Goal: Information Seeking & Learning: Learn about a topic

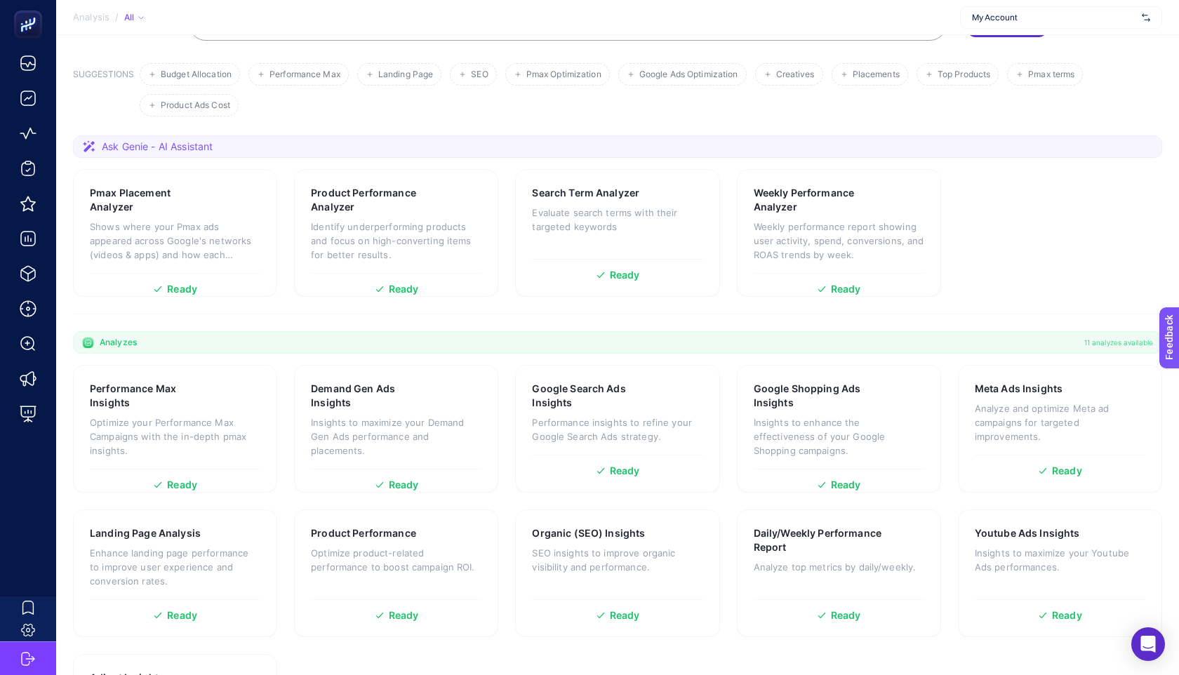
scroll to position [138, 0]
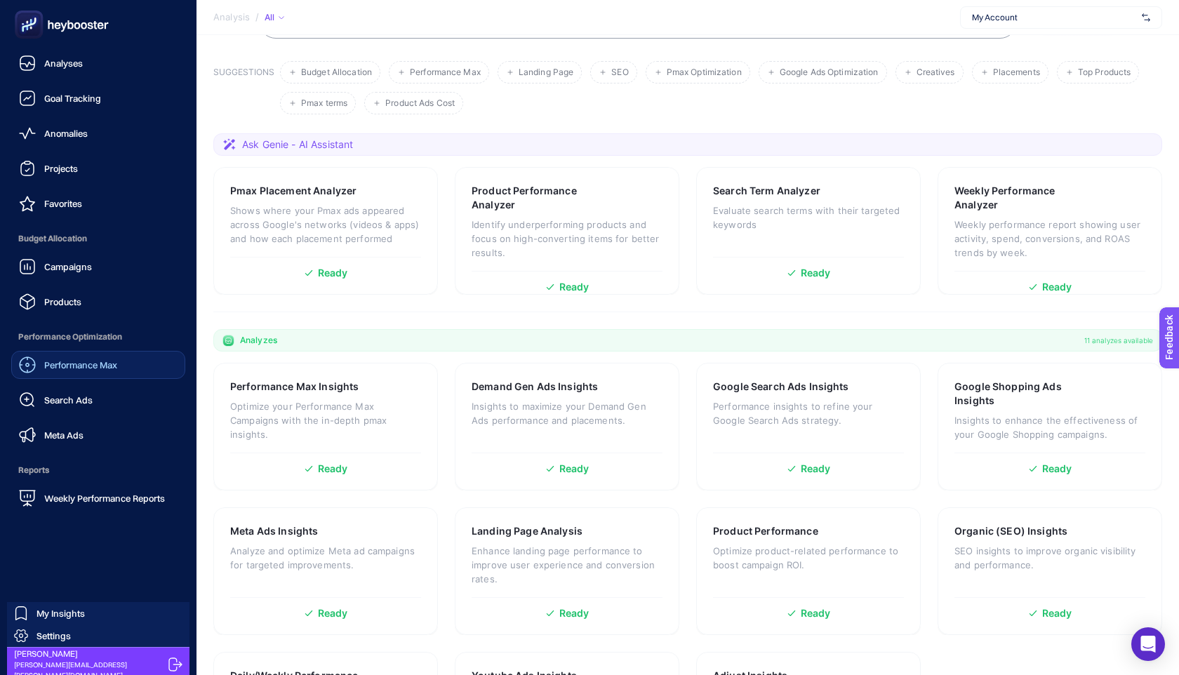
click at [105, 357] on div "Performance Max" at bounding box center [68, 365] width 98 height 17
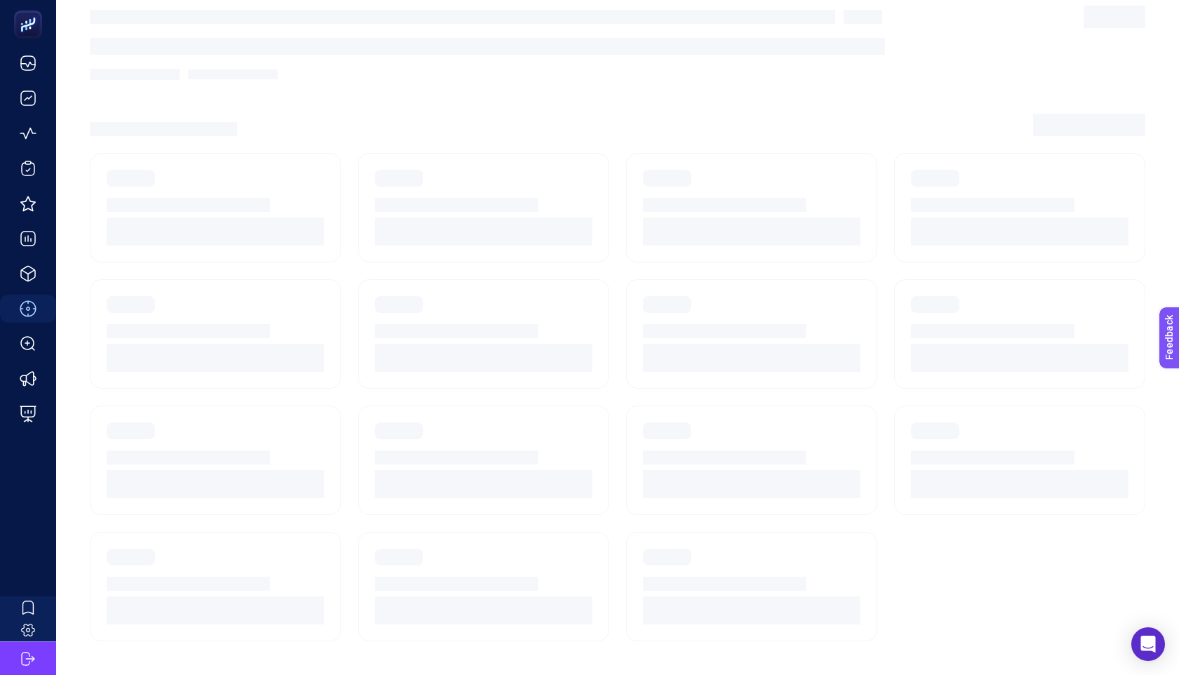
scroll to position [13, 0]
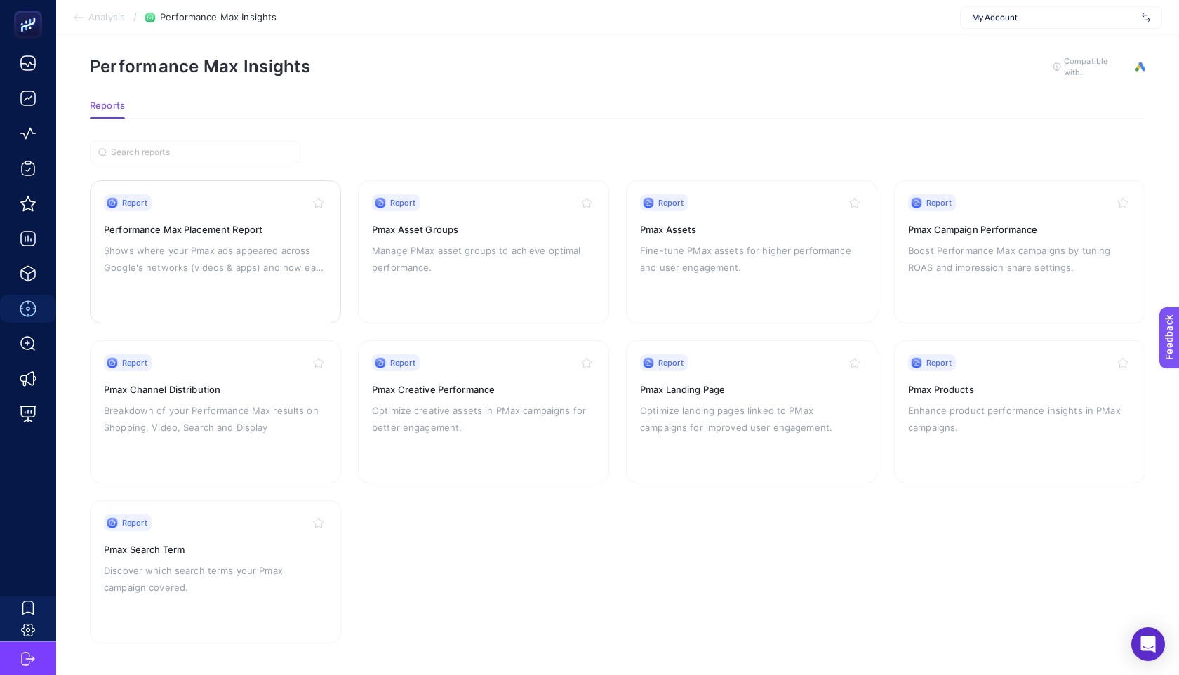
click at [279, 269] on p "Shows where your Pmax ads appeared across Google's networks (videos & apps) and…" at bounding box center [215, 259] width 223 height 34
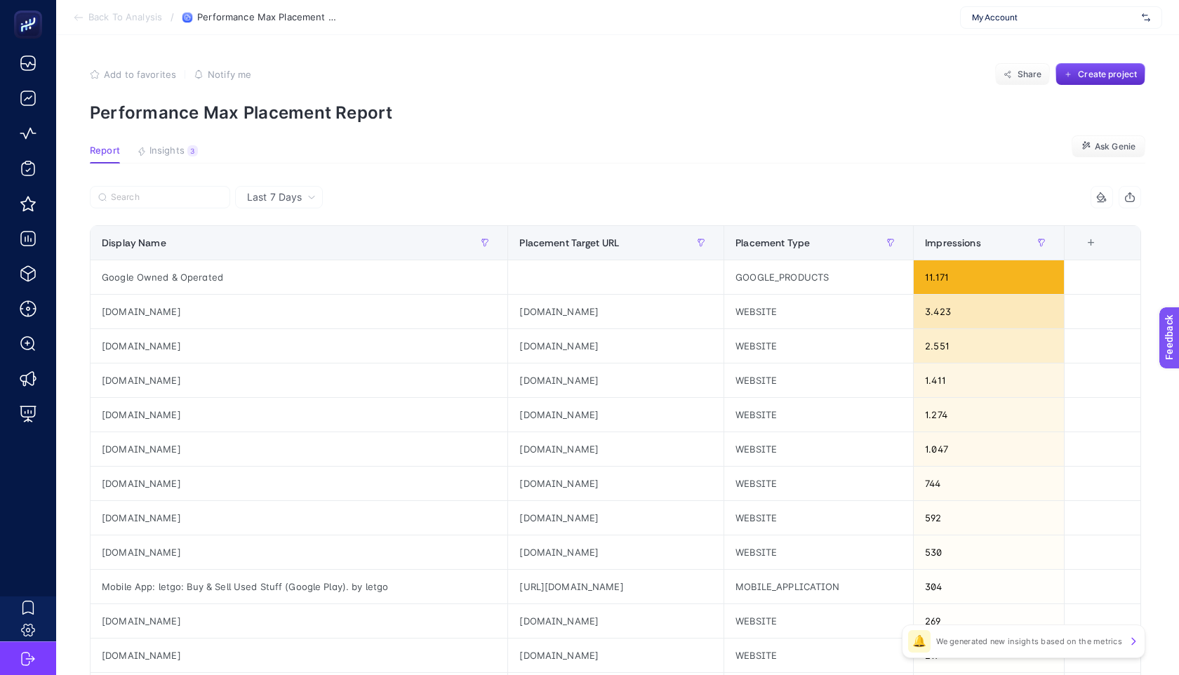
click at [1105, 245] on div "+" at bounding box center [1091, 242] width 27 height 11
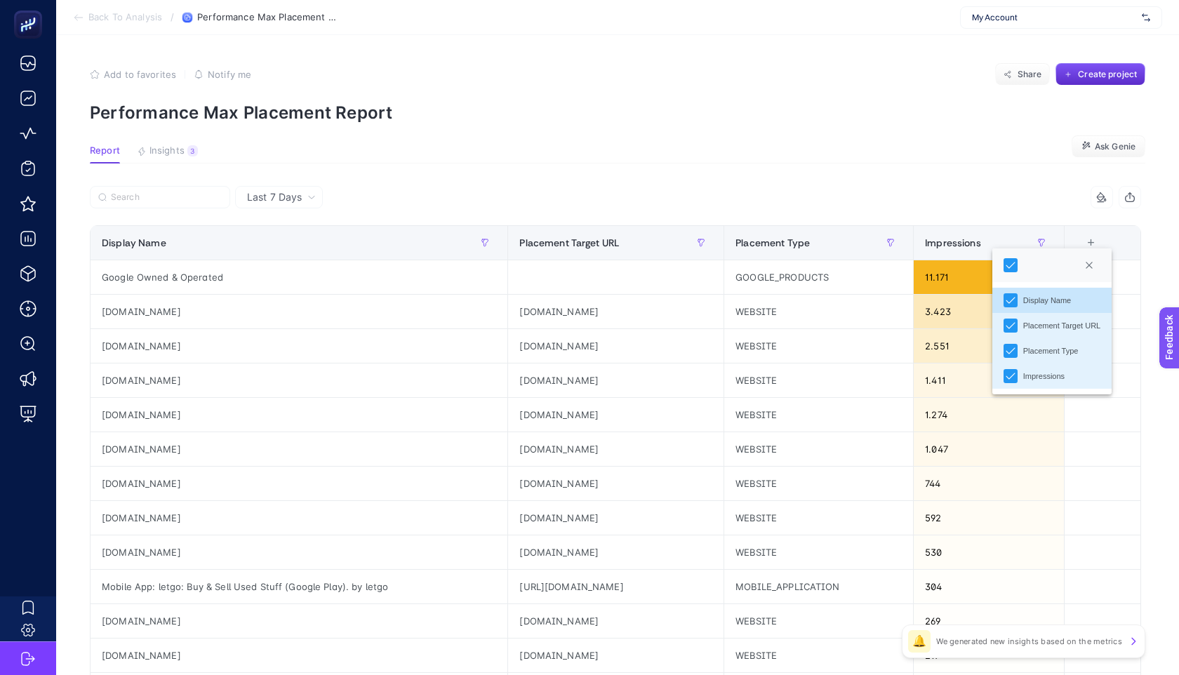
scroll to position [375, 0]
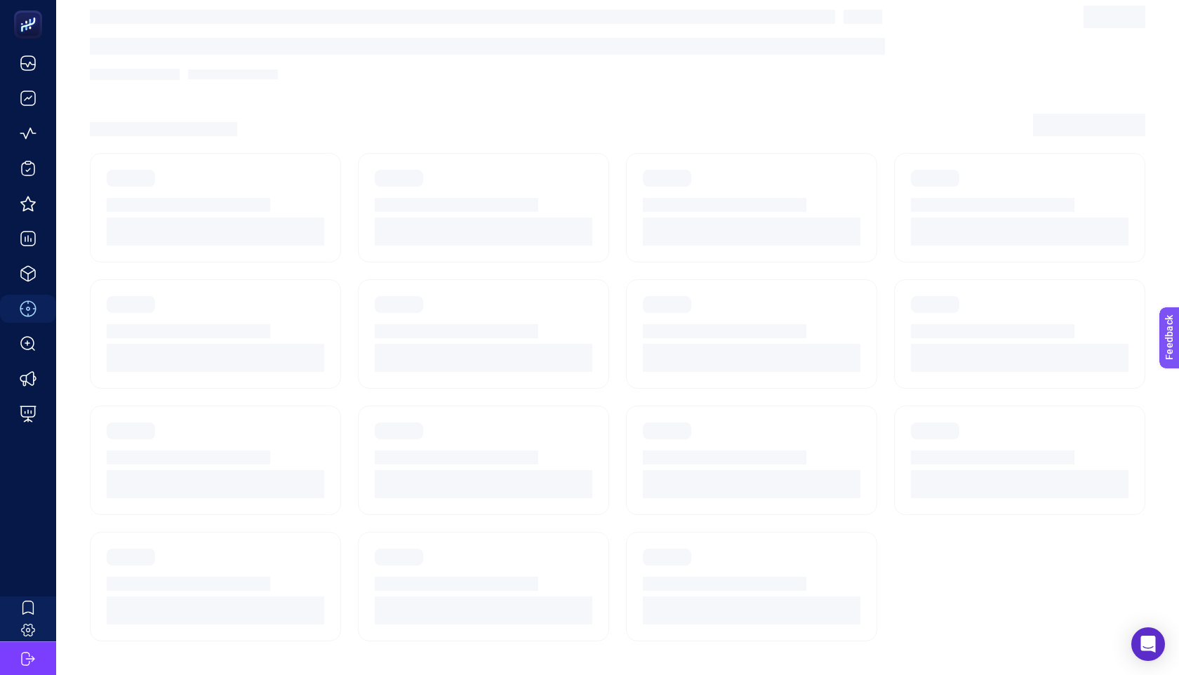
scroll to position [13, 0]
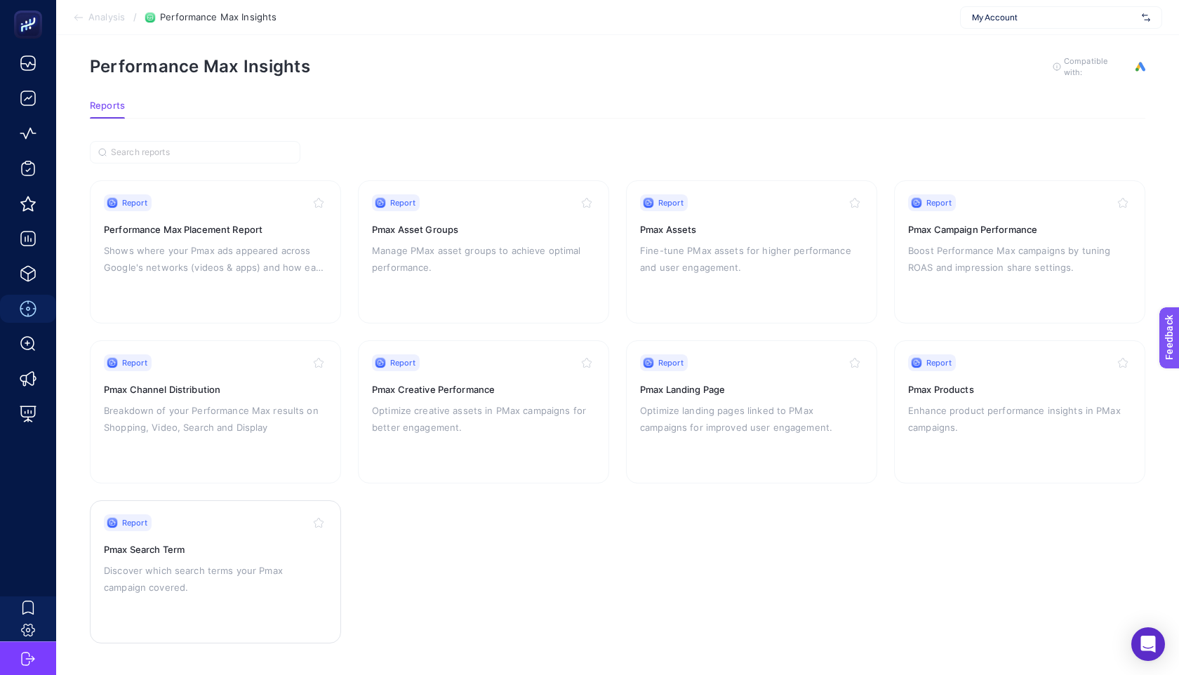
click at [228, 578] on p "Discover which search terms your Pmax campaign covered." at bounding box center [215, 579] width 223 height 34
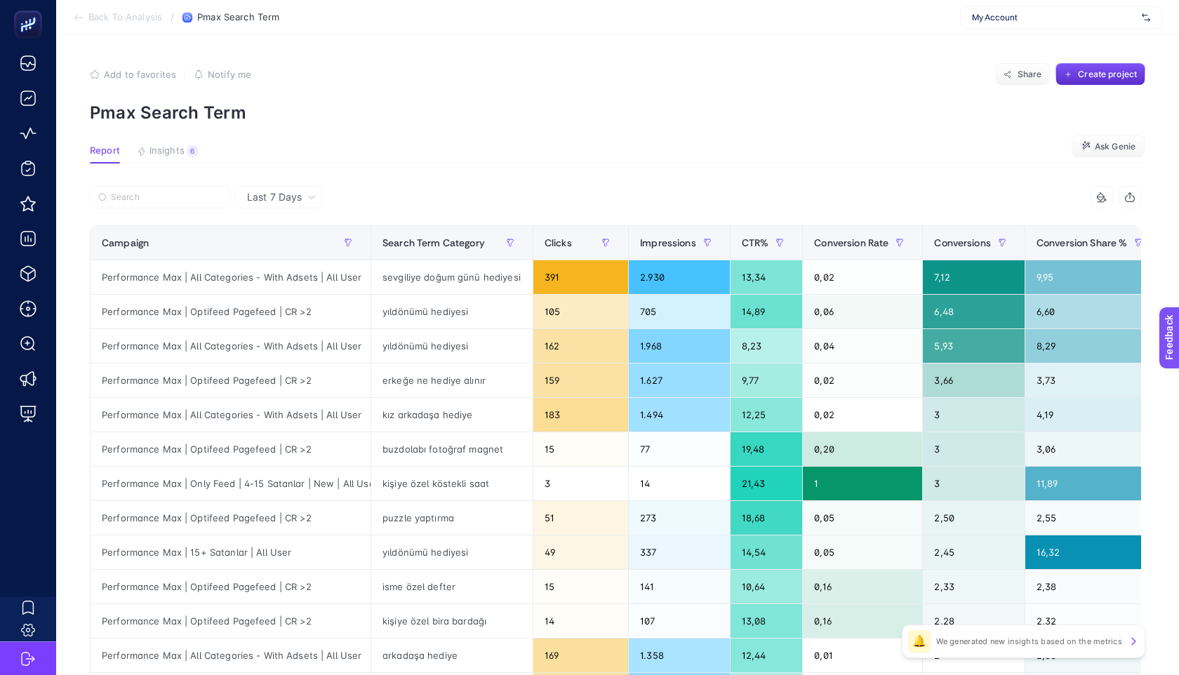
click at [194, 210] on div at bounding box center [353, 201] width 526 height 31
click at [193, 194] on input "Search" at bounding box center [166, 197] width 111 height 11
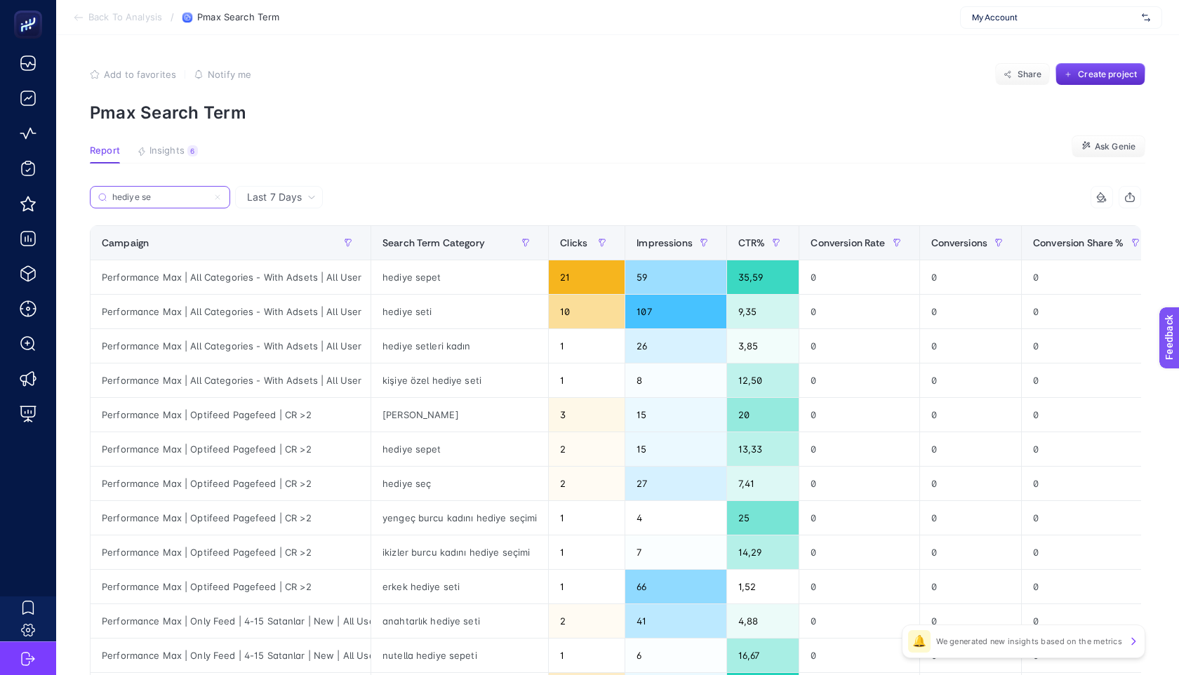
type input "hediye se"
click at [286, 195] on span "Last 7 Days" at bounding box center [274, 197] width 55 height 14
click at [297, 254] on li "Last 30 Days" at bounding box center [278, 251] width 79 height 25
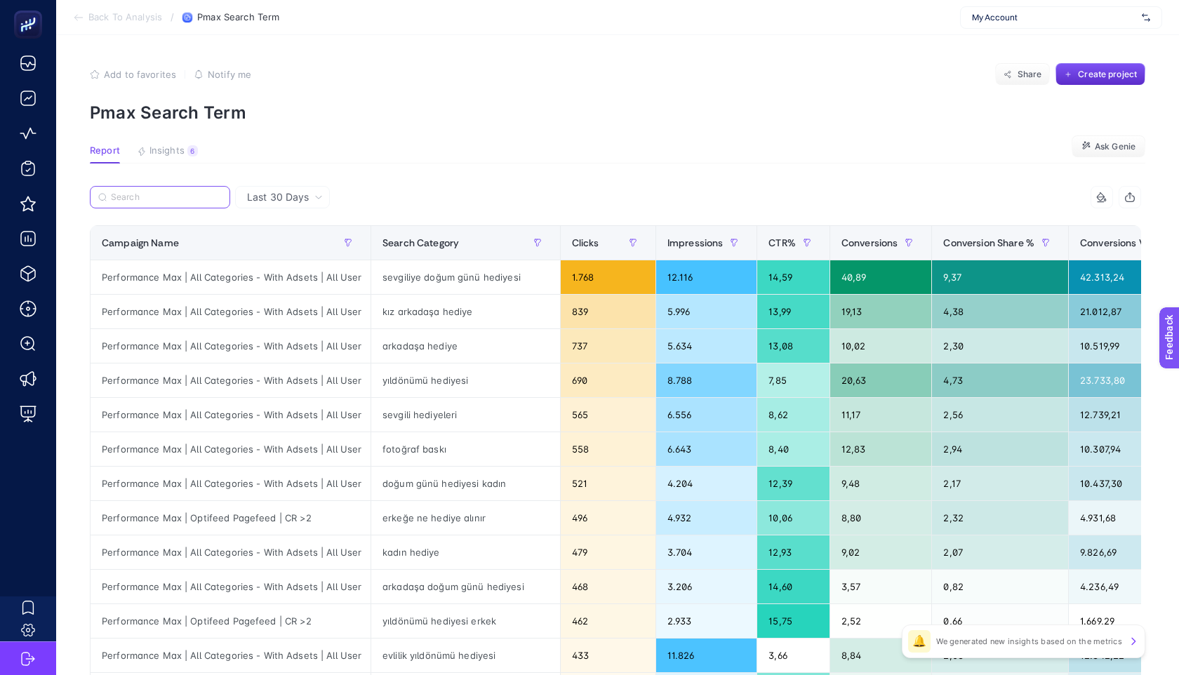
click at [171, 195] on input "Search" at bounding box center [166, 197] width 111 height 11
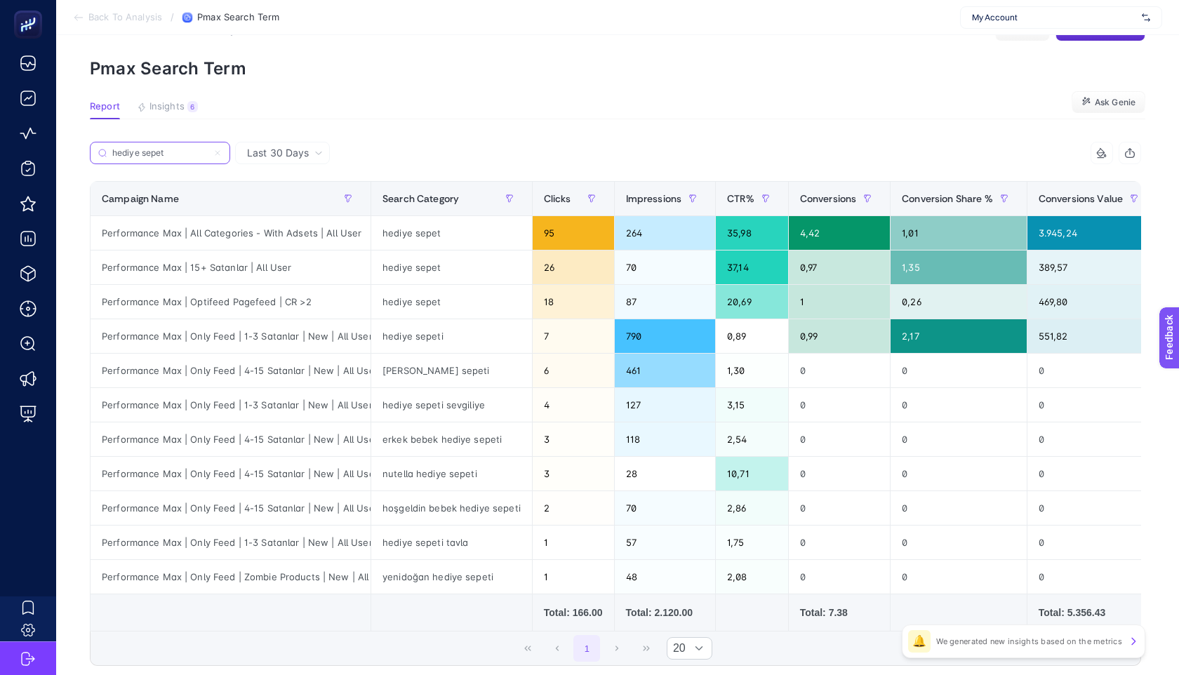
scroll to position [63, 0]
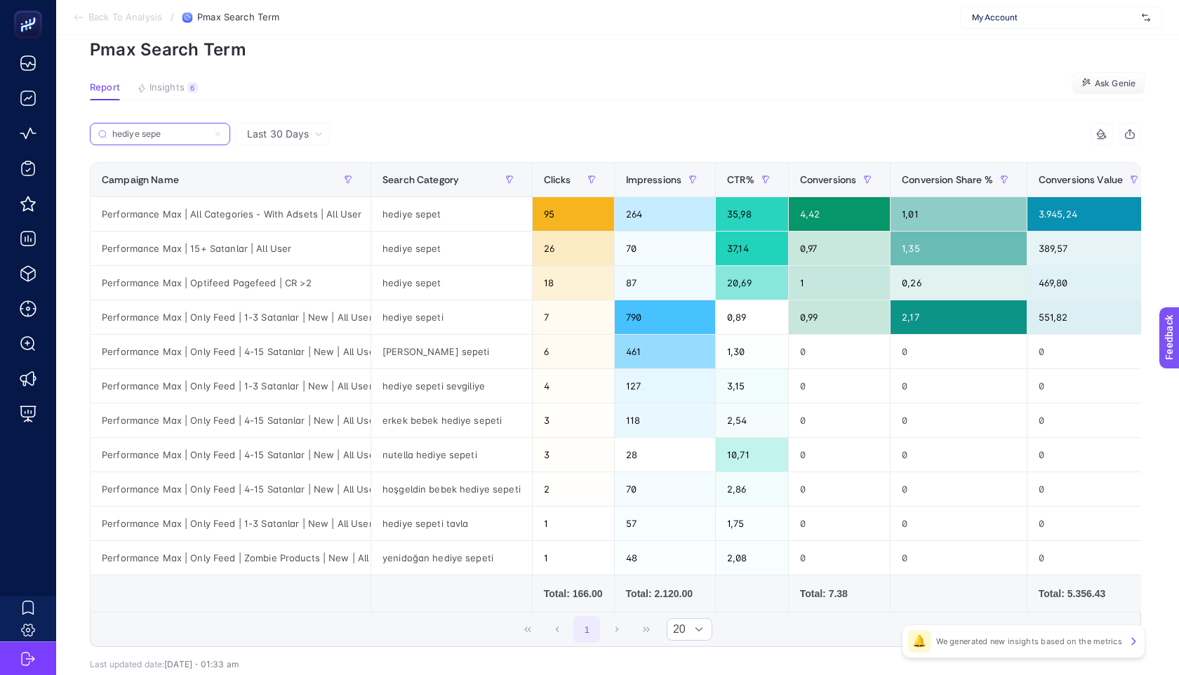
type input "hediye sepe"
click at [415, 214] on div "hediye sepet" at bounding box center [451, 214] width 161 height 34
copy tr "hediye sepet"
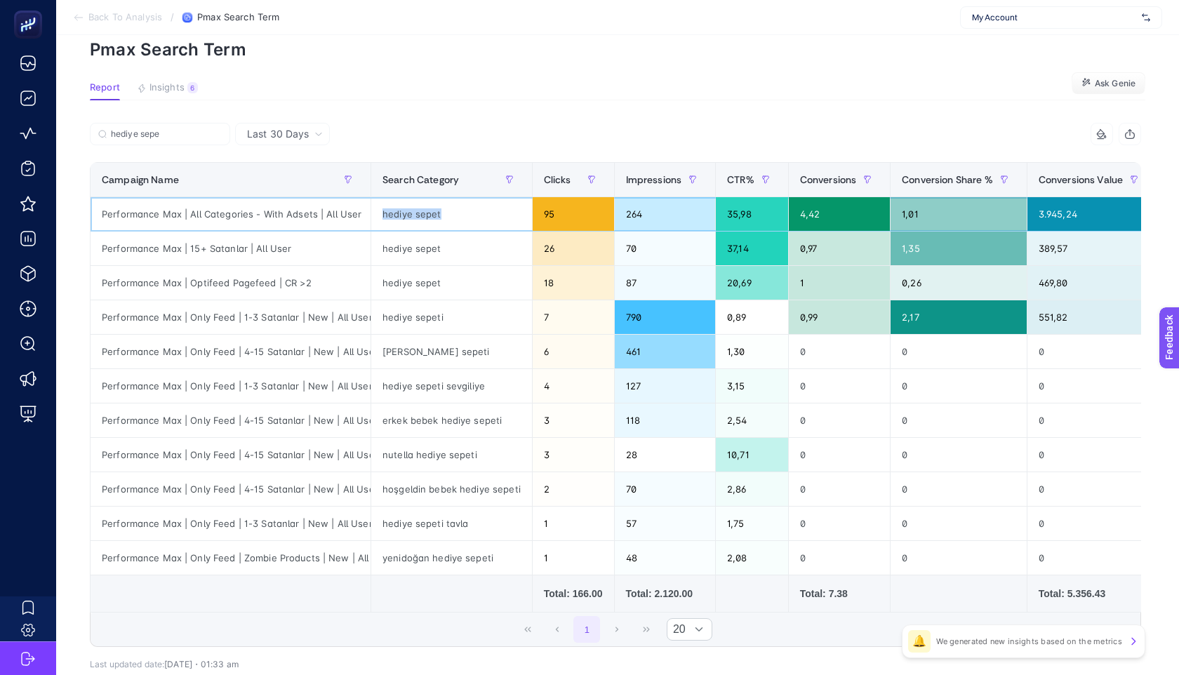
copy tr "hediye sepet"
drag, startPoint x: 450, startPoint y: 246, endPoint x: 353, endPoint y: 246, distance: 96.9
click at [353, 369] on tr "Performance Max | 15+ Satanlar | All User hediye sepet 26 70 37,14 0,97 1,35 38…" at bounding box center [766, 386] width 1350 height 34
copy tr "hediye sepet"
drag, startPoint x: 447, startPoint y: 281, endPoint x: 369, endPoint y: 283, distance: 77.9
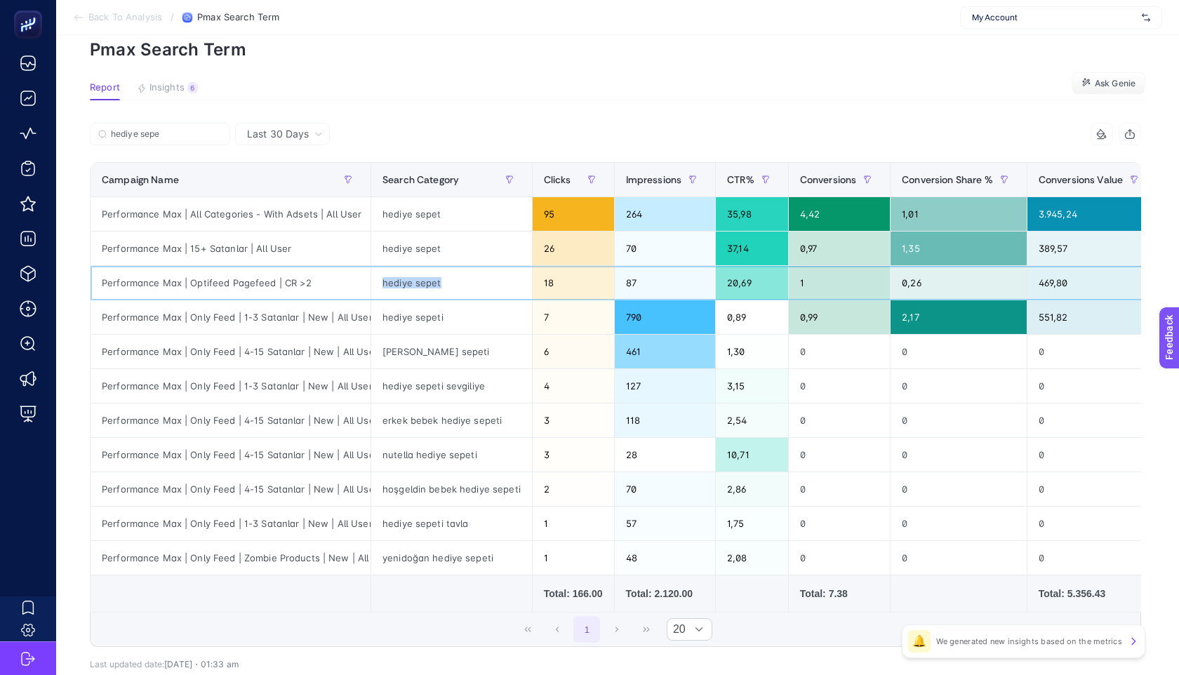
click at [368, 472] on tr "Performance Max | Optifeed Pagefeed | CR >2 hediye sepet 18 87 20,69 1 0,26 469…" at bounding box center [766, 489] width 1350 height 34
copy tr "hediye sepet"
drag, startPoint x: 467, startPoint y: 319, endPoint x: 371, endPoint y: 318, distance: 96.2
click at [370, 318] on tr "Performance Max | Only Feed | 1-3 Satanlar | New | All User hediye sepeti 7 790…" at bounding box center [766, 317] width 1350 height 34
copy tr "hediye sepeti"
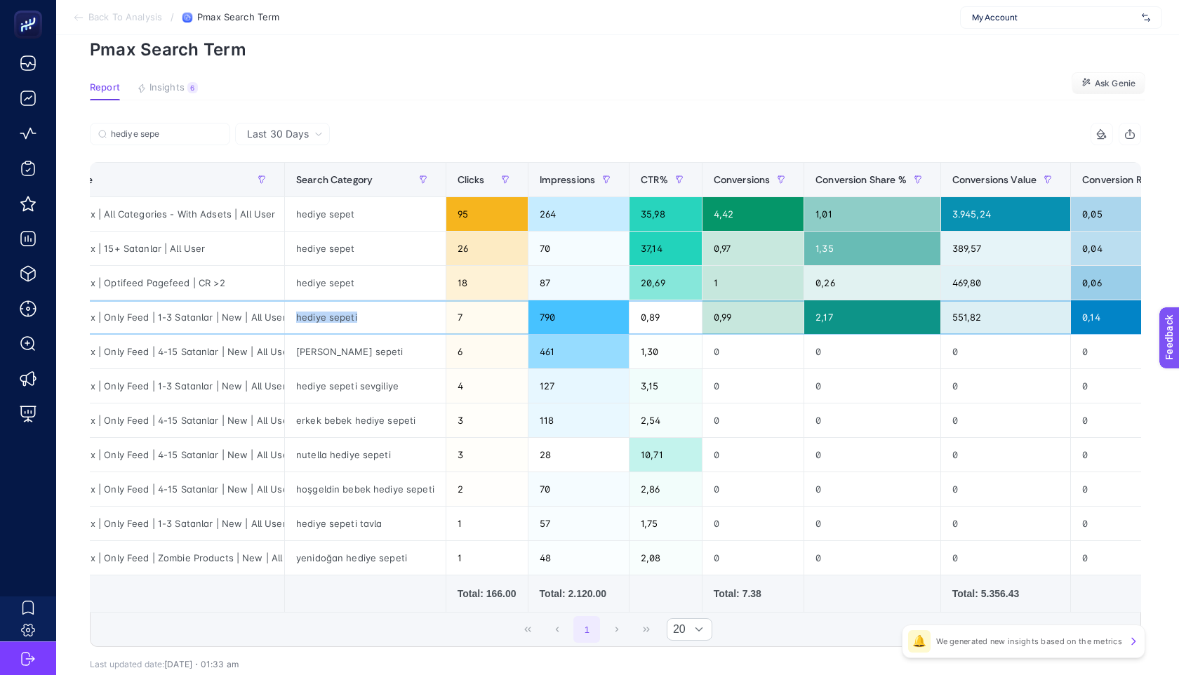
scroll to position [0, 0]
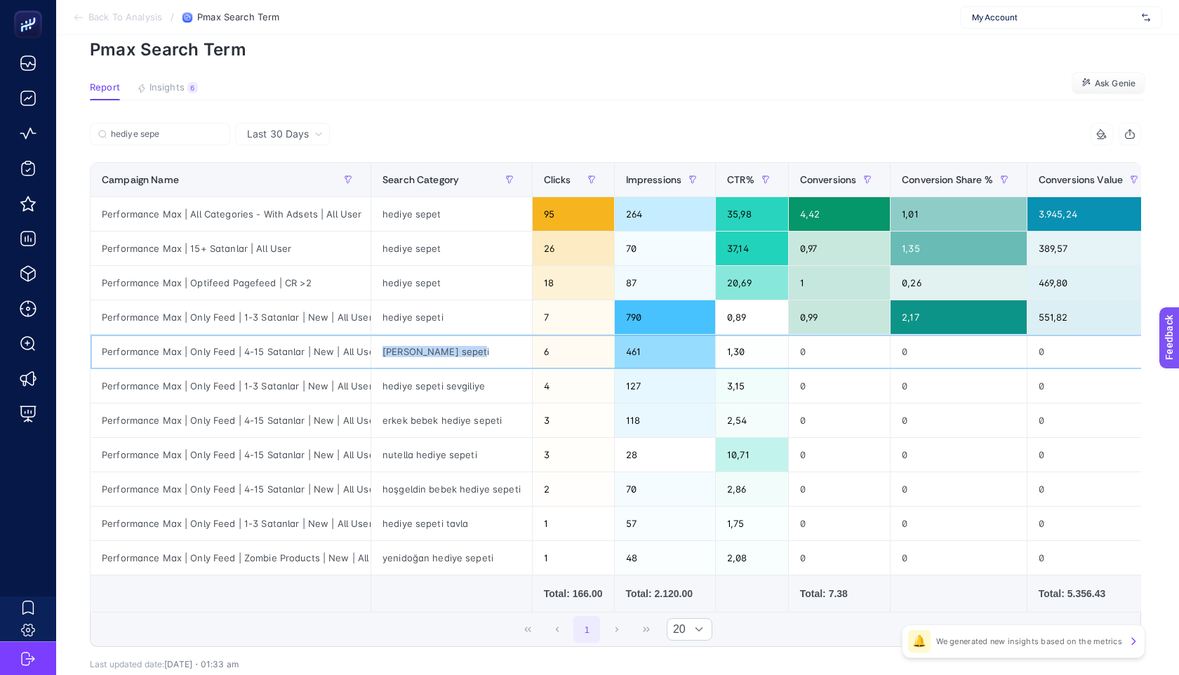
drag, startPoint x: 501, startPoint y: 353, endPoint x: 379, endPoint y: 354, distance: 122.1
click at [379, 354] on div "[PERSON_NAME] sepeti" at bounding box center [451, 352] width 161 height 34
copy div "[PERSON_NAME] sepeti"
drag, startPoint x: 492, startPoint y: 385, endPoint x: 383, endPoint y: 391, distance: 109.0
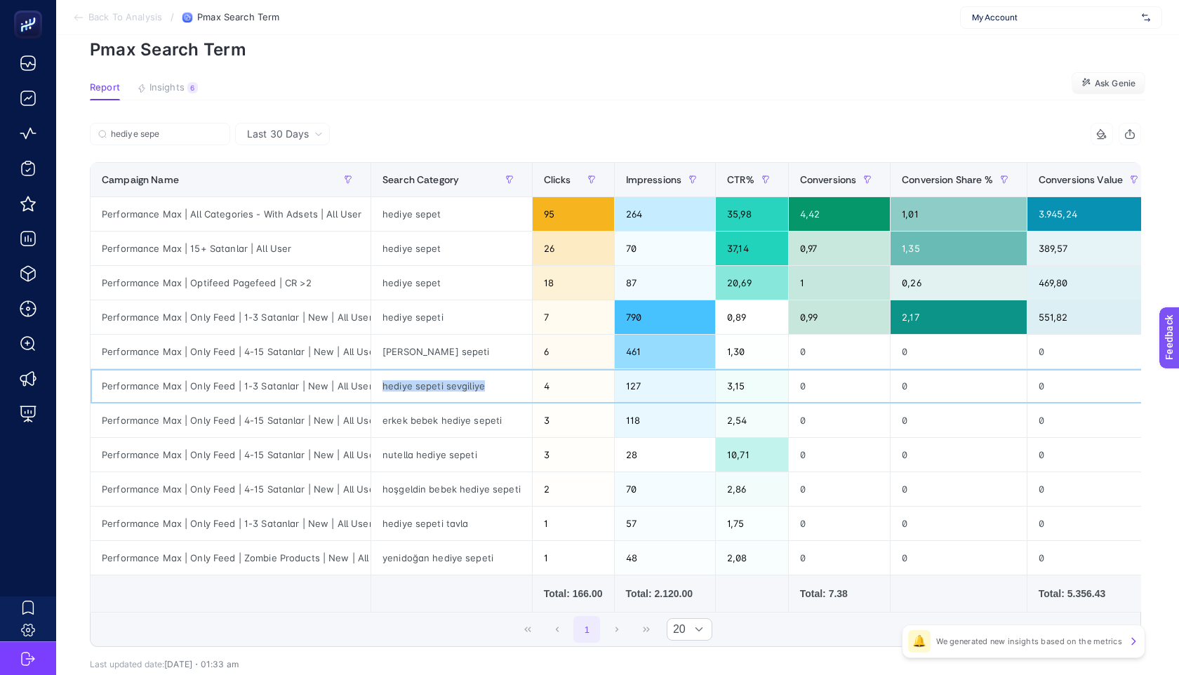
click at [383, 391] on div "hediye sepeti sevgiliye" at bounding box center [451, 386] width 161 height 34
copy div "hediye sepeti sevgiliye"
click at [432, 417] on div "erkek bebek hediye sepeti" at bounding box center [451, 421] width 161 height 34
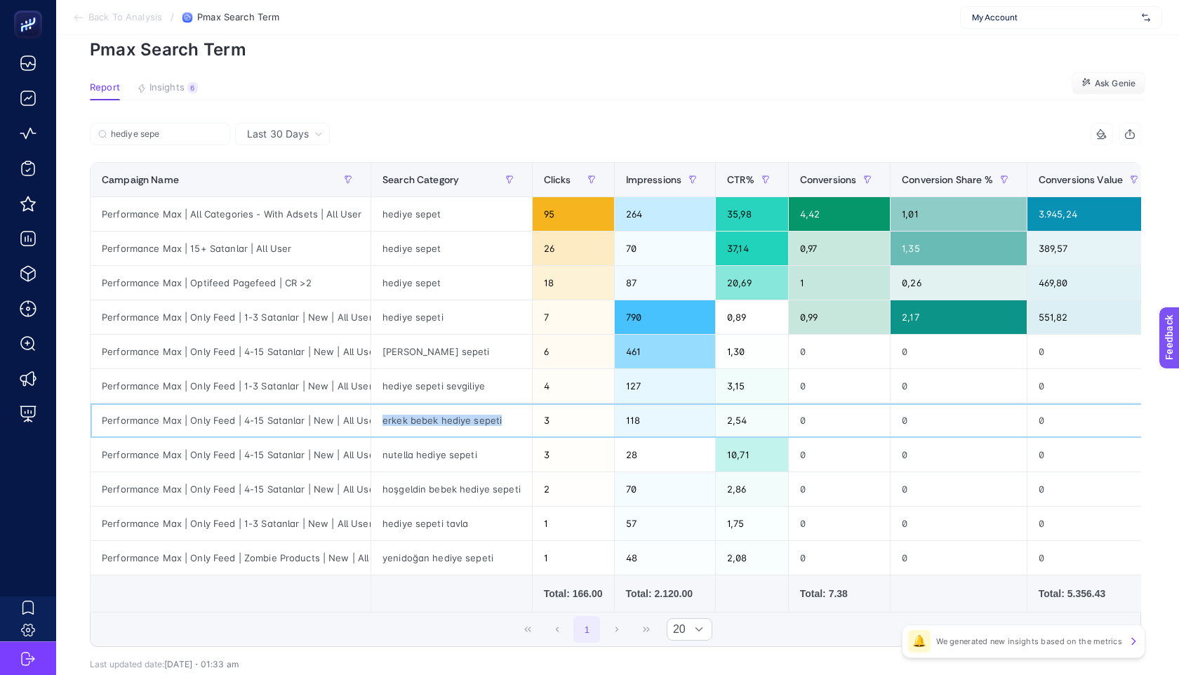
copy tr "erkek bebek hediye sepeti"
drag, startPoint x: 480, startPoint y: 458, endPoint x: 379, endPoint y: 460, distance: 101.1
click at [379, 460] on div "nutella hediye sepeti" at bounding box center [451, 455] width 161 height 34
copy div "nutella hediye sepeti"
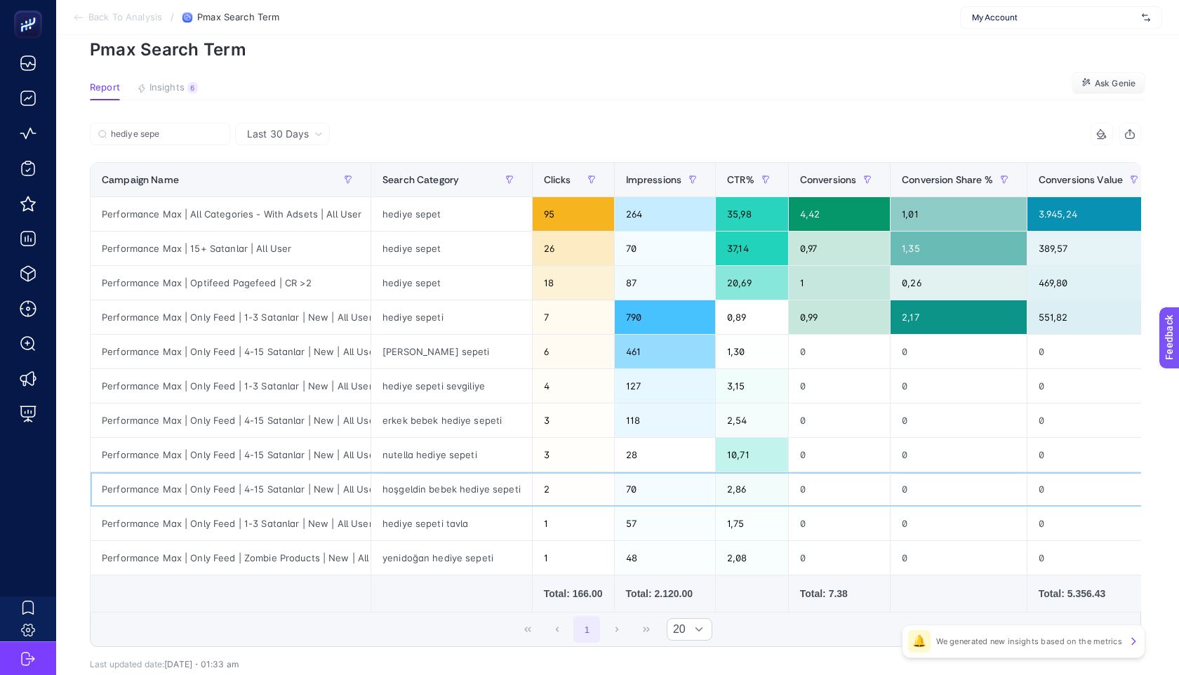
click at [449, 498] on div "hoşgeldin bebek hediye sepeti" at bounding box center [451, 489] width 161 height 34
click at [449, 497] on div "hoşgeldin bebek hediye sepeti" at bounding box center [451, 489] width 161 height 34
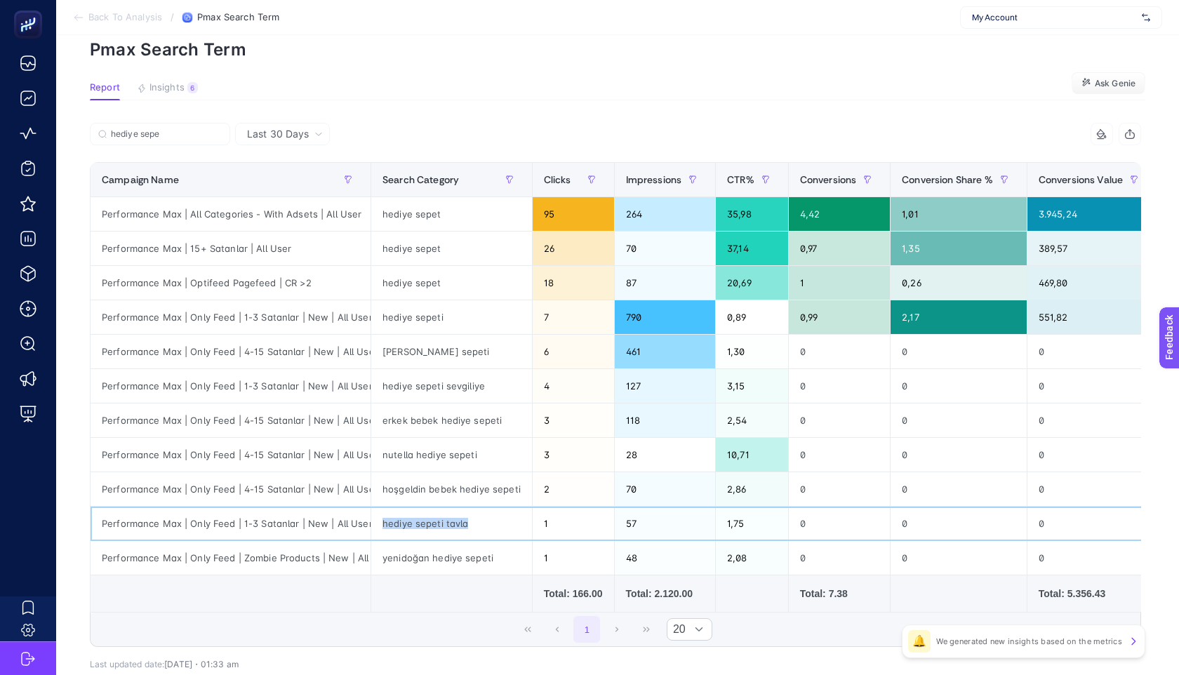
drag, startPoint x: 485, startPoint y: 530, endPoint x: 375, endPoint y: 527, distance: 110.2
click at [375, 527] on div "hediye sepeti tavla" at bounding box center [451, 524] width 161 height 34
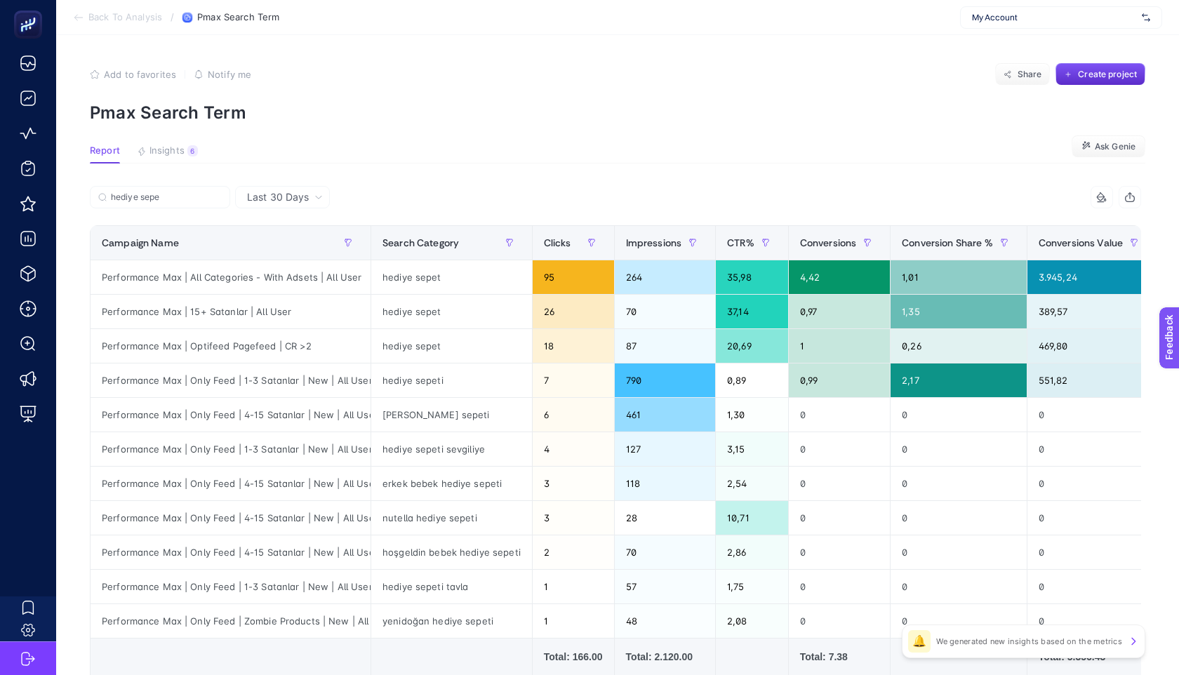
click at [276, 197] on span "Last 30 Days" at bounding box center [278, 197] width 62 height 14
click at [284, 203] on span "Last 30 Days" at bounding box center [278, 197] width 62 height 14
click at [532, 229] on th "Campaign Name" at bounding box center [573, 243] width 82 height 34
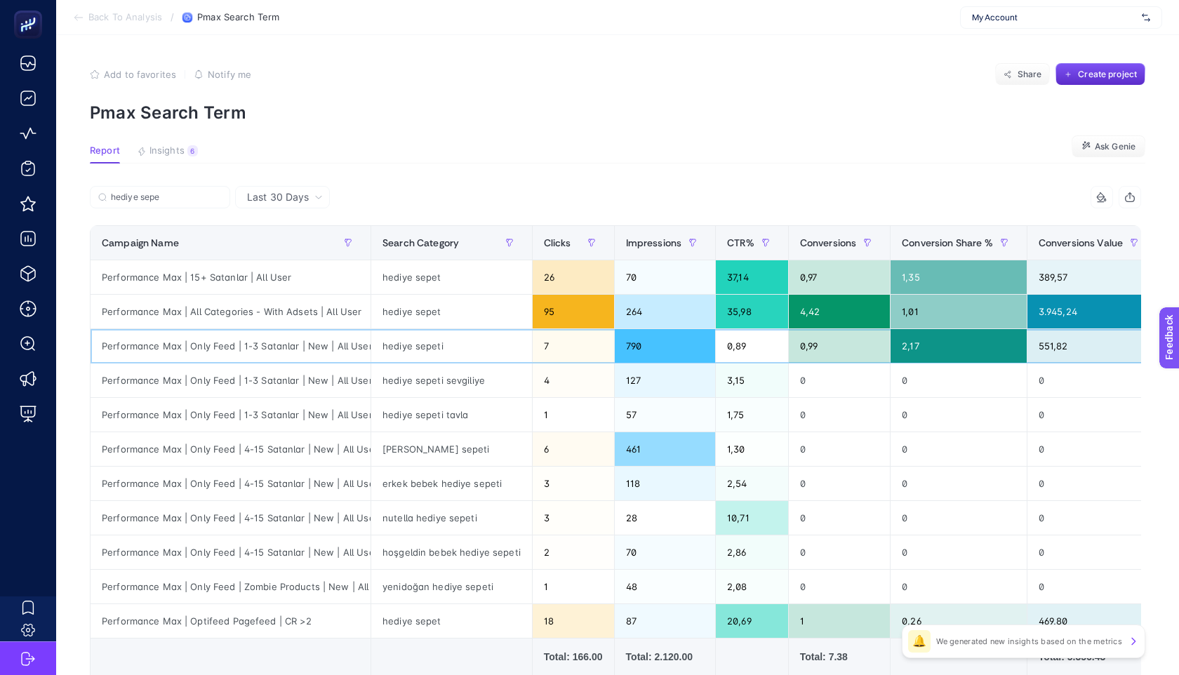
click at [495, 331] on div "hediye sepeti" at bounding box center [451, 346] width 161 height 34
click at [475, 275] on div "hediye sepet" at bounding box center [451, 277] width 161 height 34
click at [484, 314] on div "hediye sepet" at bounding box center [451, 312] width 161 height 34
click at [484, 333] on div "hediye sepeti" at bounding box center [451, 346] width 161 height 34
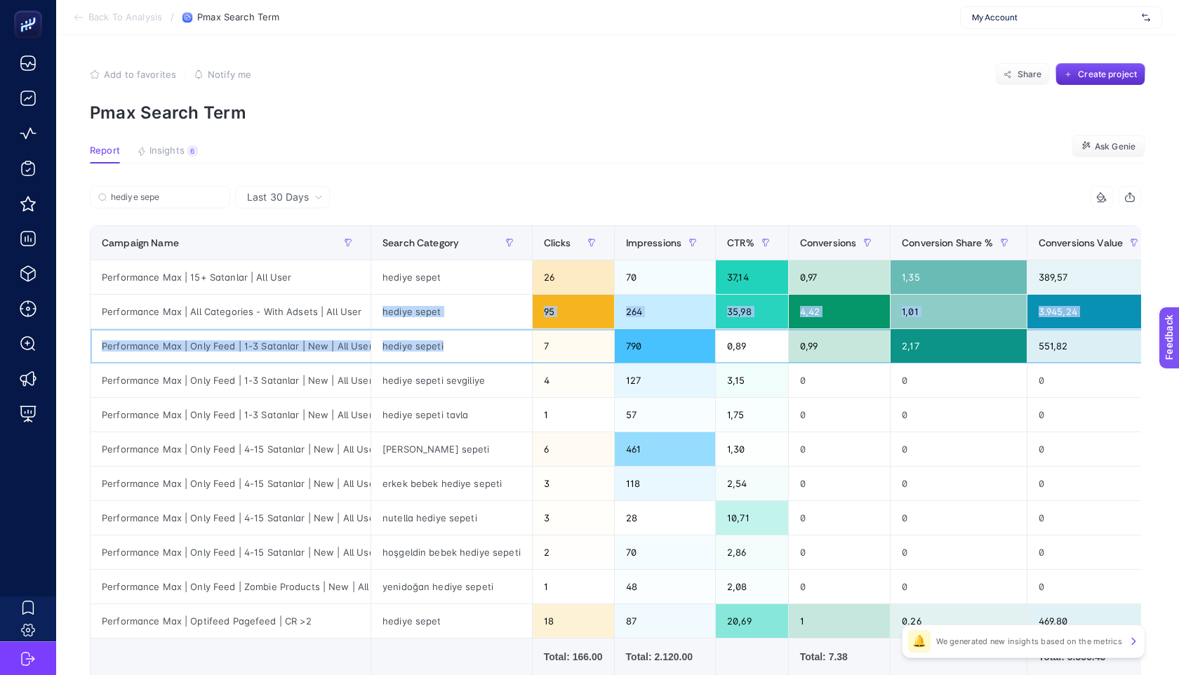
drag, startPoint x: 484, startPoint y: 350, endPoint x: 491, endPoint y: 306, distance: 44.8
click at [491, 306] on tbody "Performance Max | 15+ Satanlar | All User hediye sepet 26 70 37,14 0,97 1,35 38…" at bounding box center [766, 449] width 1350 height 378
click at [491, 306] on div "hediye sepet" at bounding box center [451, 312] width 161 height 34
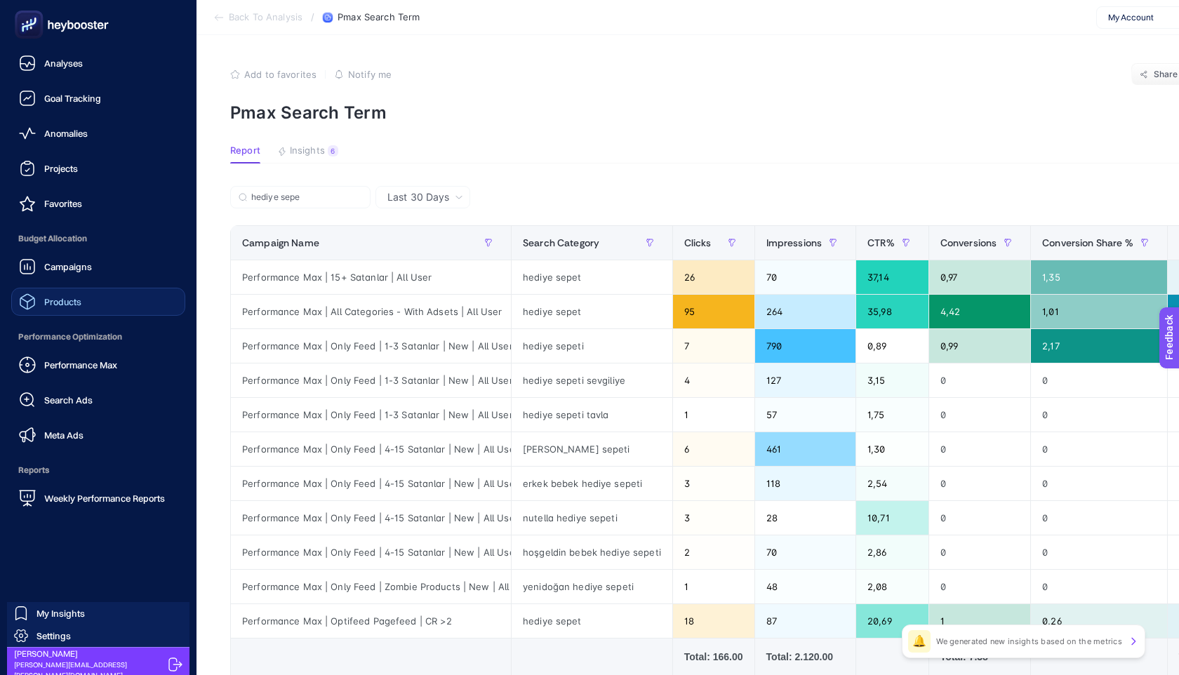
click at [85, 292] on link "Products" at bounding box center [98, 302] width 174 height 28
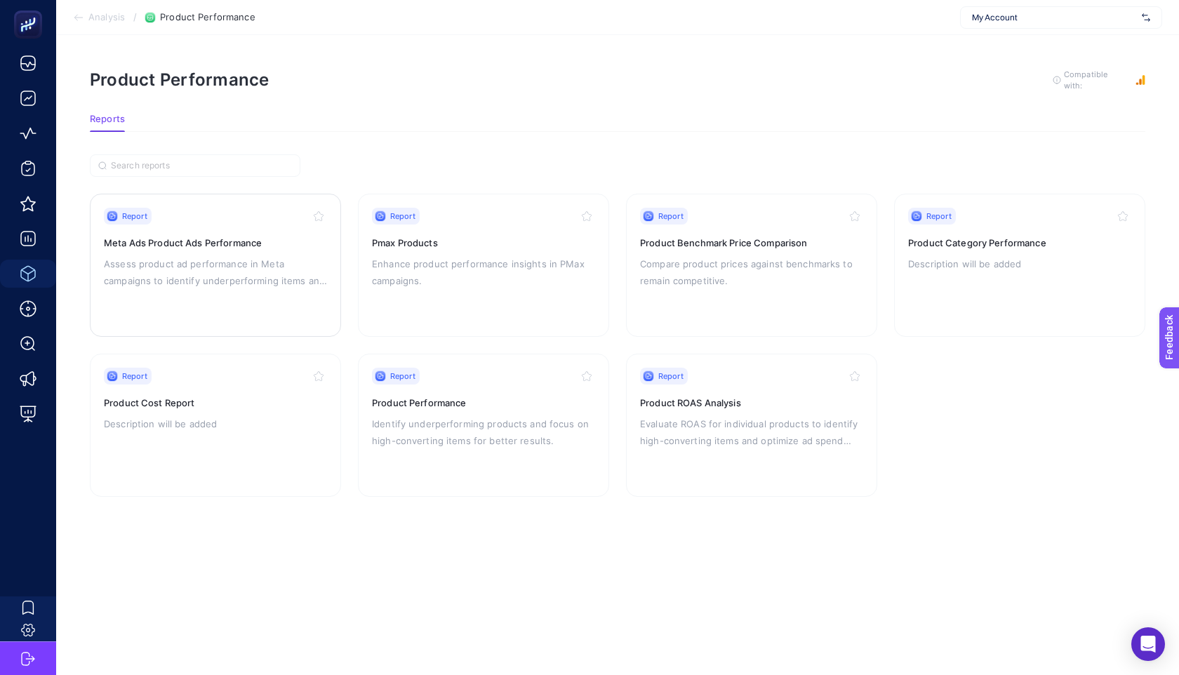
click at [272, 297] on div "Report Meta Ads Product Ads Performance Assess product ad performance in Meta c…" at bounding box center [215, 265] width 223 height 115
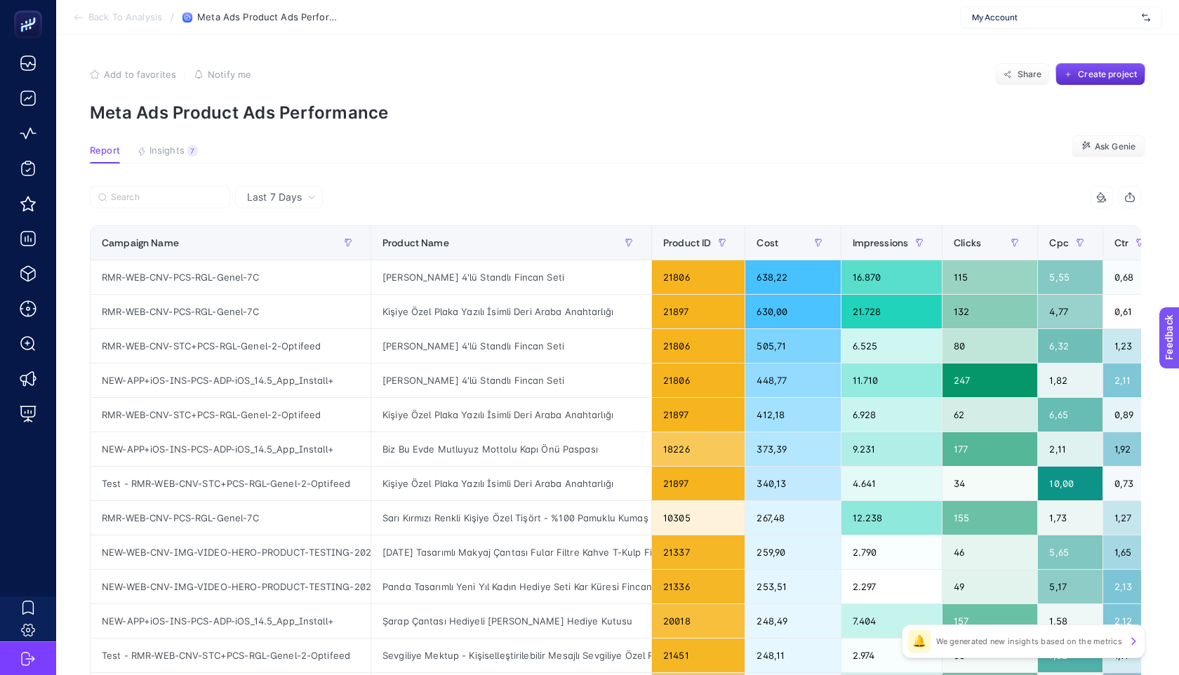
scroll to position [0, 88]
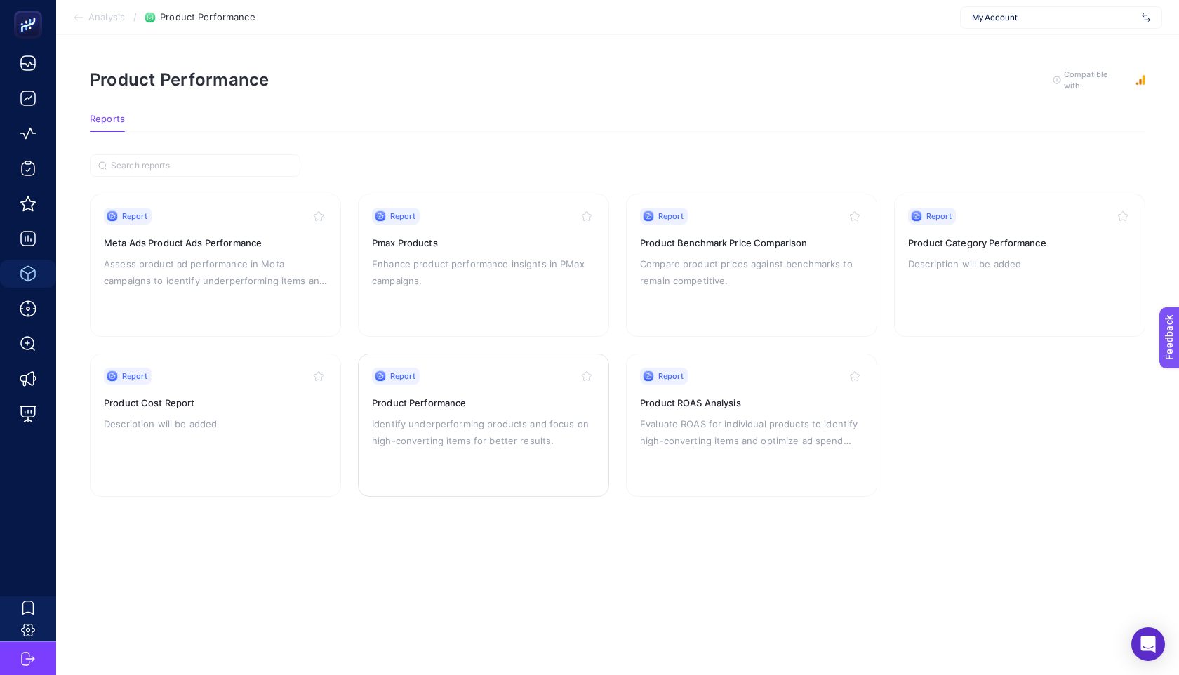
click at [484, 415] on p "Identify underperforming products and focus on high-converting items for better…" at bounding box center [483, 432] width 223 height 34
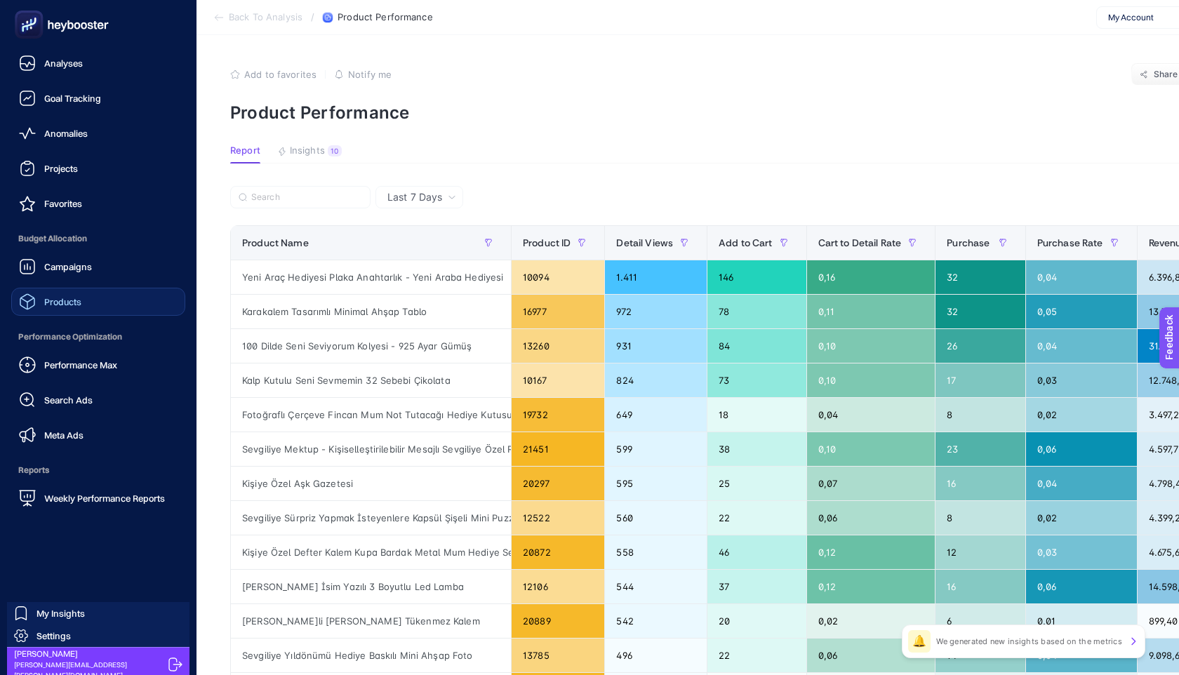
click at [109, 302] on link "Products" at bounding box center [98, 302] width 174 height 28
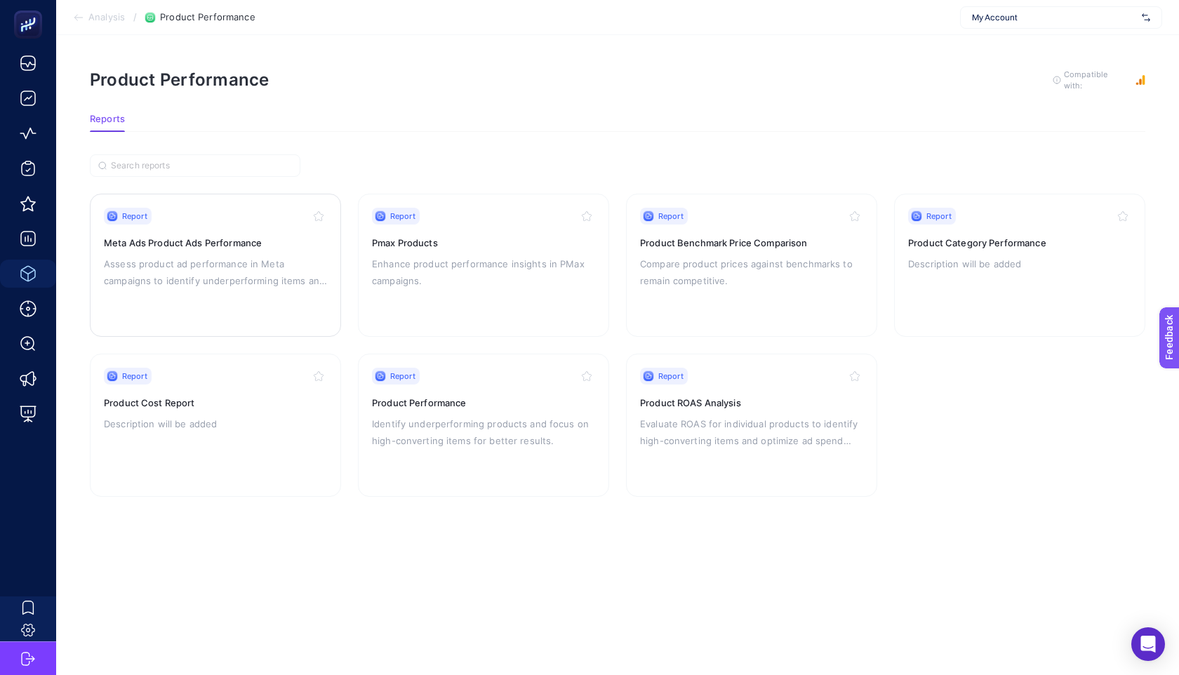
click at [201, 292] on div "Report Meta Ads Product Ads Performance Assess product ad performance in Meta c…" at bounding box center [215, 265] width 223 height 115
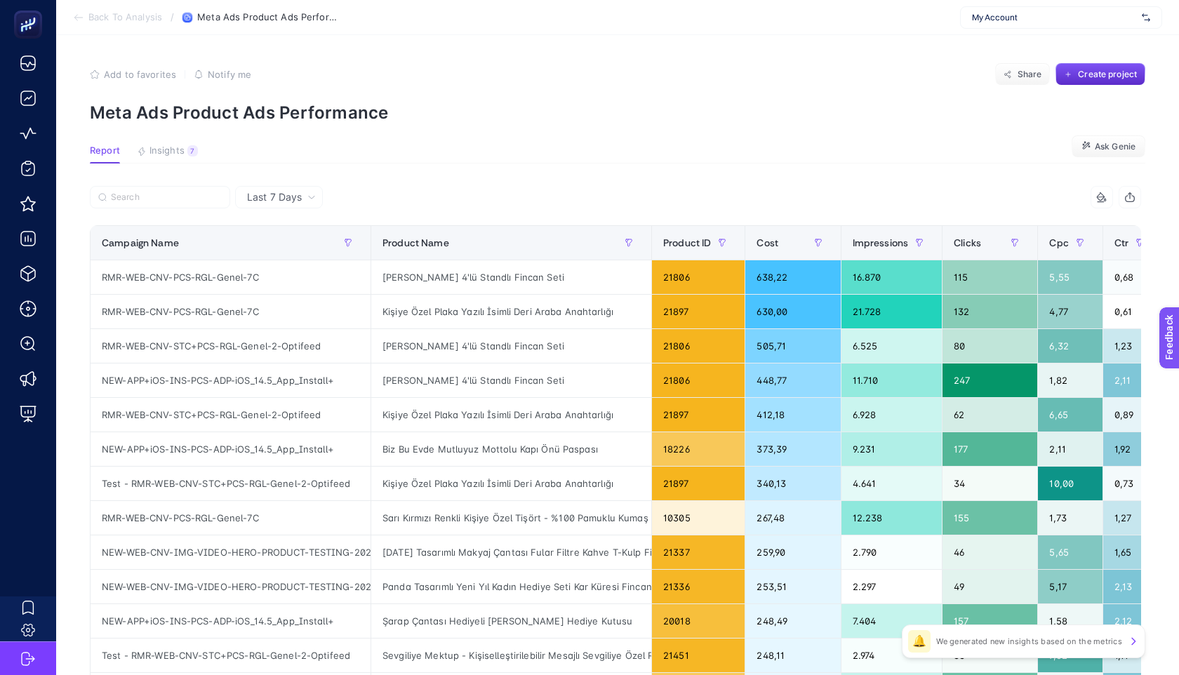
click at [283, 196] on span "Last 7 Days" at bounding box center [274, 197] width 55 height 14
click at [597, 147] on section "Report Insights 7 We generated new insights based on the metrics Ask Genie" at bounding box center [618, 154] width 1056 height 18
click at [1126, 151] on span "Ask Genie" at bounding box center [1115, 146] width 41 height 11
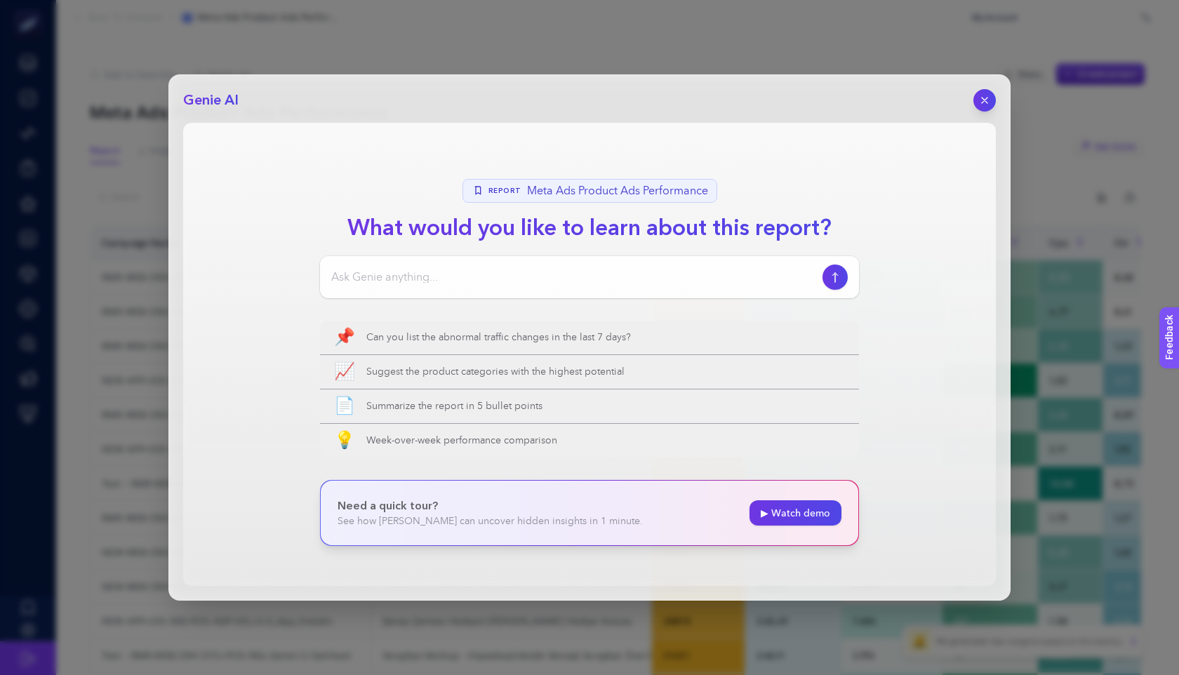
click at [585, 248] on section "Report Meta Ads Product Ads Performance What would you like to learn about this…" at bounding box center [589, 354] width 813 height 463
click at [581, 265] on div at bounding box center [589, 277] width 539 height 42
click at [580, 265] on div at bounding box center [589, 277] width 539 height 42
click at [567, 277] on input at bounding box center [574, 277] width 486 height 17
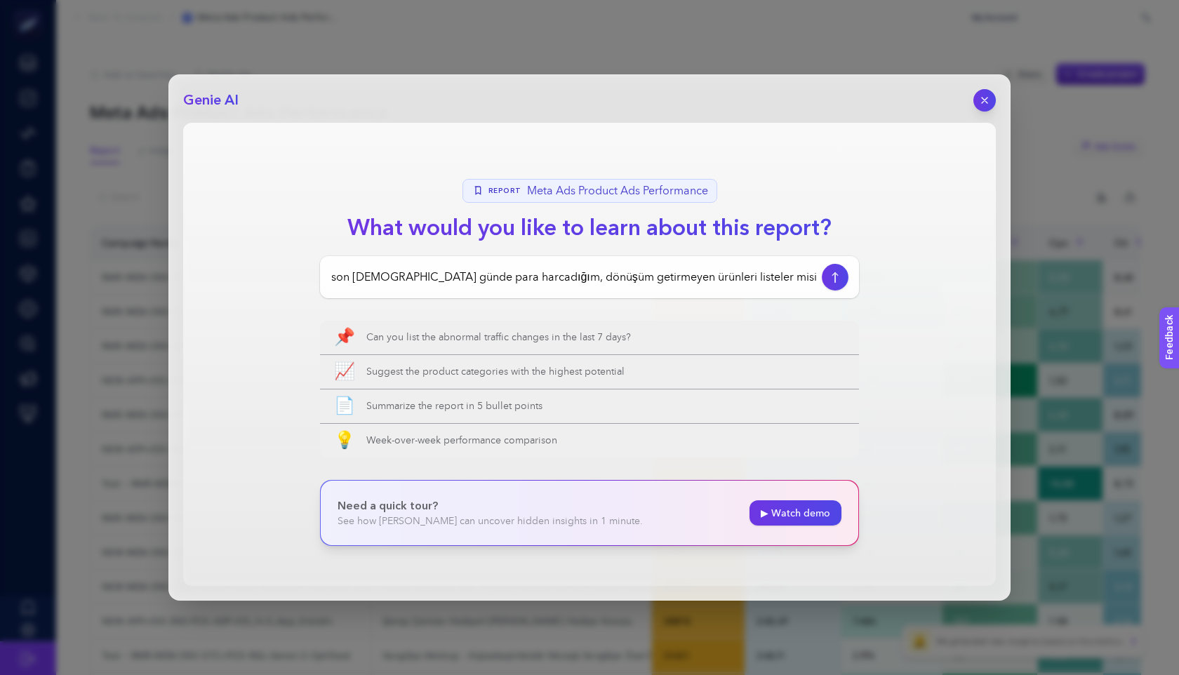
type input "Genie bana son [DEMOGRAPHIC_DATA] günde para harcadığım, dönüşüm getirmeyen ürü…"
click at [833, 279] on icon "button" at bounding box center [835, 277] width 15 height 11
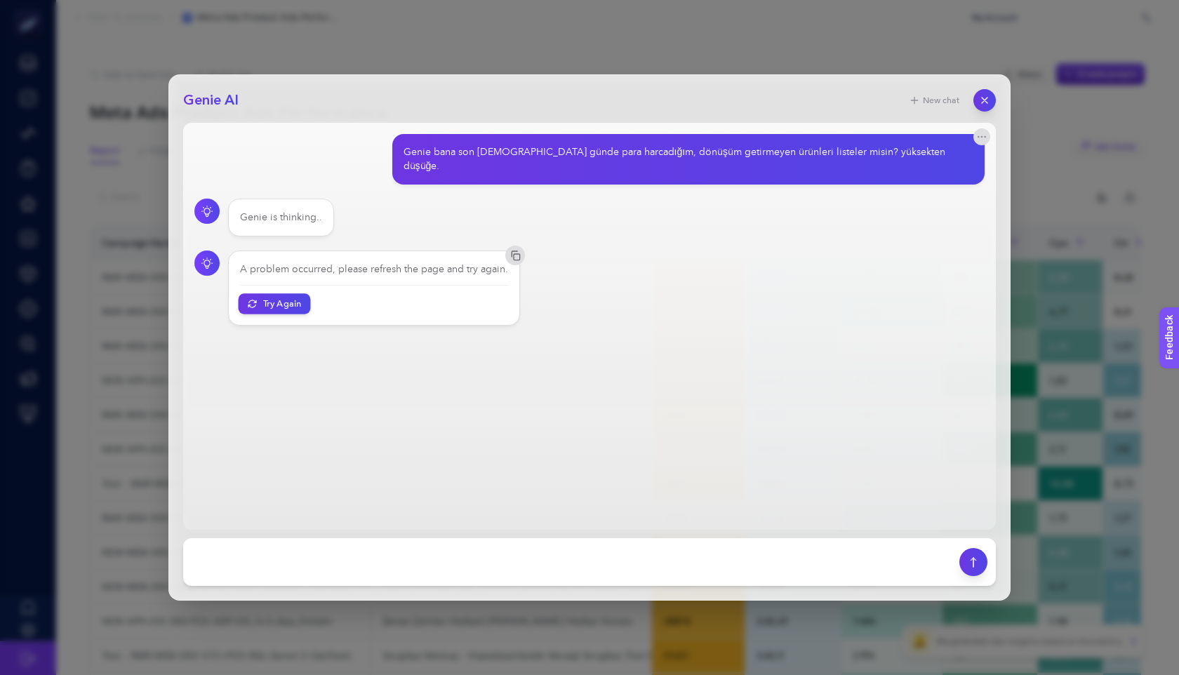
click at [272, 293] on button "Try Again" at bounding box center [275, 303] width 72 height 20
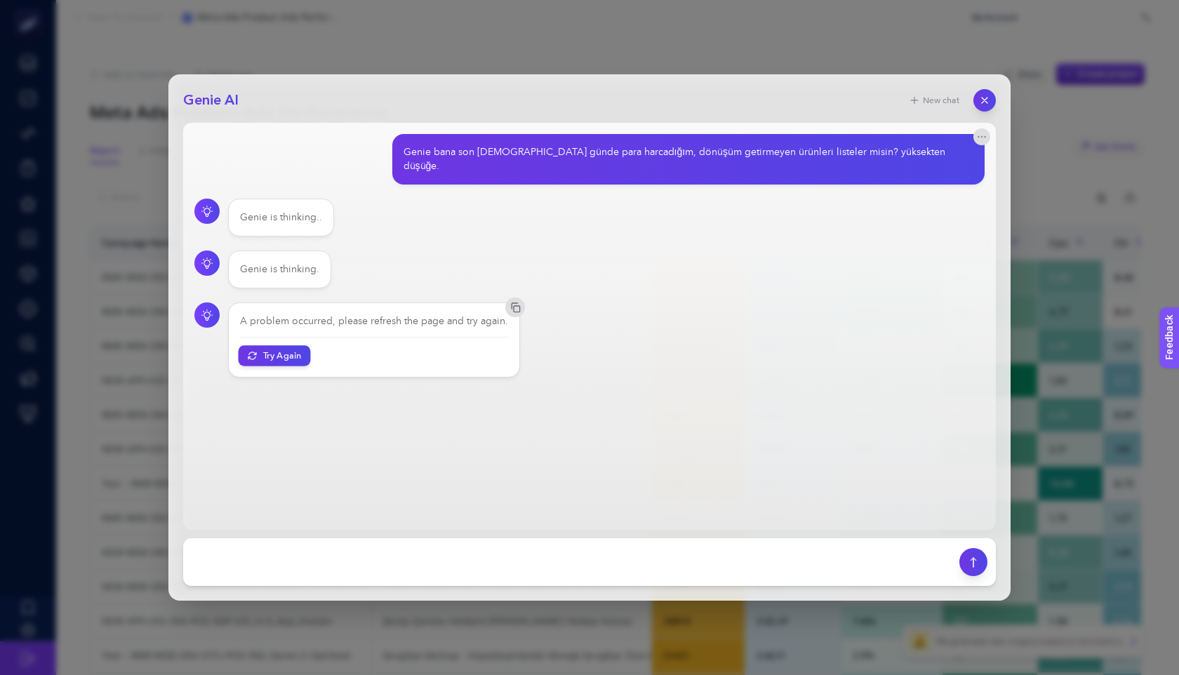
click at [298, 345] on button "Try Again" at bounding box center [275, 355] width 72 height 20
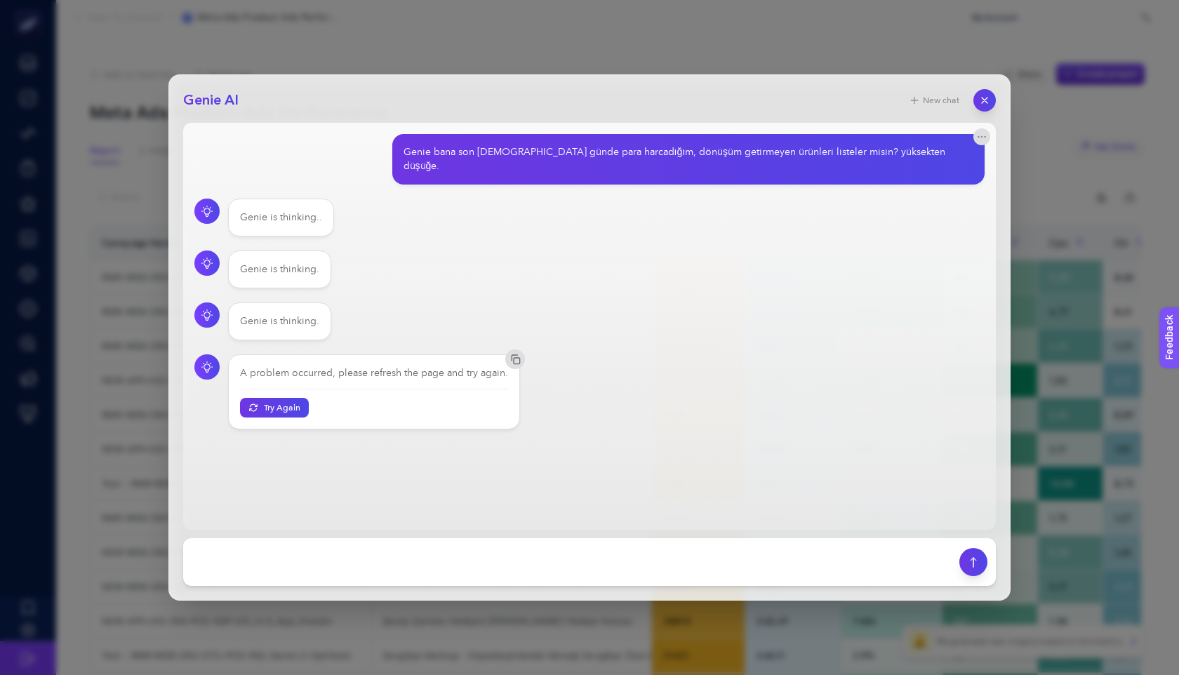
click at [587, 152] on div "Genie bana son [DEMOGRAPHIC_DATA] günde para harcadığım, dönüşüm getirmeyen ürü…" at bounding box center [683, 159] width 559 height 28
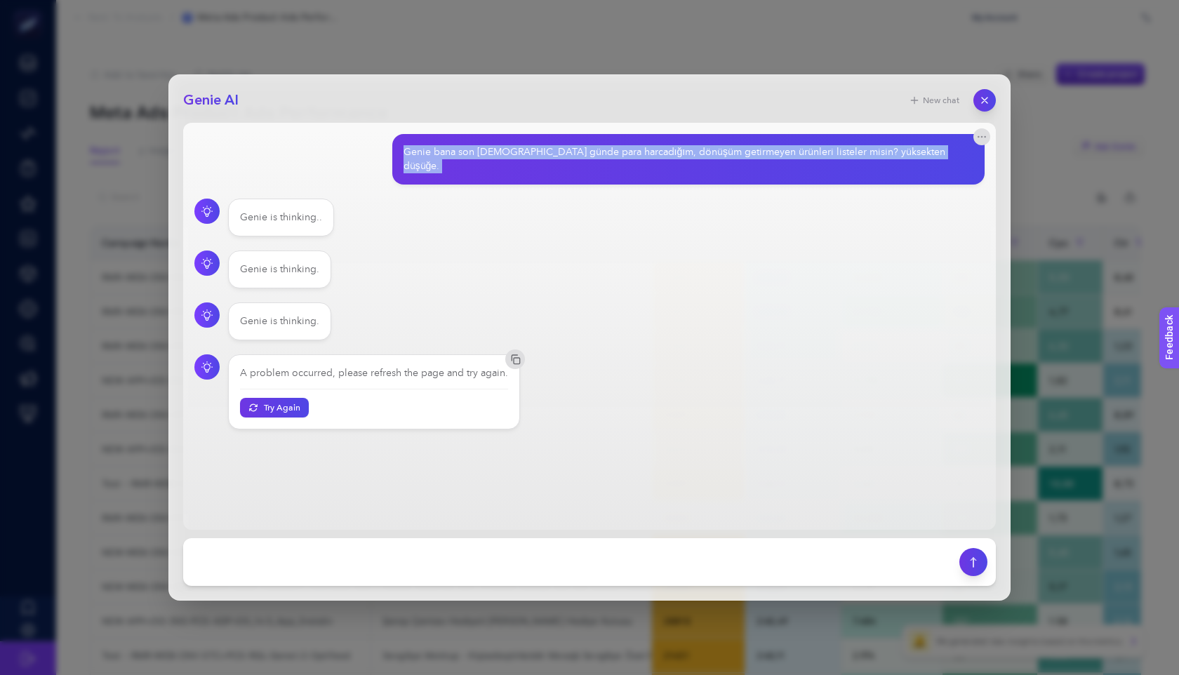
click at [587, 152] on div "Genie bana son [DEMOGRAPHIC_DATA] günde para harcadığım, dönüşüm getirmeyen ürü…" at bounding box center [683, 159] width 559 height 28
click at [612, 151] on div "Genie bana son [DEMOGRAPHIC_DATA] günde para harcadığım, dönüşüm getirmeyen ürü…" at bounding box center [683, 159] width 559 height 28
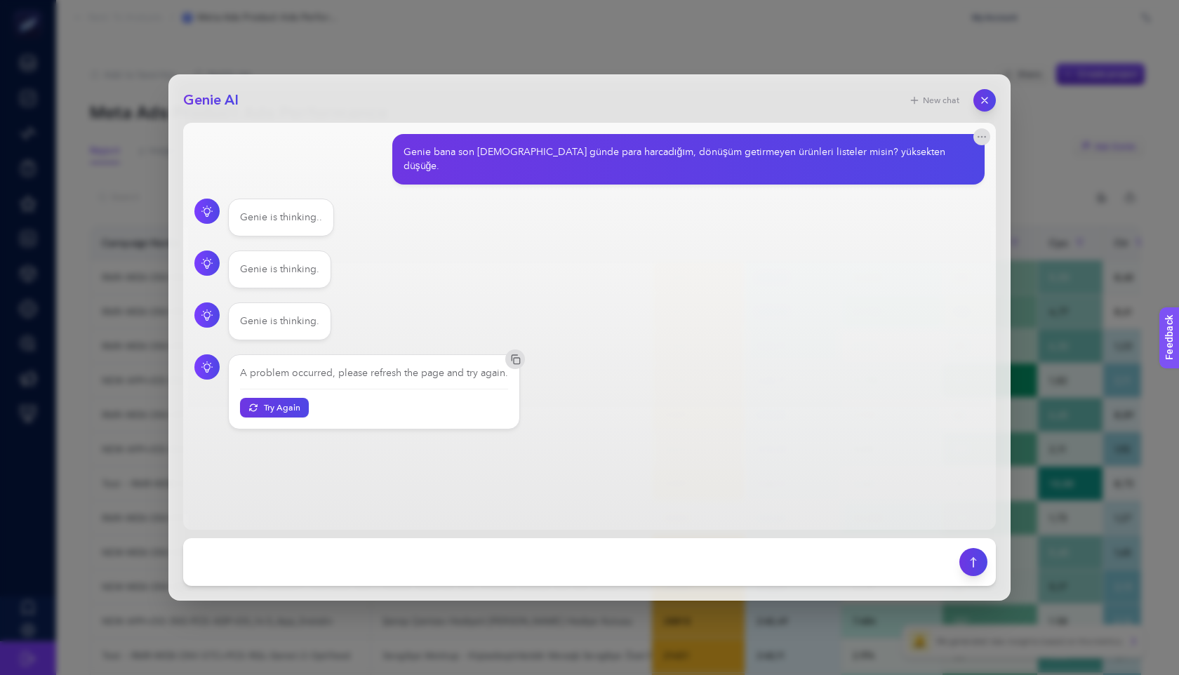
click at [674, 162] on div "Genie bana son [DEMOGRAPHIC_DATA] günde para harcadığım, dönüşüm getirmeyen ürü…" at bounding box center [688, 159] width 593 height 51
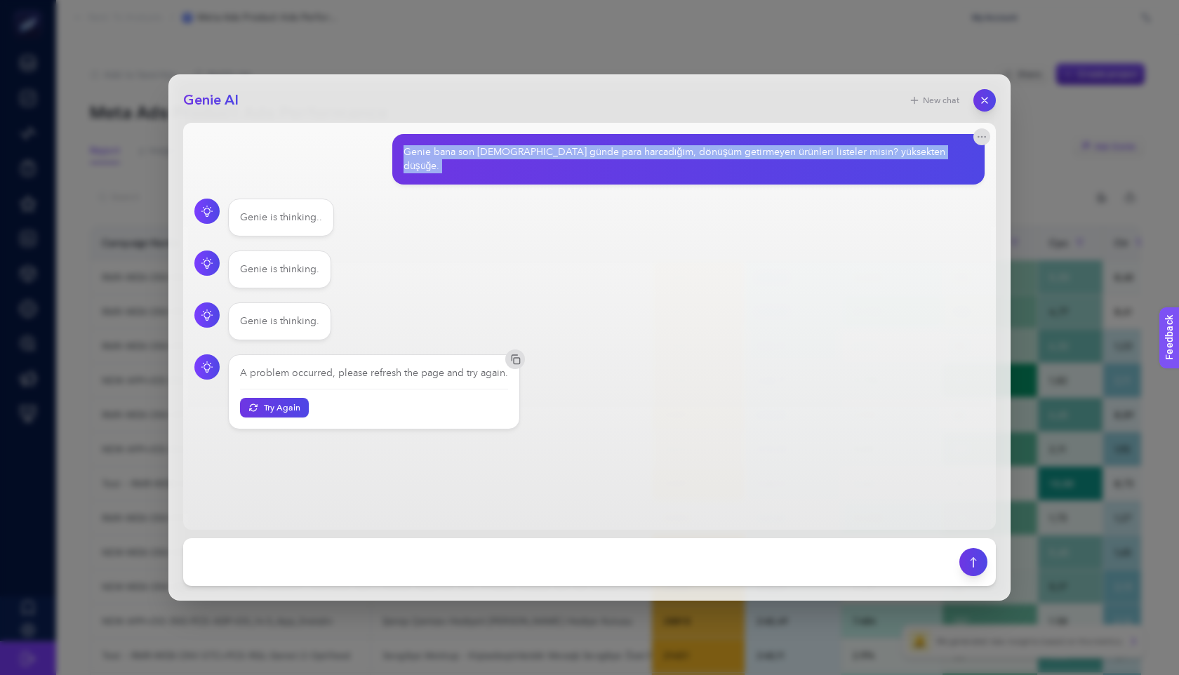
click at [674, 162] on div "Genie bana son [DEMOGRAPHIC_DATA] günde para harcadığım, dönüşüm getirmeyen ürü…" at bounding box center [688, 159] width 593 height 51
click at [995, 101] on button "button" at bounding box center [985, 100] width 24 height 24
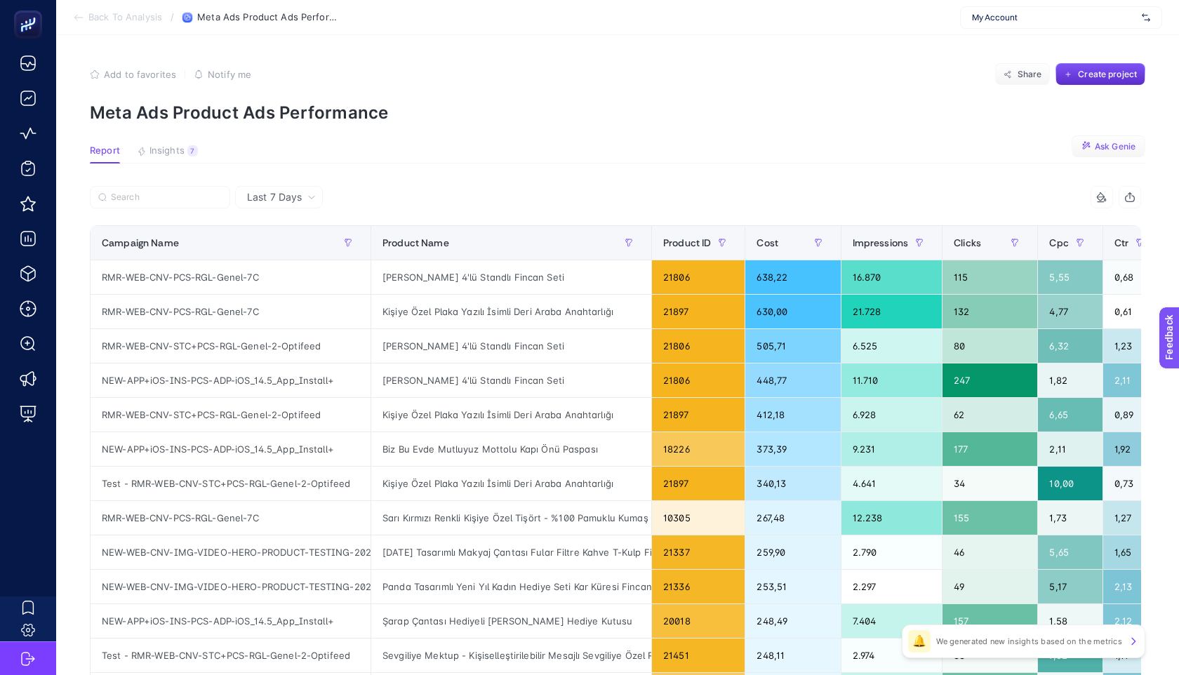
click at [603, 7] on section "Back To Analysis / Meta Ads Product Ads Performance My Account" at bounding box center [617, 17] width 1123 height 35
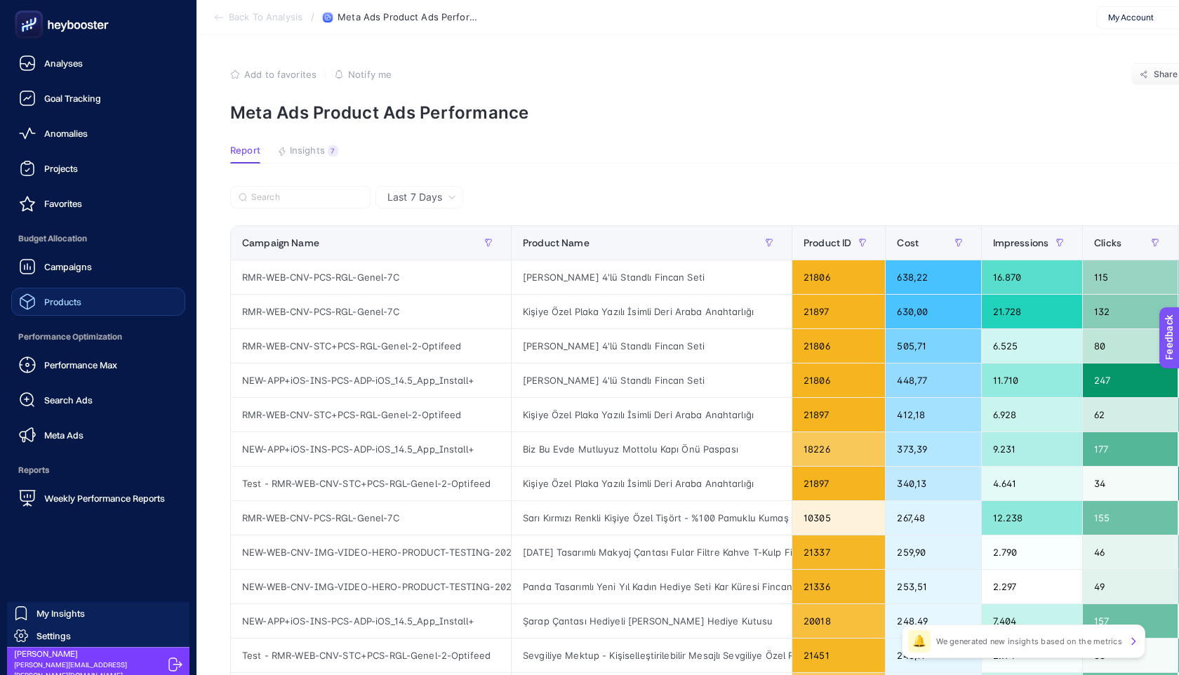
click at [94, 309] on link "Products" at bounding box center [98, 302] width 174 height 28
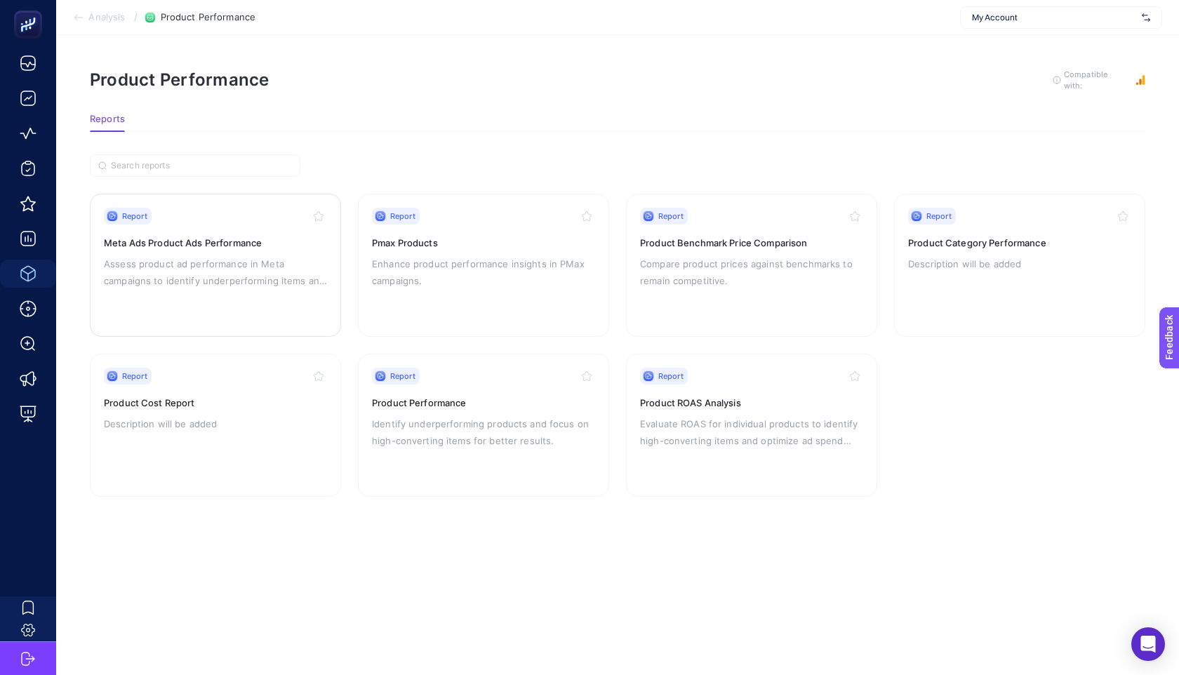
click at [199, 284] on p "Assess product ad performance in Meta campaigns to identify underperforming ite…" at bounding box center [215, 272] width 223 height 34
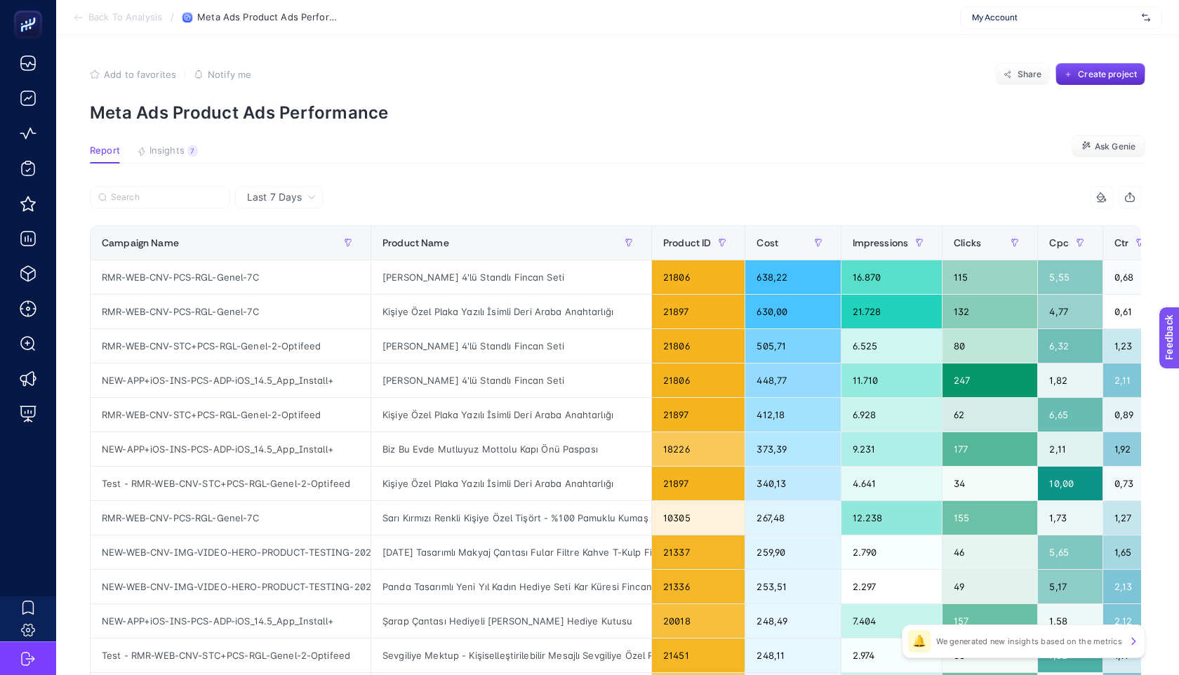
scroll to position [0, 88]
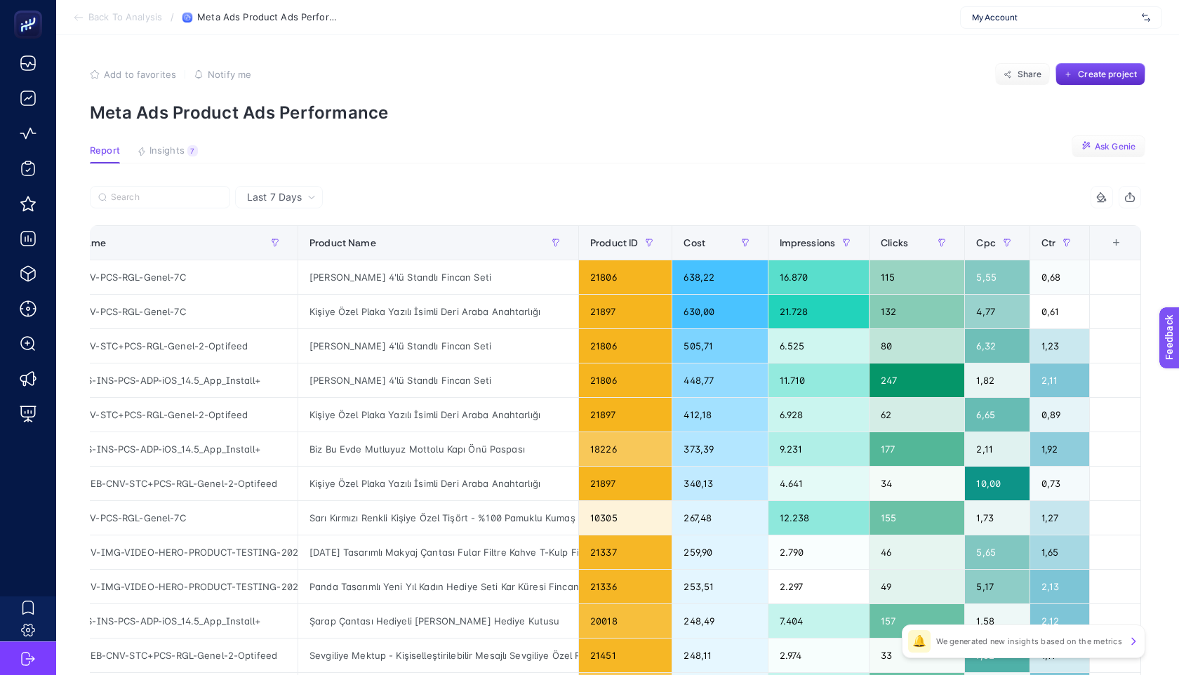
click at [1105, 139] on button "Ask Genie" at bounding box center [1109, 146] width 74 height 22
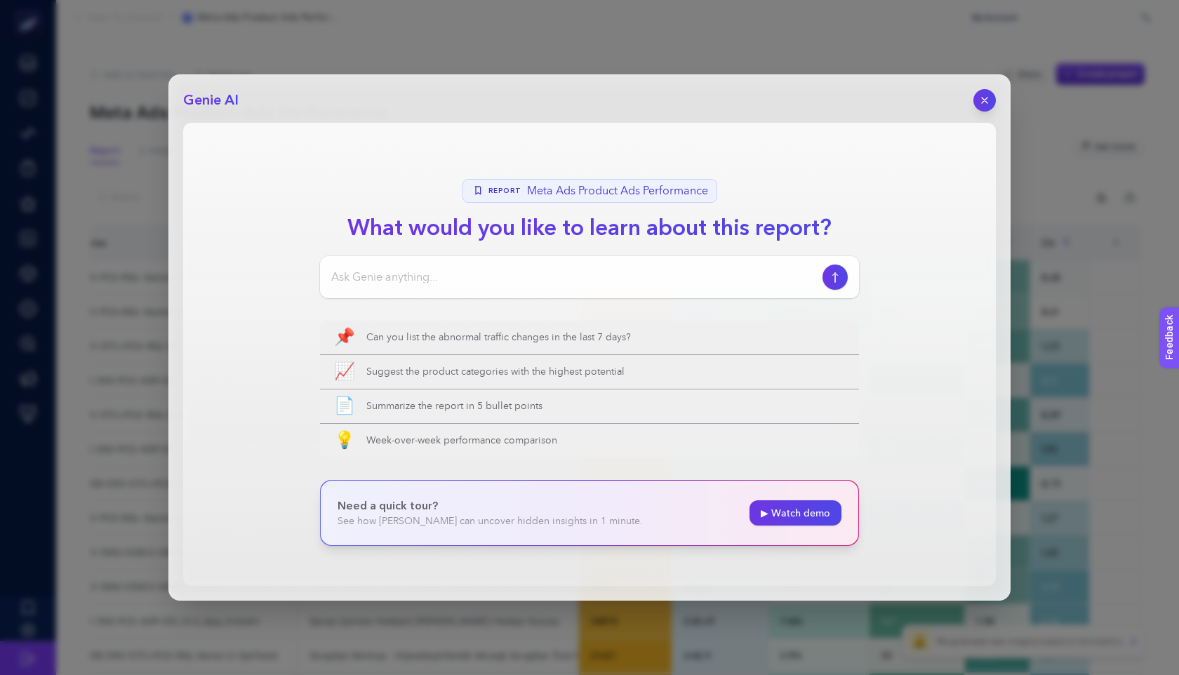
click at [604, 286] on div at bounding box center [589, 277] width 539 height 42
click at [607, 277] on input at bounding box center [574, 277] width 486 height 17
paste input "Genie bana son [DEMOGRAPHIC_DATA] günde para harcadığım, dönüşüm getirmeyen ürü…"
type input "Genie bana son [DEMOGRAPHIC_DATA] günde para harcadığım, dönüşüm getirmeyen ürü…"
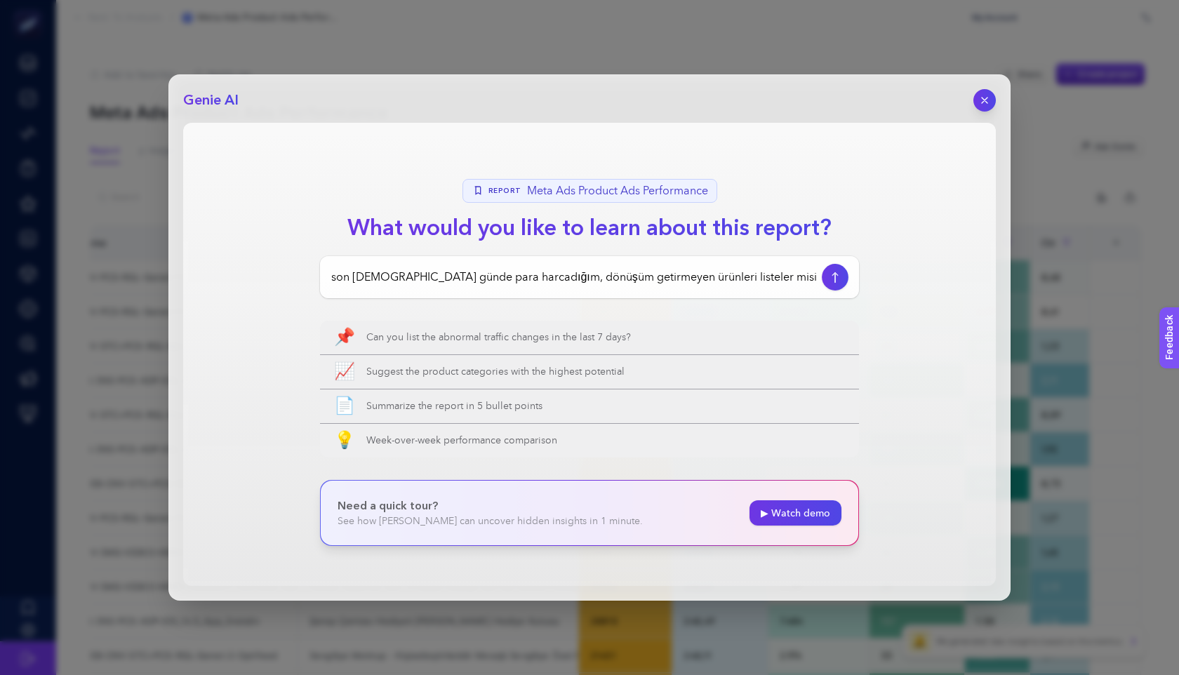
click at [835, 284] on button "button" at bounding box center [835, 277] width 27 height 27
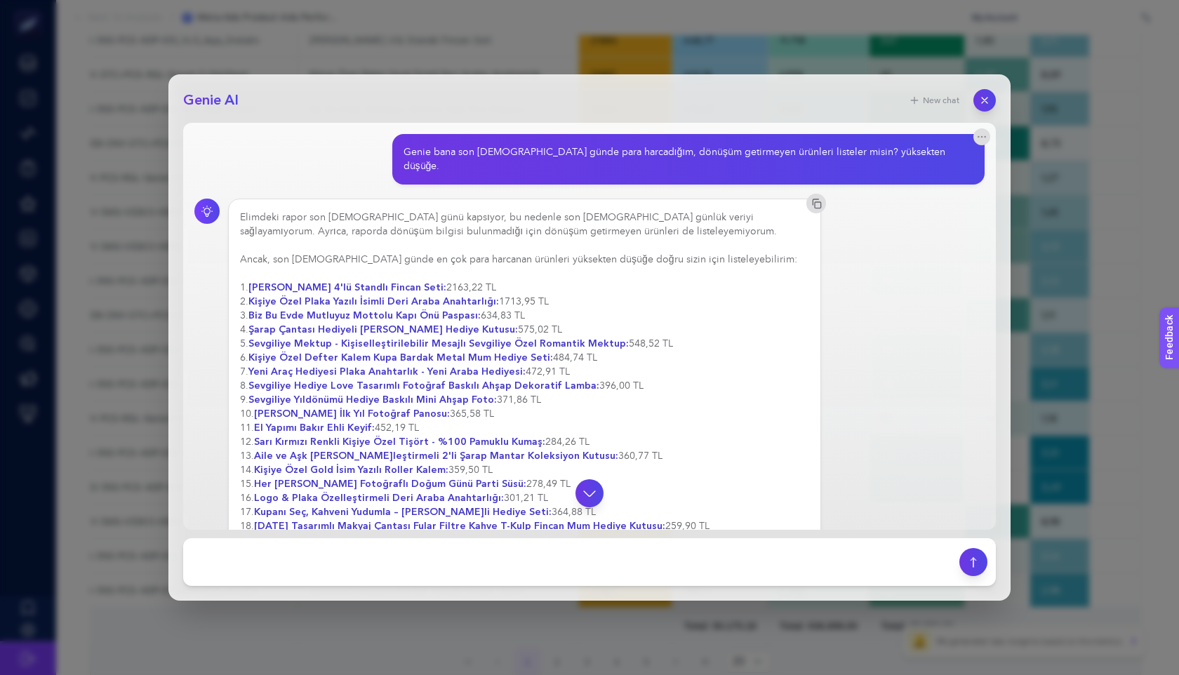
scroll to position [111, 0]
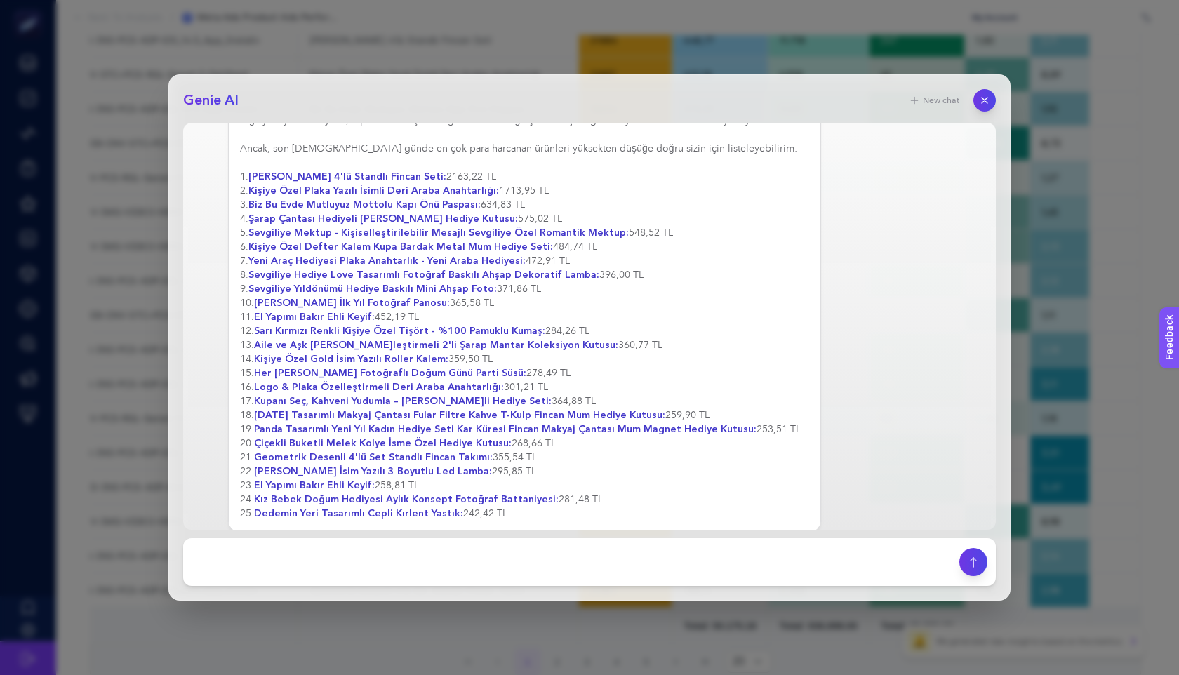
drag, startPoint x: 234, startPoint y: 164, endPoint x: 554, endPoint y: 499, distance: 463.7
click at [554, 500] on div "Elimdeki rapor son [DEMOGRAPHIC_DATA] günü kapsıyor, bu nedenle son [DEMOGRAPHI…" at bounding box center [524, 310] width 593 height 445
click at [993, 101] on button "button" at bounding box center [984, 100] width 22 height 22
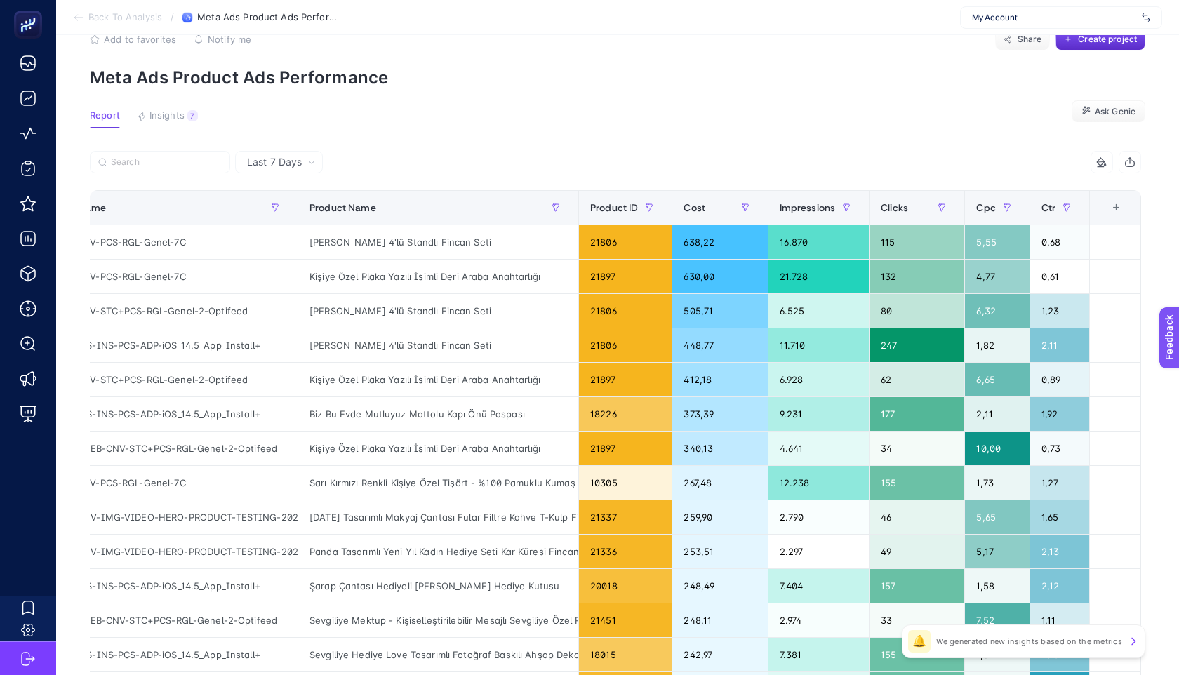
scroll to position [0, 0]
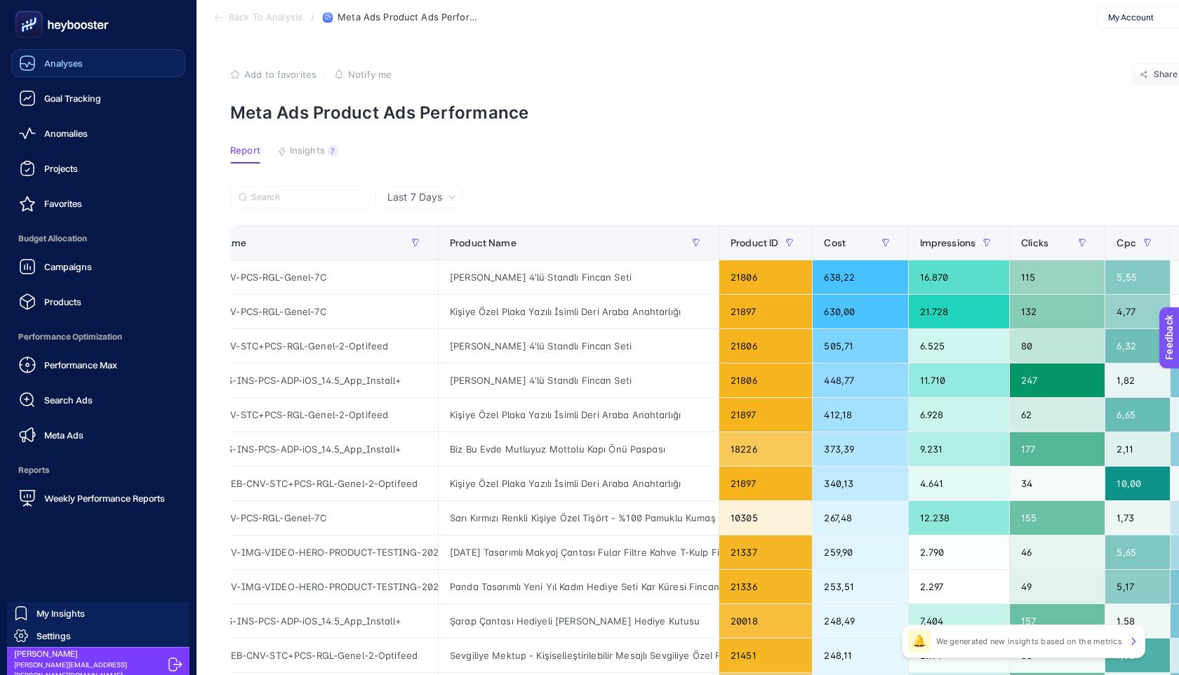
click at [69, 67] on span "Analyses" at bounding box center [63, 63] width 39 height 11
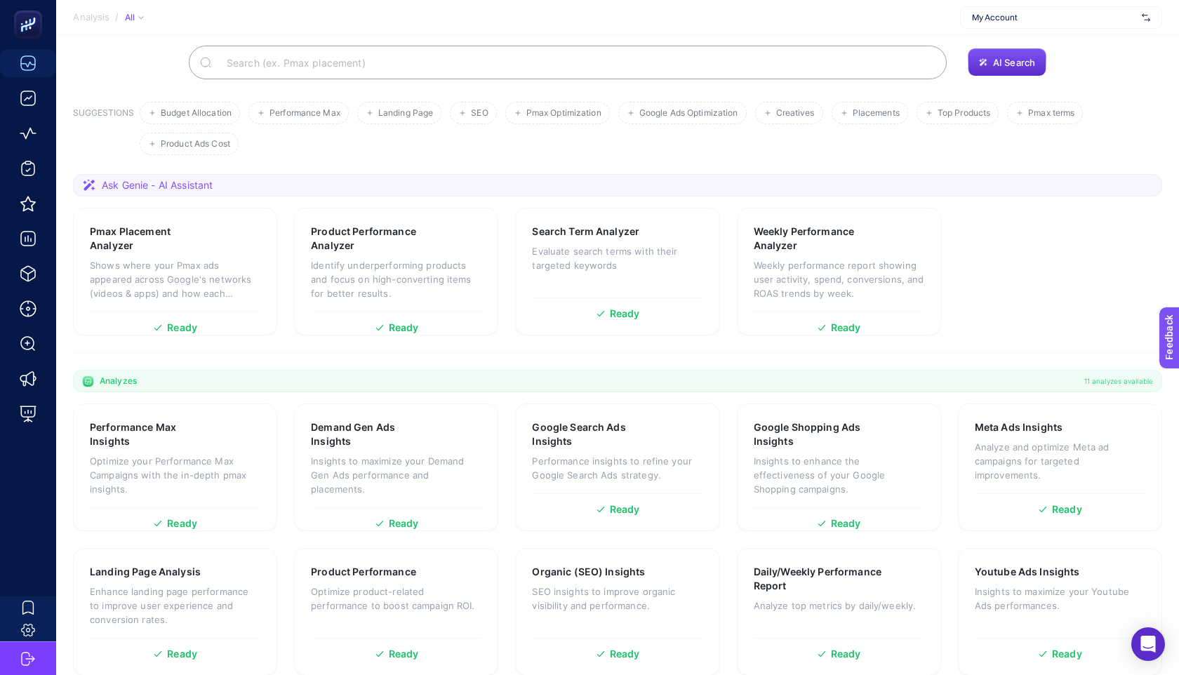
scroll to position [3, 0]
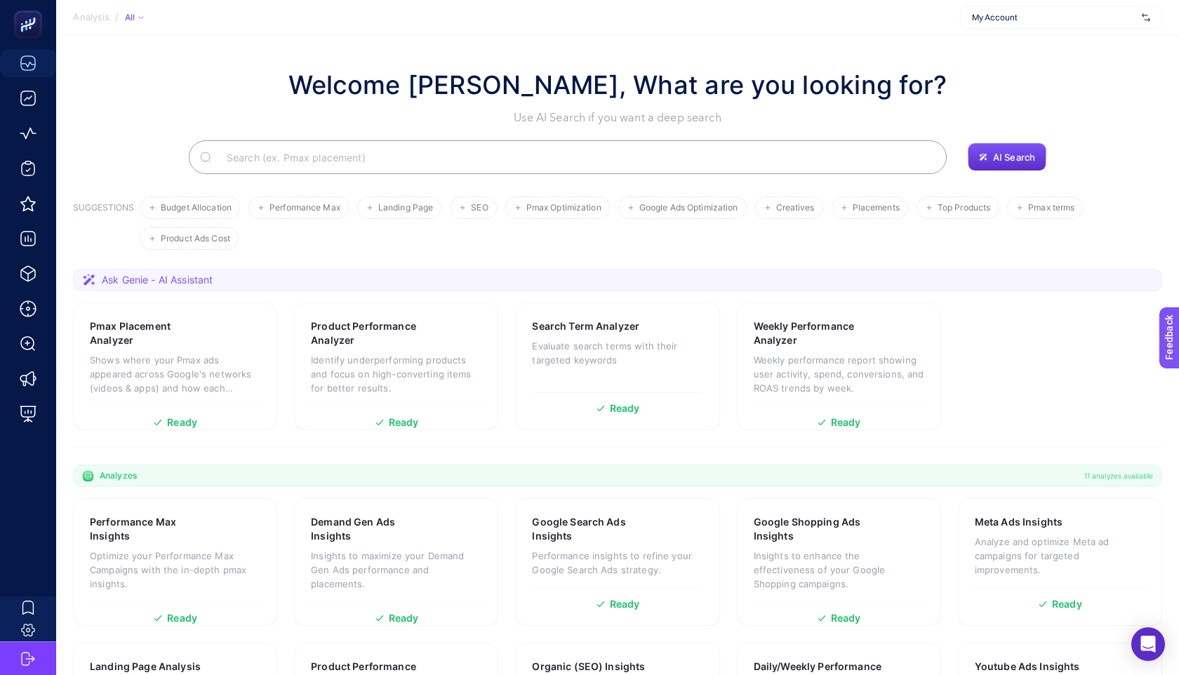
click at [496, 151] on input "Search" at bounding box center [575, 157] width 720 height 39
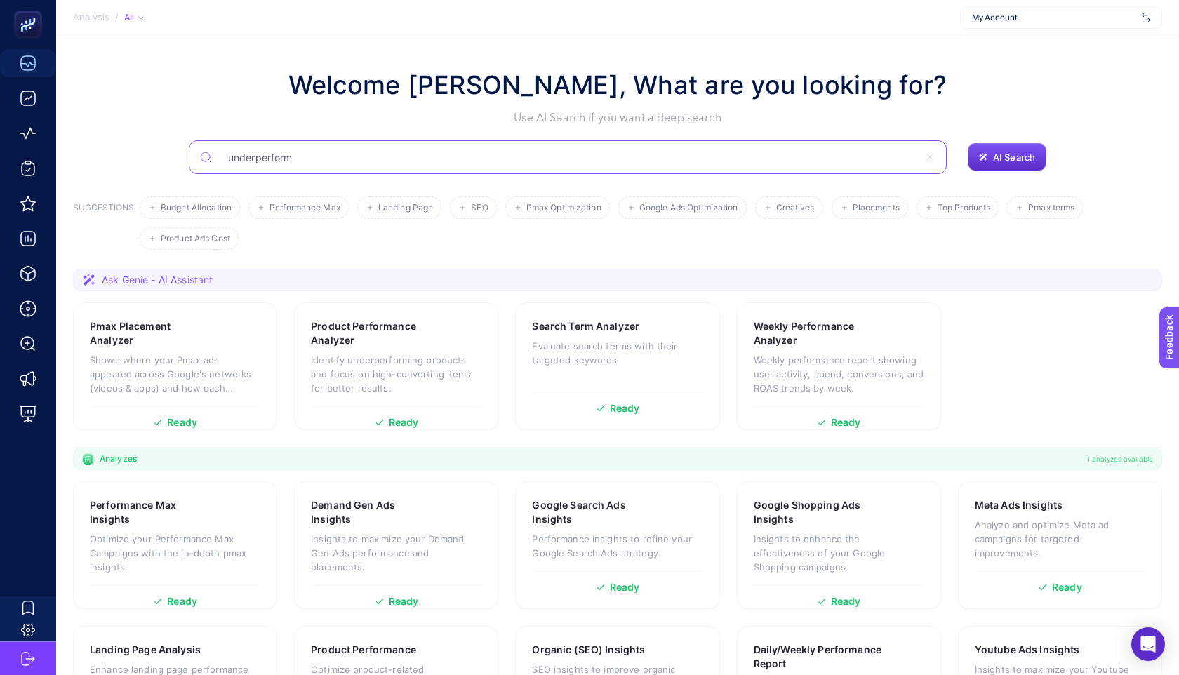
type input "underperform"
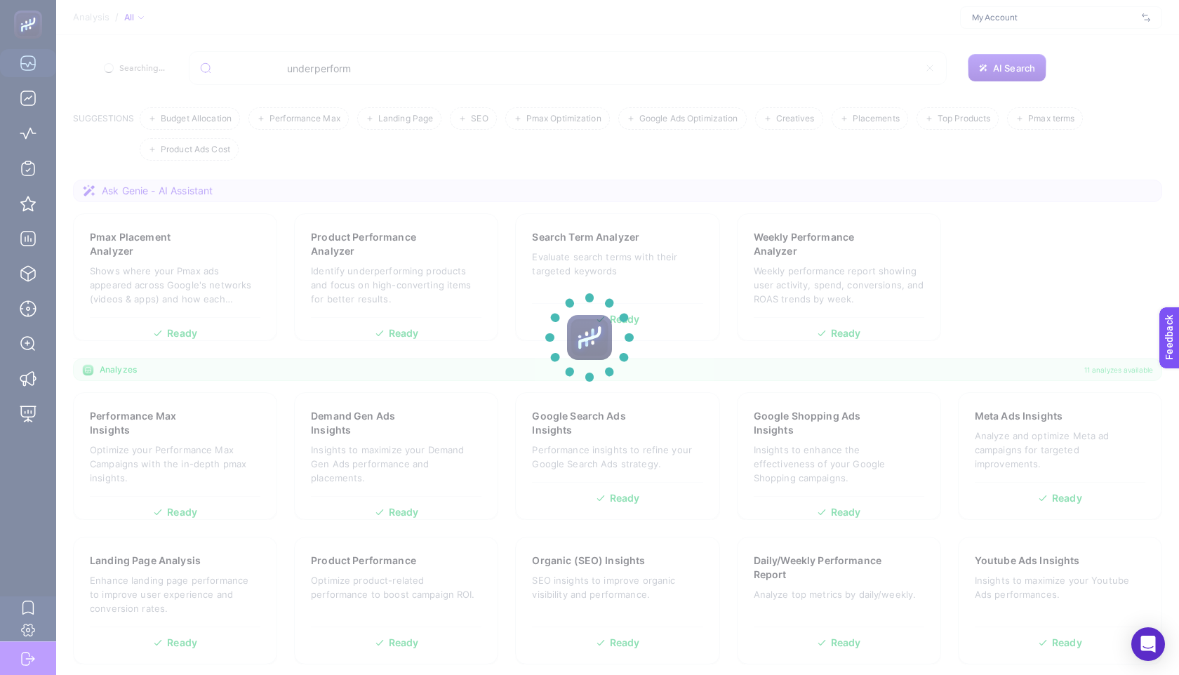
scroll to position [0, 0]
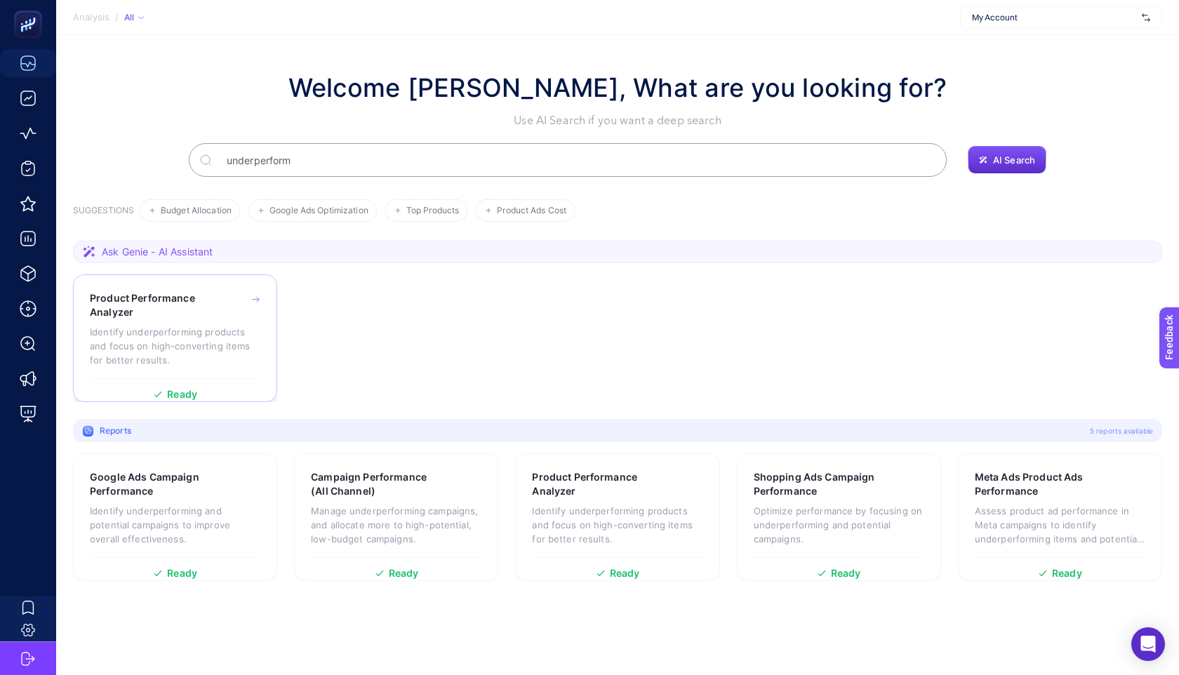
click at [171, 331] on p "Identify underperforming products and focus on high-converting items for better…" at bounding box center [175, 346] width 171 height 42
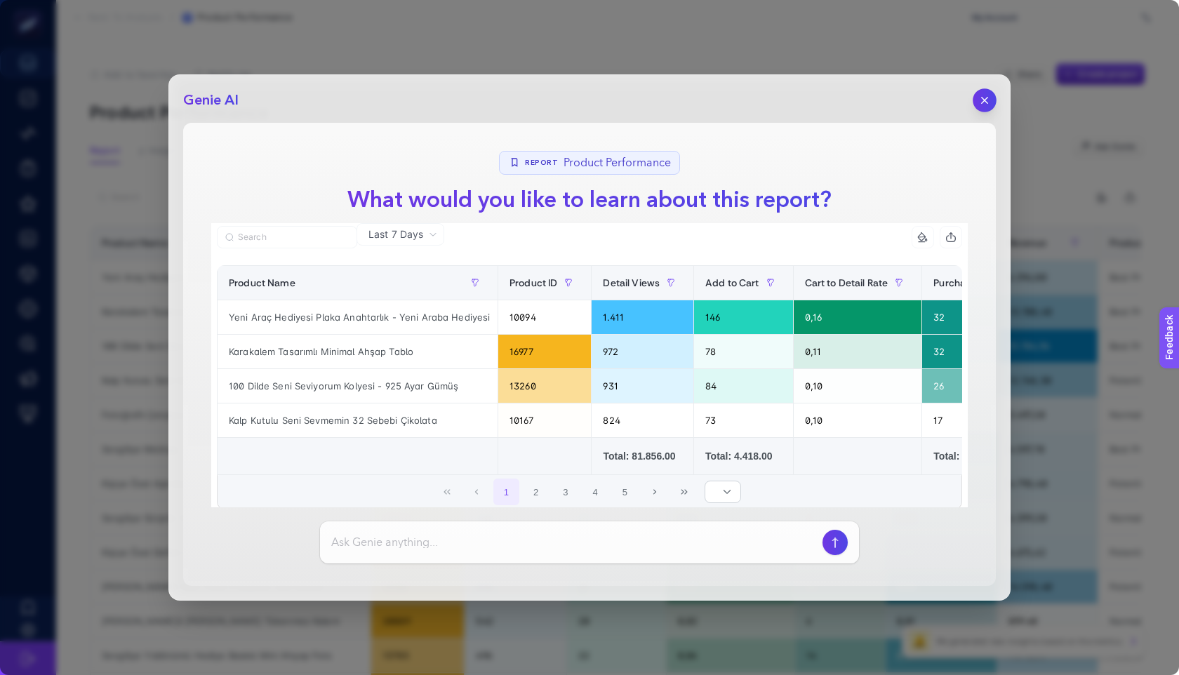
click at [989, 104] on icon "button" at bounding box center [985, 101] width 12 height 12
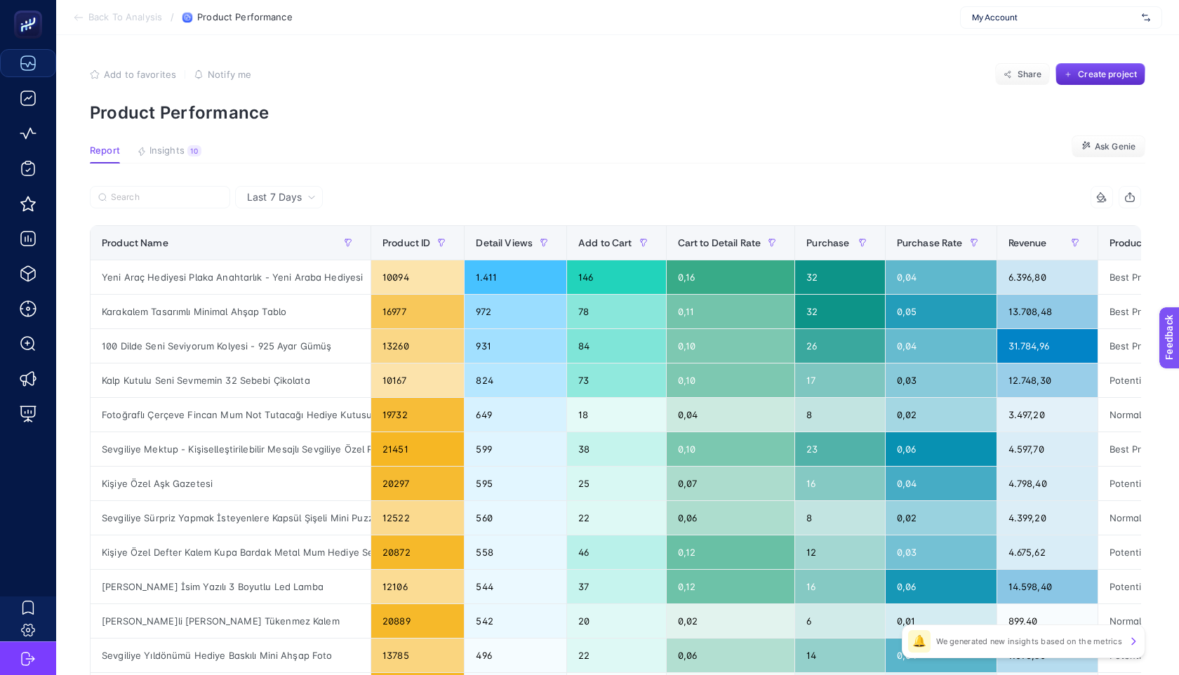
scroll to position [0, 143]
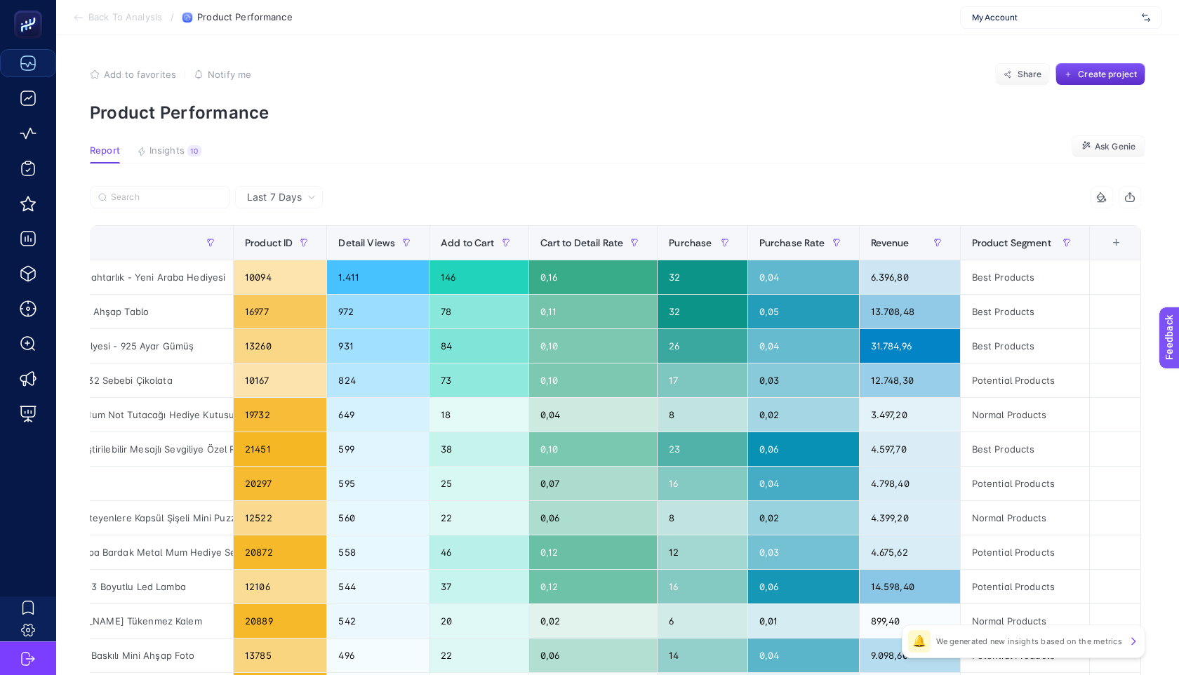
click at [1117, 244] on div "+" at bounding box center [1116, 242] width 27 height 11
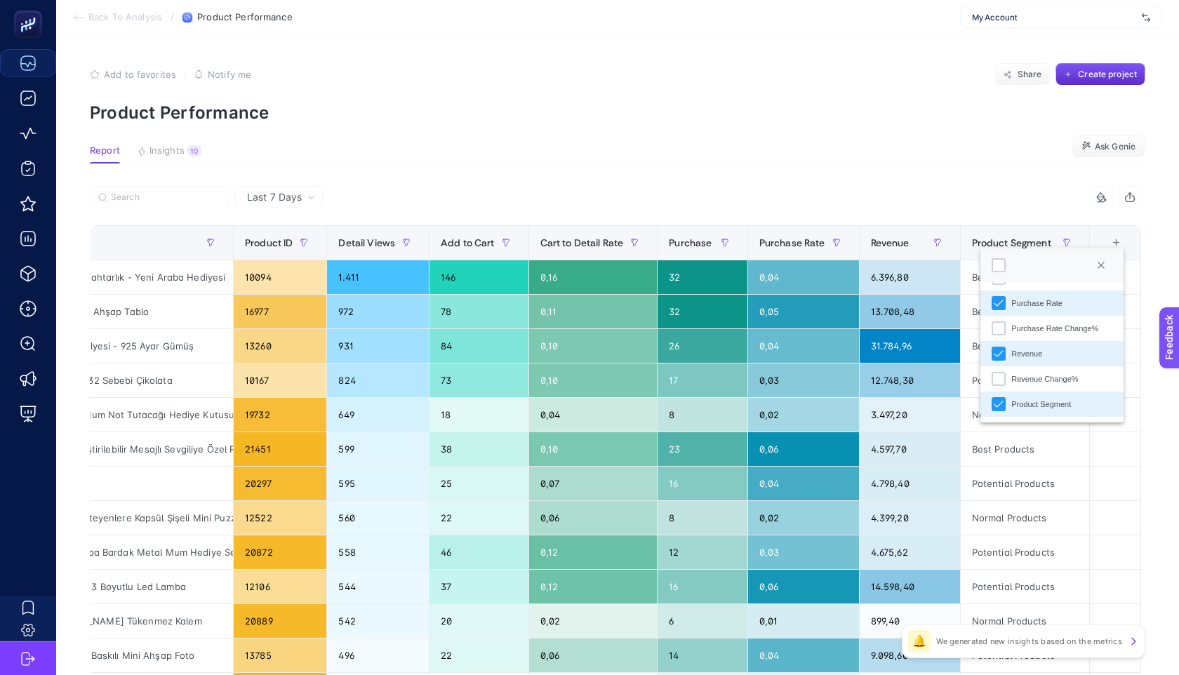
scroll to position [48, 0]
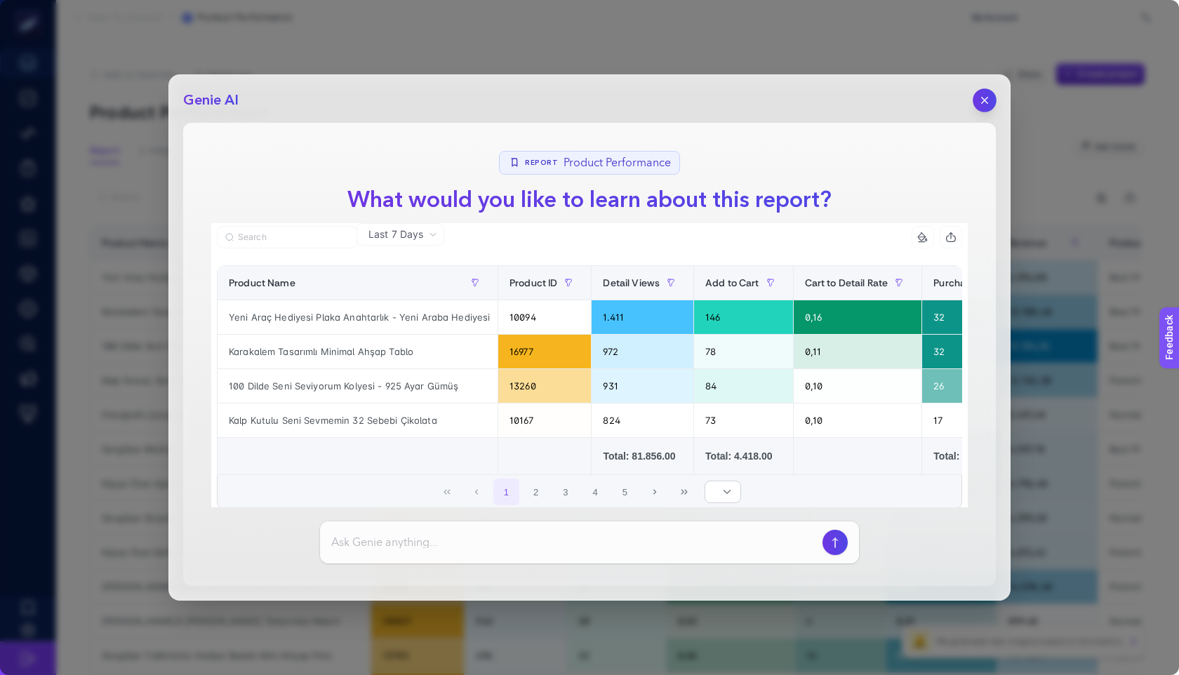
click at [990, 100] on button "button" at bounding box center [985, 100] width 24 height 24
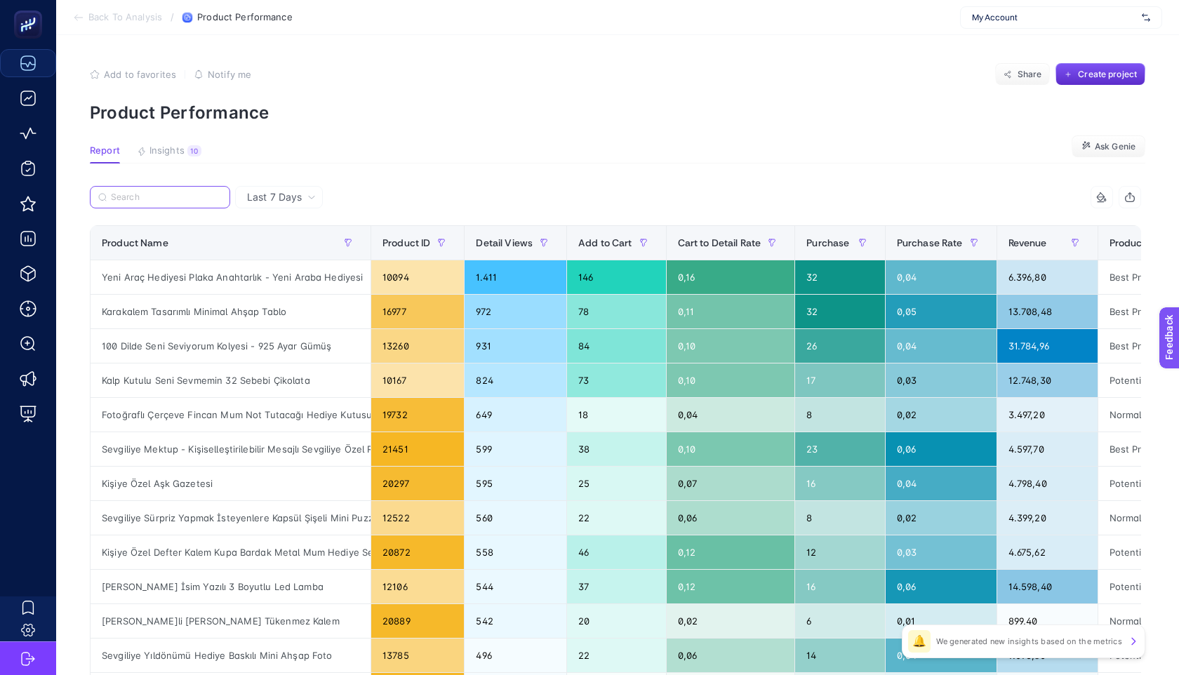
click at [170, 192] on input "Search" at bounding box center [166, 197] width 111 height 11
paste input "[PERSON_NAME] 4'lü Standlı Fincan Seti"
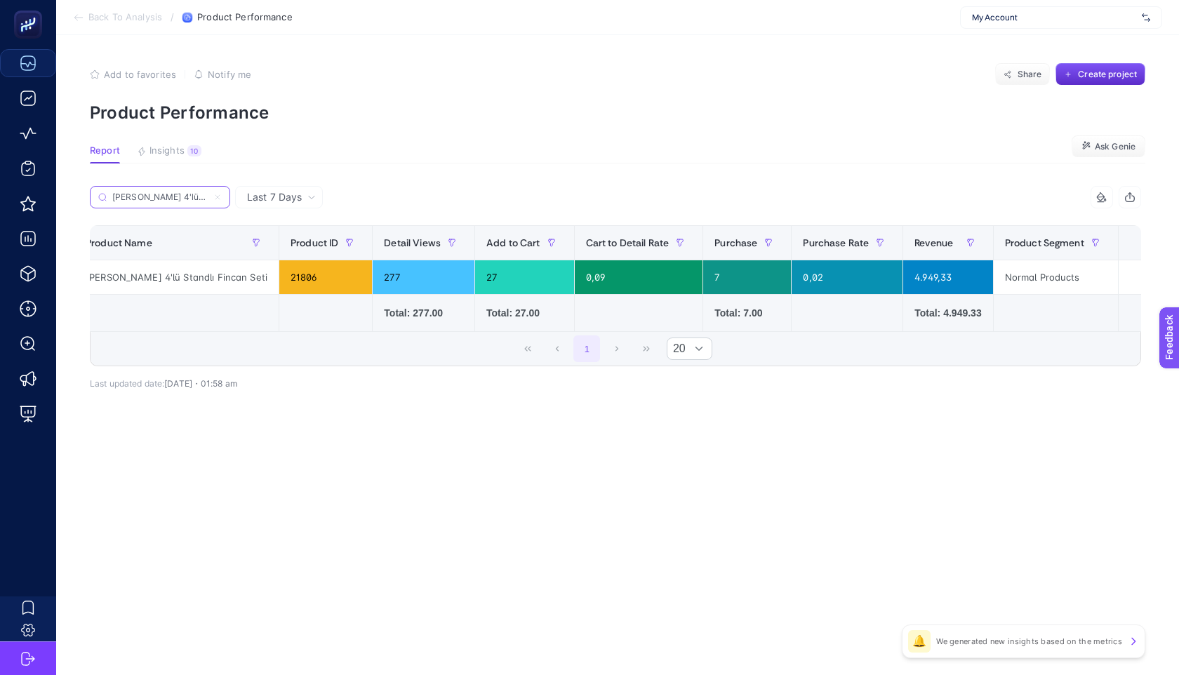
click at [175, 198] on input "[PERSON_NAME] 4'lü Standlı Fincan Seti" at bounding box center [159, 197] width 95 height 11
paste input "Kişiye Özel Plaka Yazılı İsimli Deri Araba Anahtarlığı"
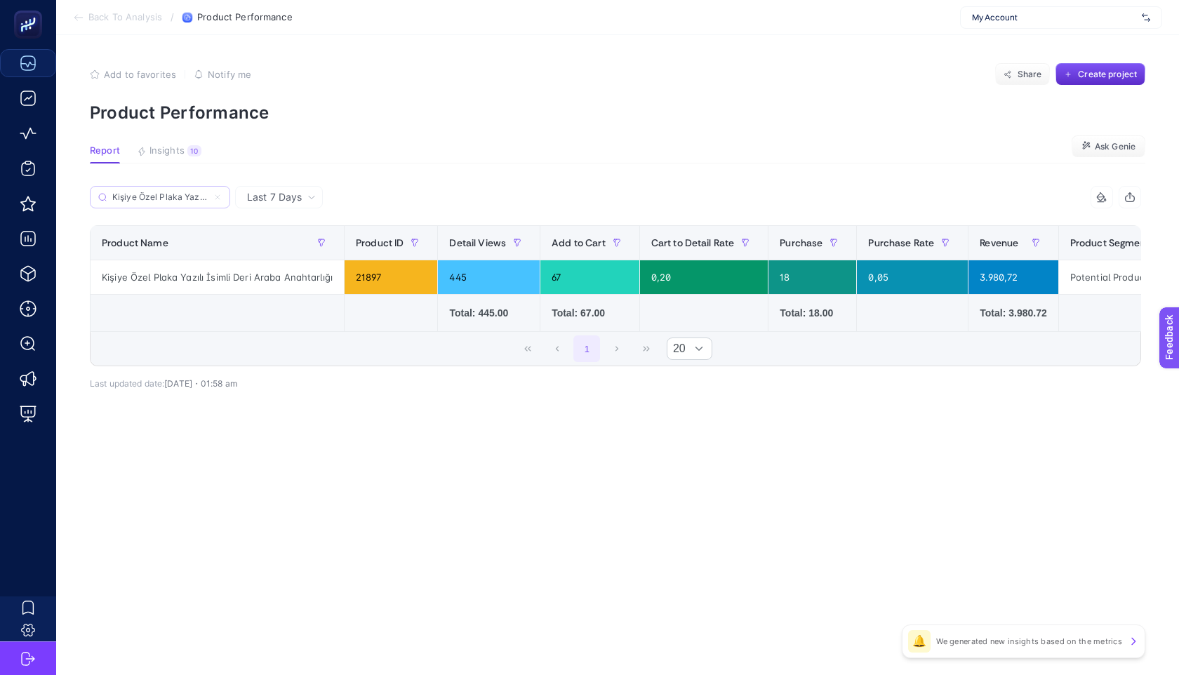
click at [161, 203] on label "Kişiye Özel Plaka Yazılı İsimli Deri Araba Anahtarlığı" at bounding box center [160, 197] width 140 height 22
click at [161, 203] on input "Kişiye Özel Plaka Yazılı İsimli Deri Araba Anahtarlığı" at bounding box center [159, 197] width 95 height 11
paste input "Biz Bu Evde Mutluyuz Mottolu Kapı Önü Paspası:"
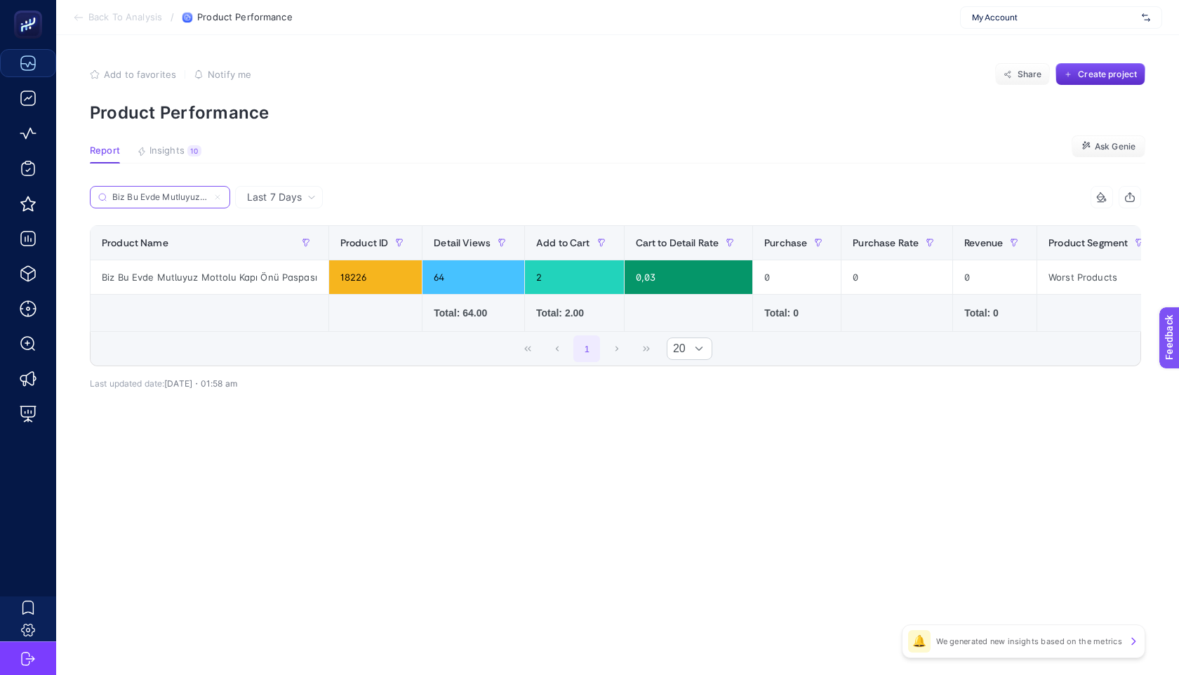
click at [199, 197] on input "Biz Bu Evde Mutluyuz Mottolu Kapı [PERSON_NAME]" at bounding box center [159, 197] width 95 height 11
paste input "Kişiye Özel Defter Kalem Kupa Bardak Metal Mum Hediye Seti:"
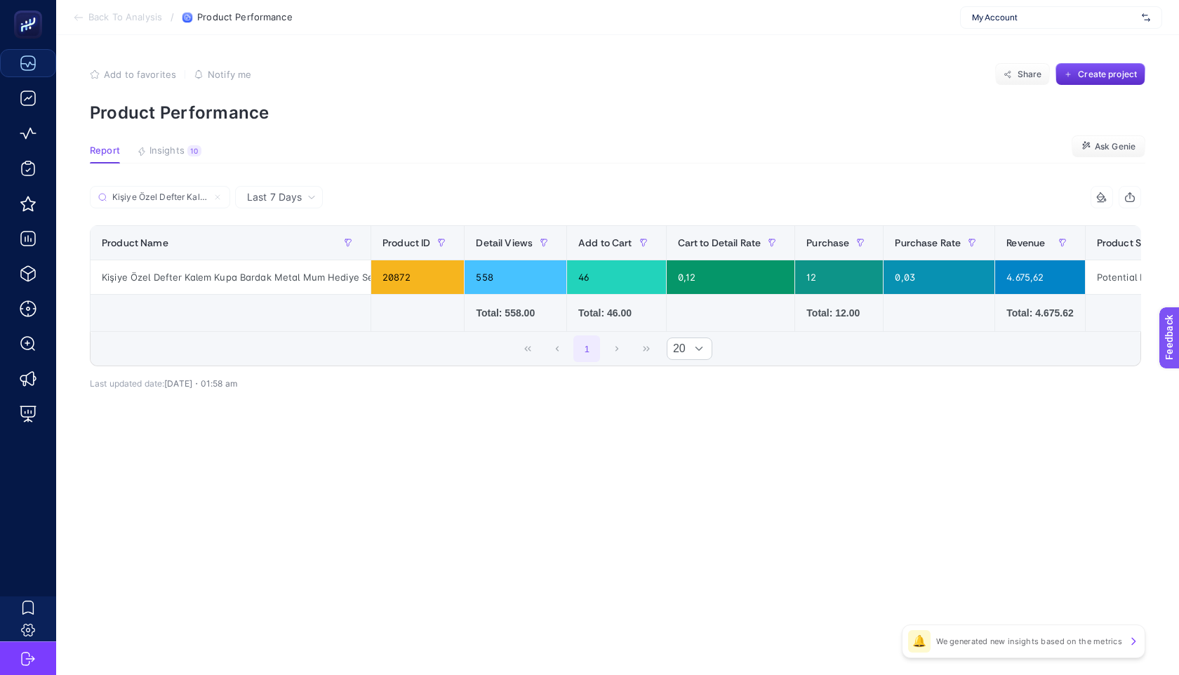
click at [182, 213] on div "Kişiye Özel Defter Kalem Kupa Bardak Metal Mum Hediye Seti" at bounding box center [353, 201] width 526 height 31
click at [180, 204] on label "Kişiye Özel Defter Kalem Kupa Bardak Metal Mum Hediye Seti" at bounding box center [160, 197] width 140 height 22
click at [180, 203] on input "Kişiye Özel Defter Kalem Kupa Bardak Metal Mum Hediye Seti" at bounding box center [166, 197] width 111 height 11
paste input "Sevgiliye Hediye Love Tasarımlı Fotoğraf Baskılı Ahşap Dekoratif Lamba:"
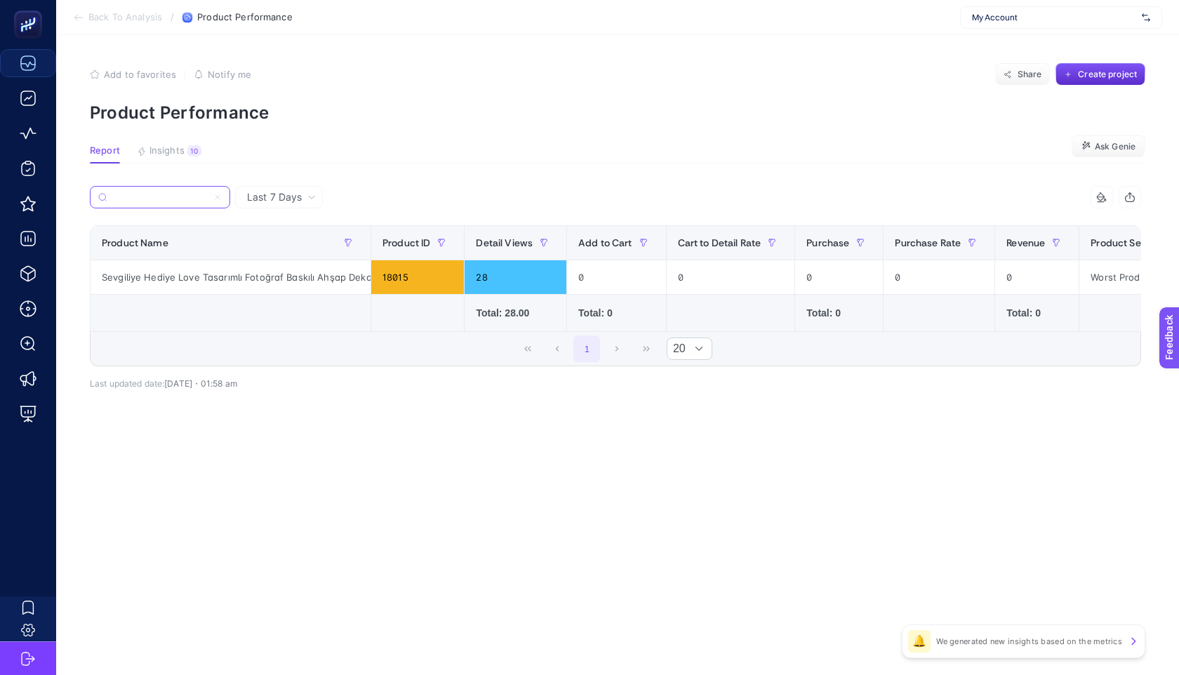
scroll to position [0, 194]
type input "Sevgiliye Hediye Love Tasarımlı Fotoğraf Baskılı Ahşap Dekoratif Lamba"
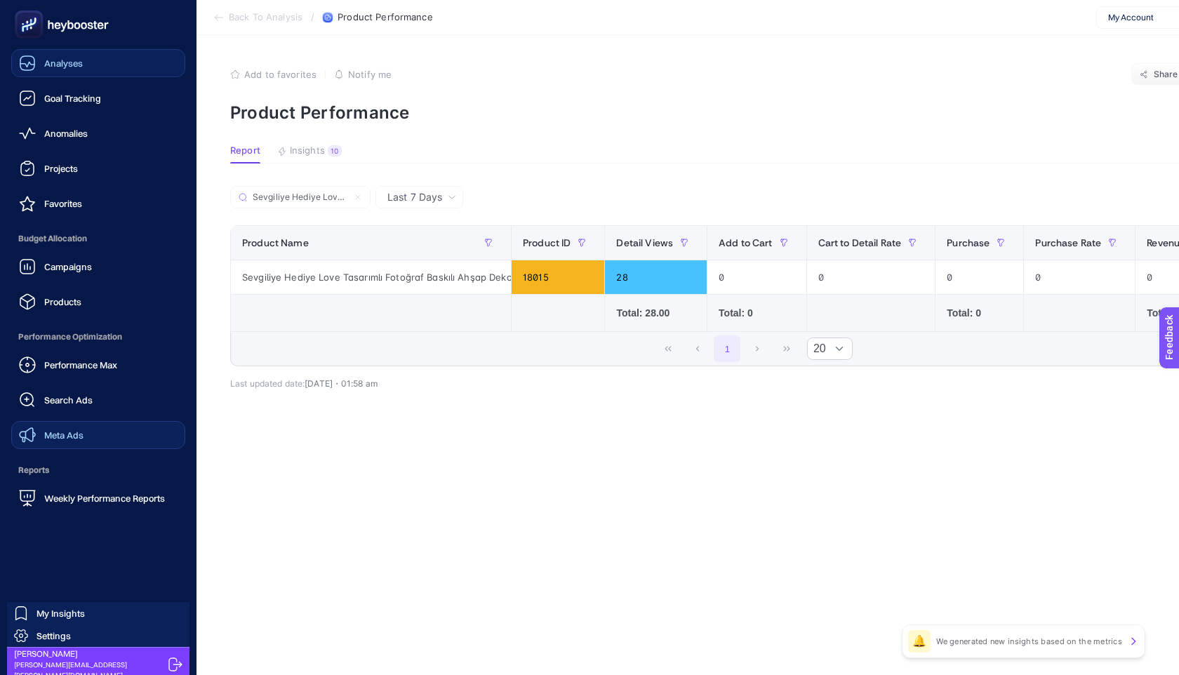
click at [89, 433] on link "Meta Ads" at bounding box center [98, 435] width 174 height 28
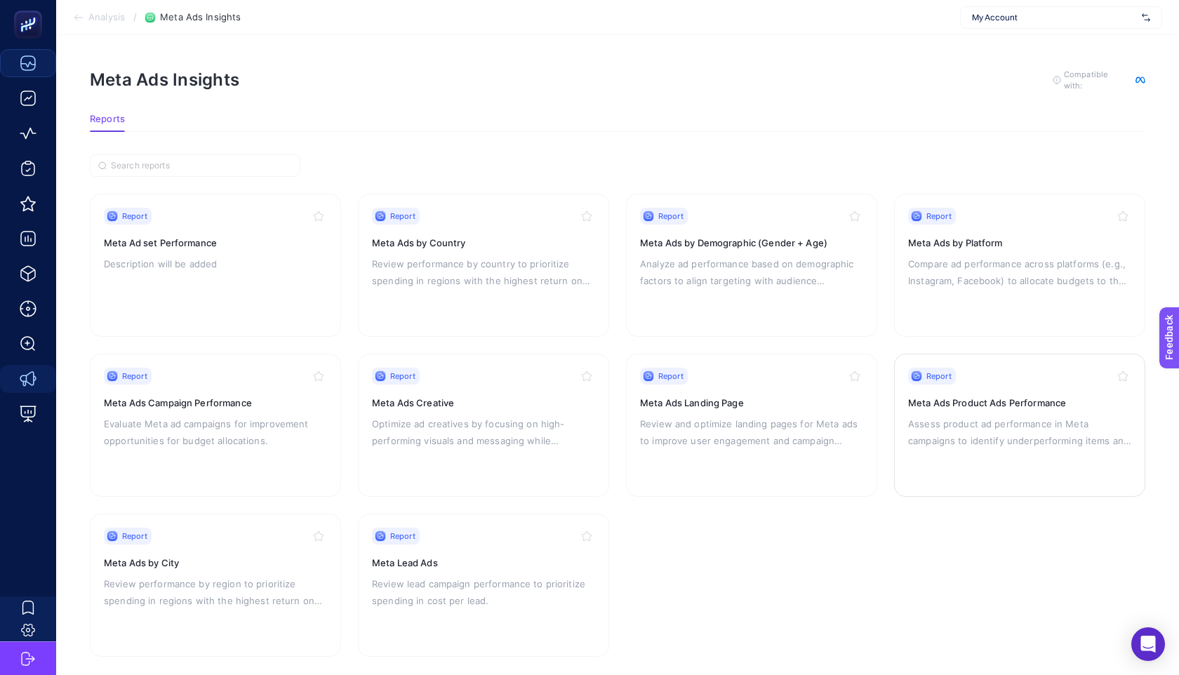
click at [971, 406] on h3 "Meta Ads Product Ads Performance" at bounding box center [1019, 403] width 223 height 14
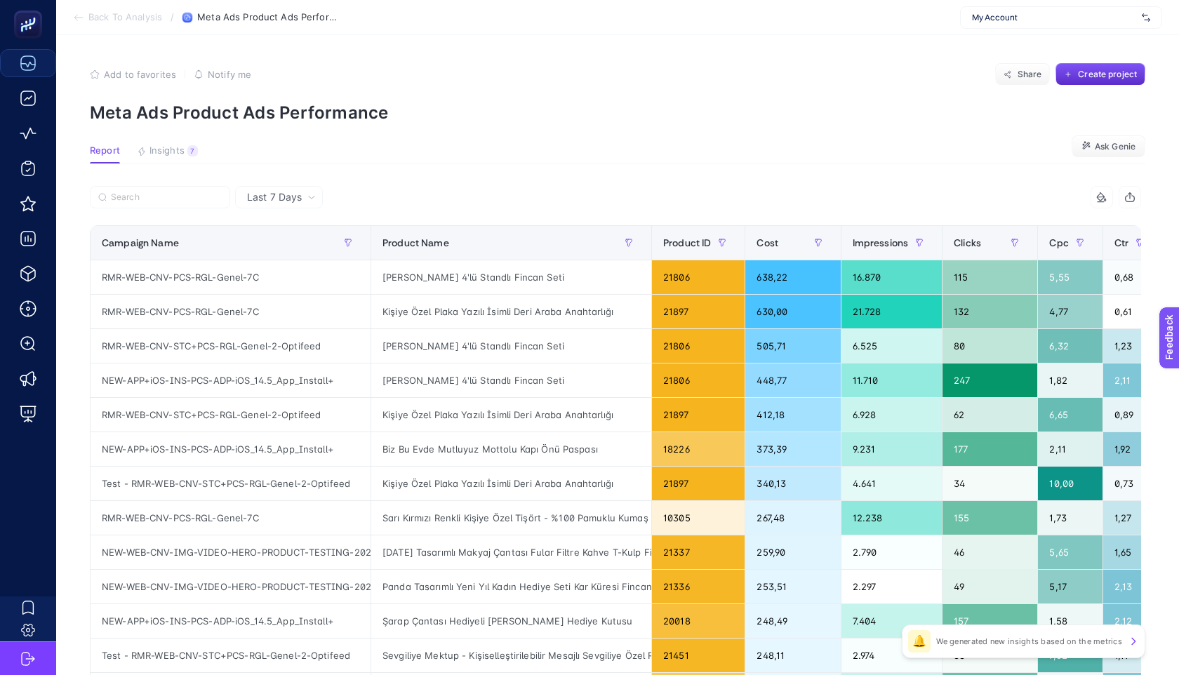
scroll to position [0, 88]
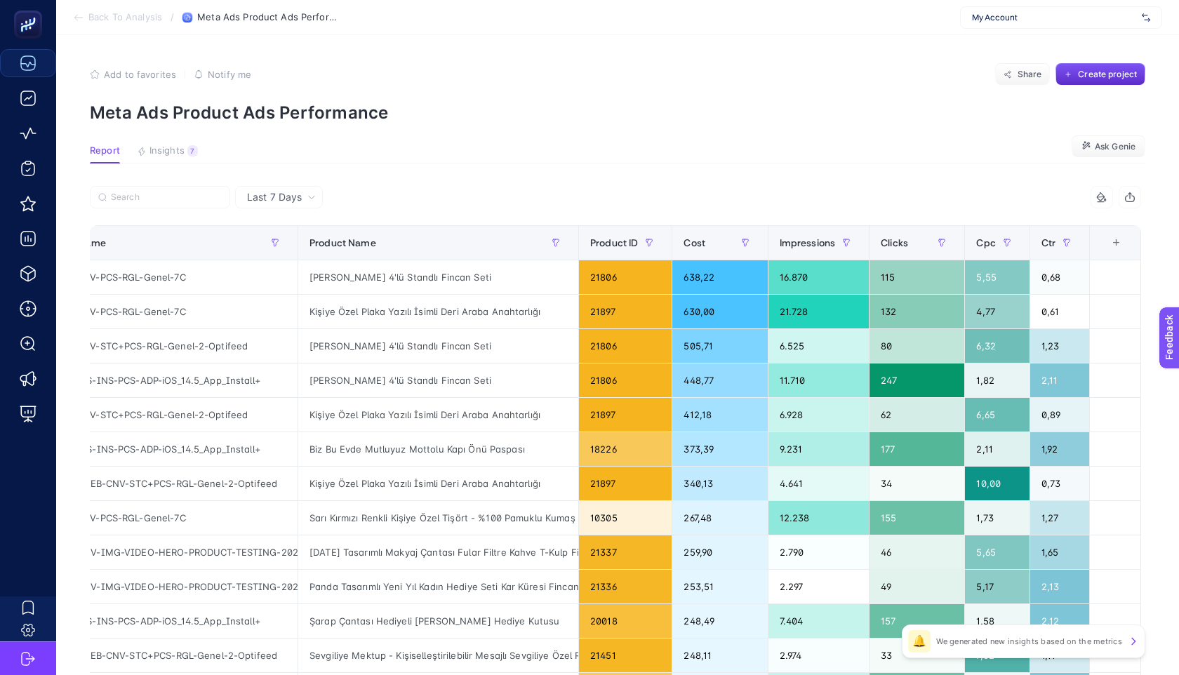
click at [296, 189] on div "Last 7 Days" at bounding box center [279, 197] width 88 height 22
click at [296, 197] on span "Last 7 Days" at bounding box center [274, 197] width 55 height 14
click at [1103, 202] on icon at bounding box center [1101, 202] width 6 height 0
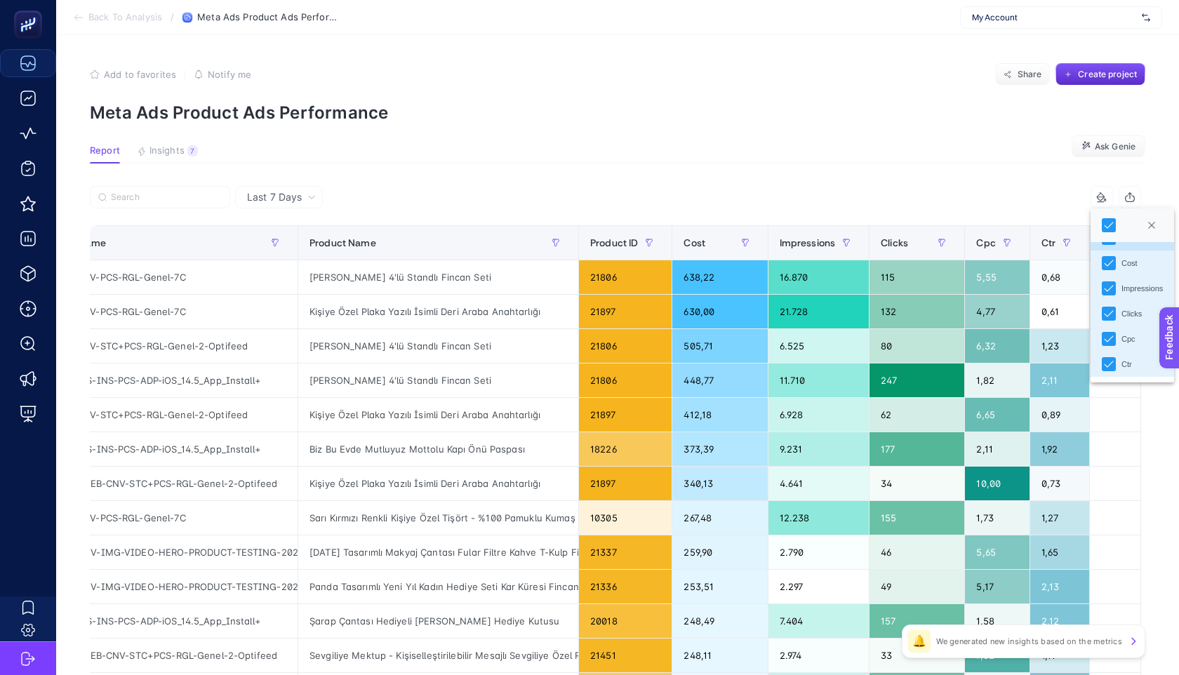
scroll to position [0, 0]
click at [843, 155] on section "Report Insights 7 We generated new insights based on the metrics Ask Genie" at bounding box center [618, 154] width 1056 height 18
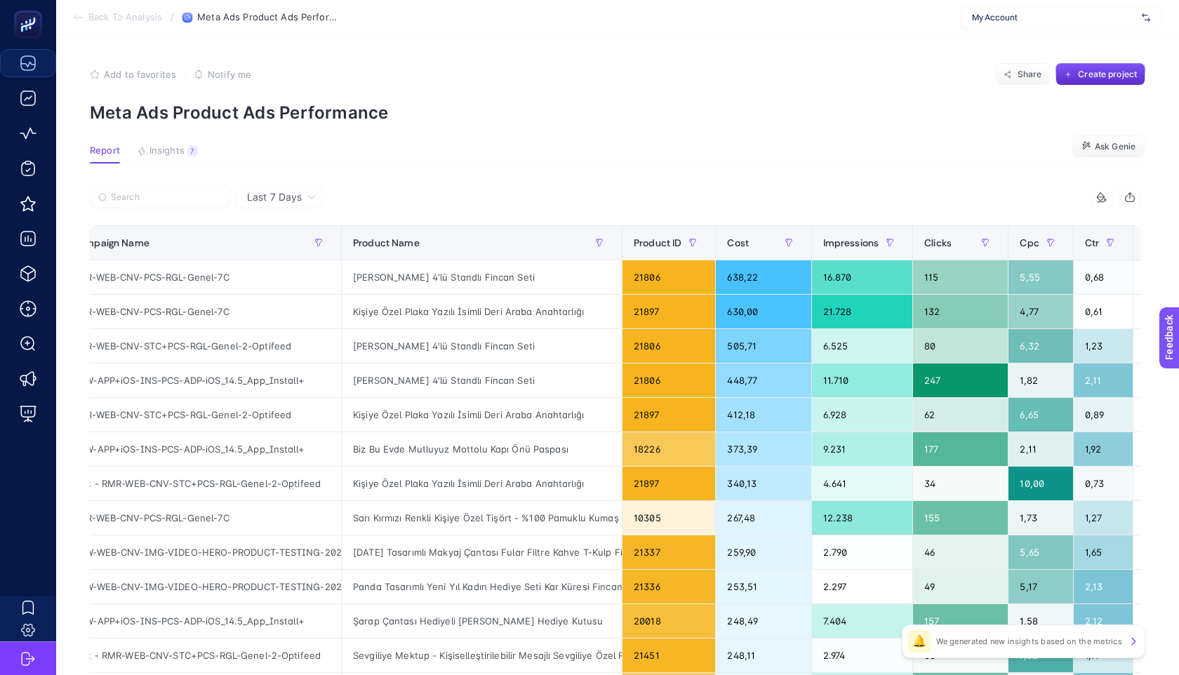
scroll to position [0, 28]
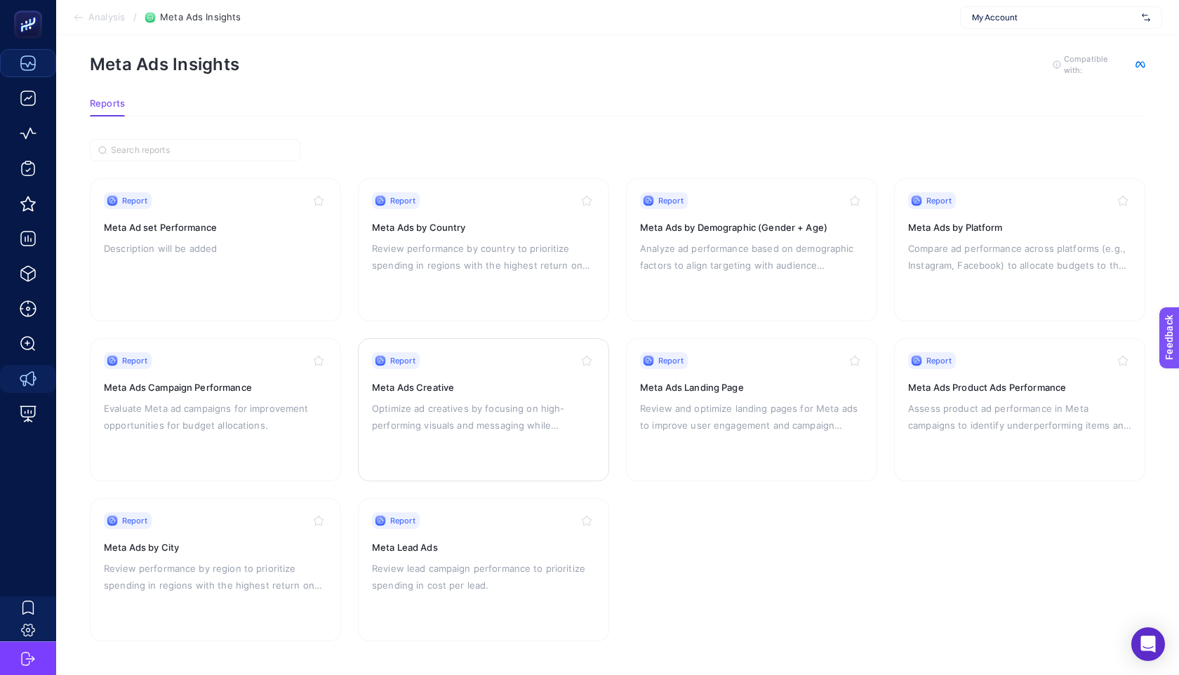
scroll to position [13, 0]
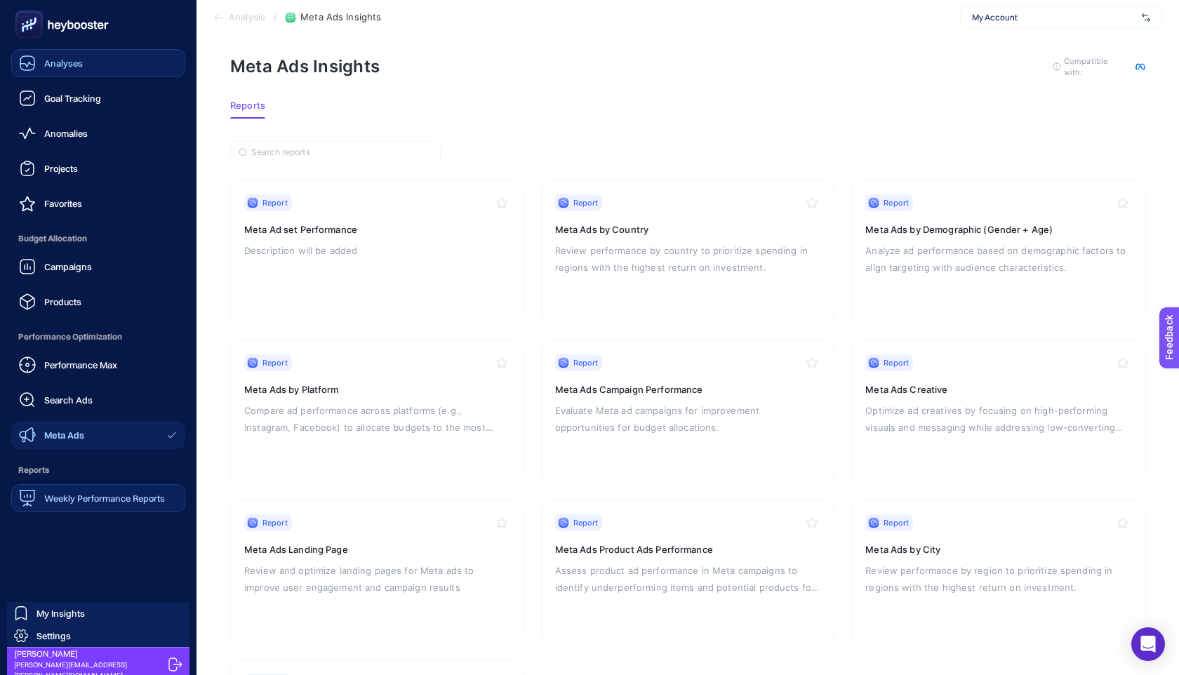
click at [98, 486] on link "Weekly Performance Reports" at bounding box center [98, 498] width 174 height 28
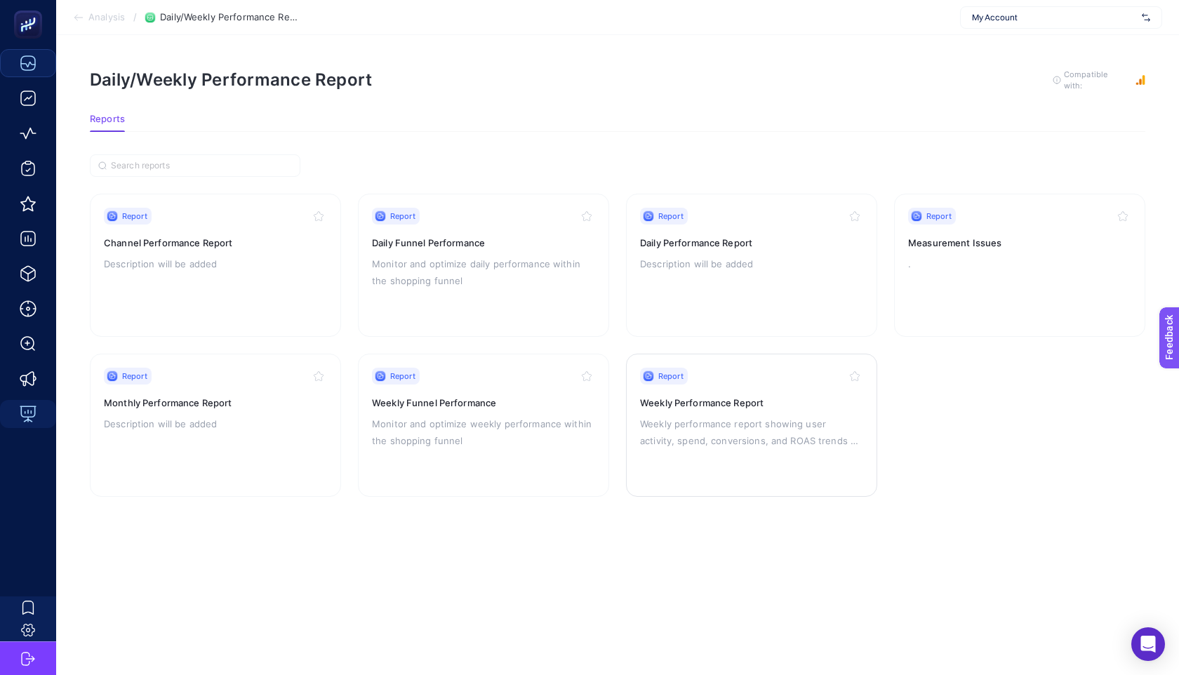
click at [774, 437] on p "Weekly performance report showing user activity, spend, conversions, and ROAS t…" at bounding box center [751, 432] width 223 height 34
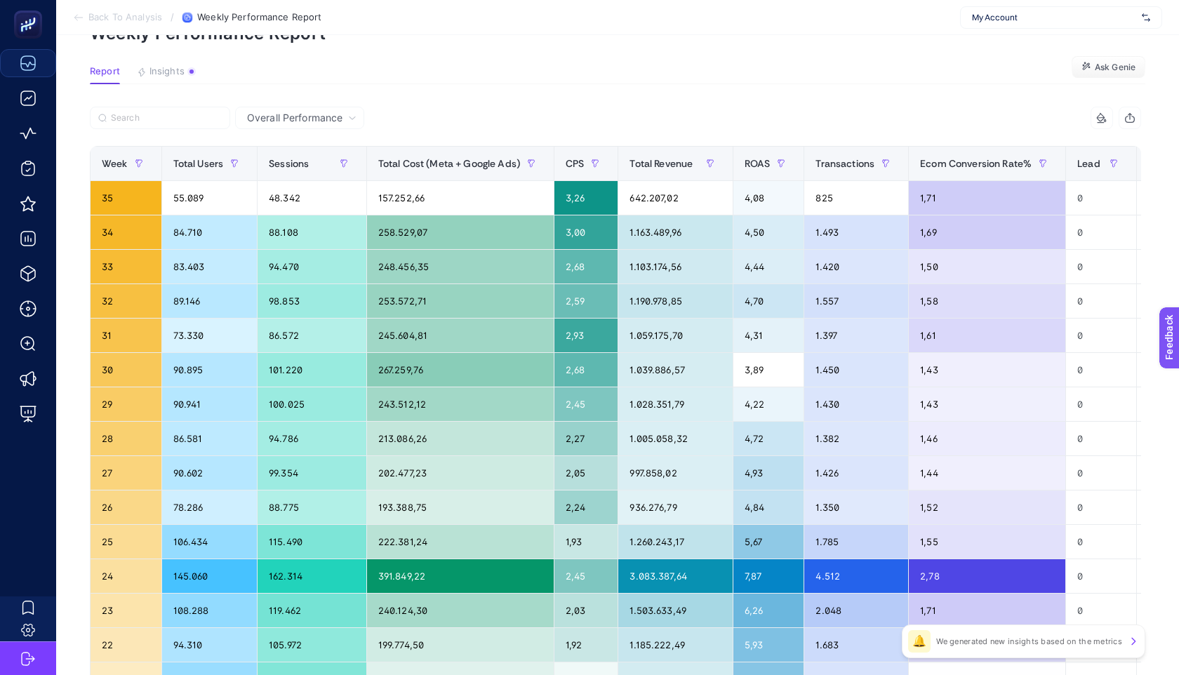
scroll to position [62, 0]
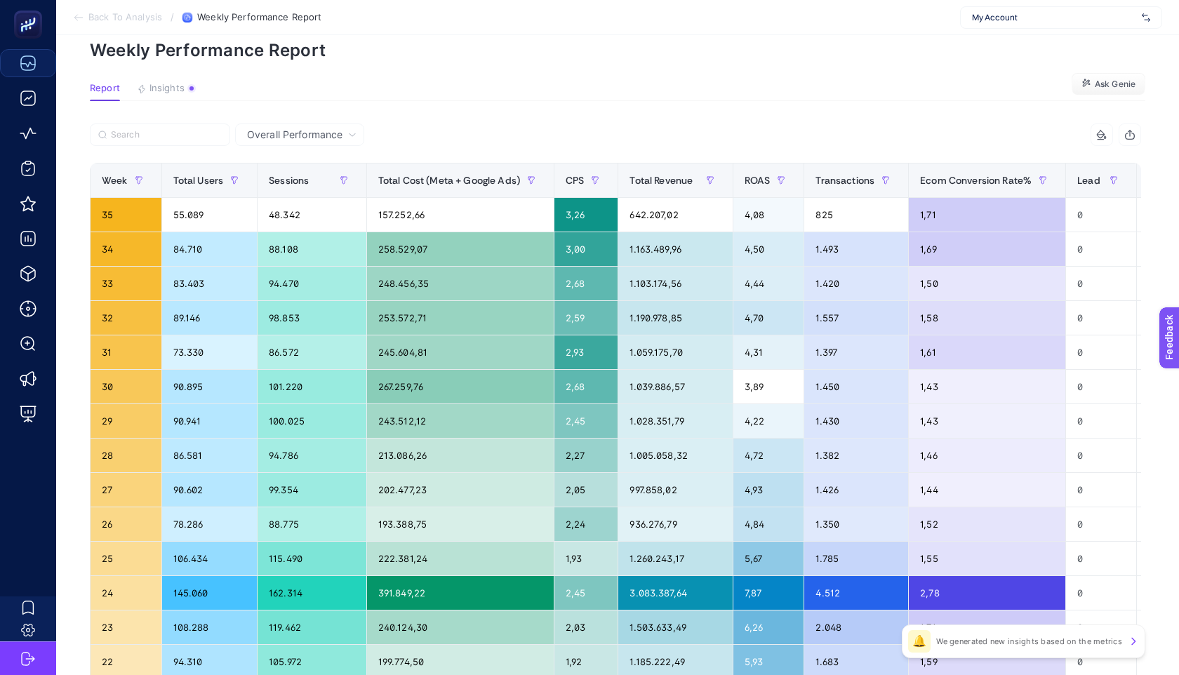
drag, startPoint x: 326, startPoint y: 132, endPoint x: 350, endPoint y: 106, distance: 35.3
click at [326, 133] on span "Overall Performance" at bounding box center [294, 135] width 95 height 14
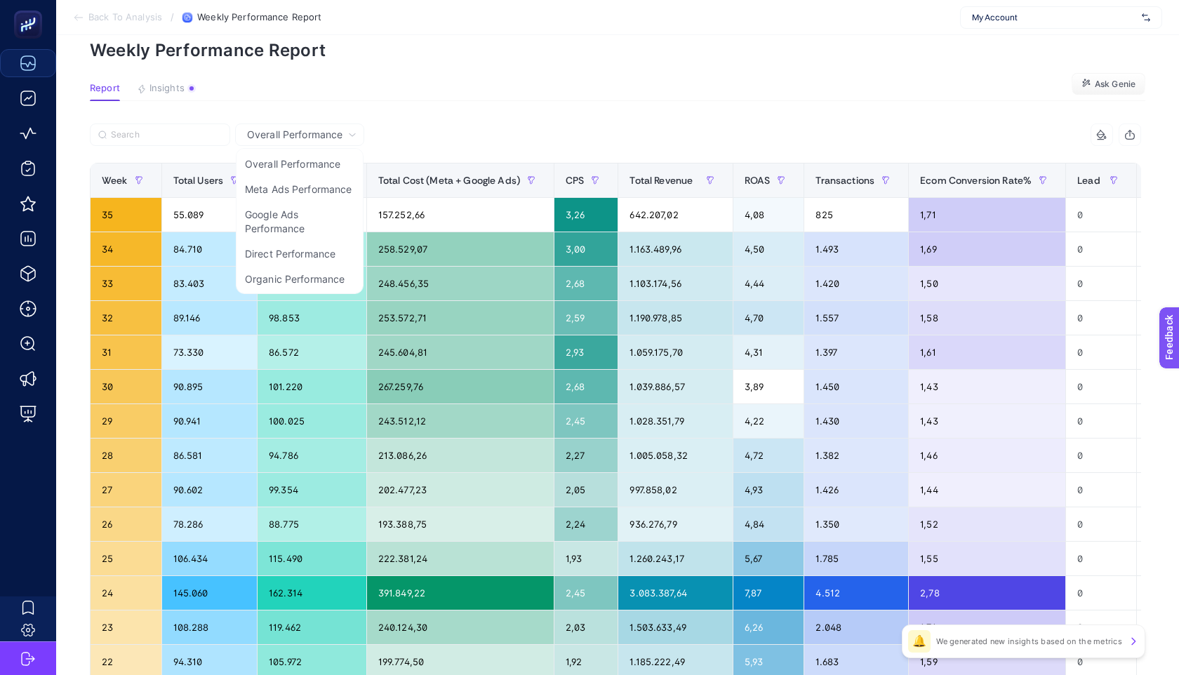
click at [420, 43] on p "Weekly Performance Report" at bounding box center [618, 50] width 1056 height 20
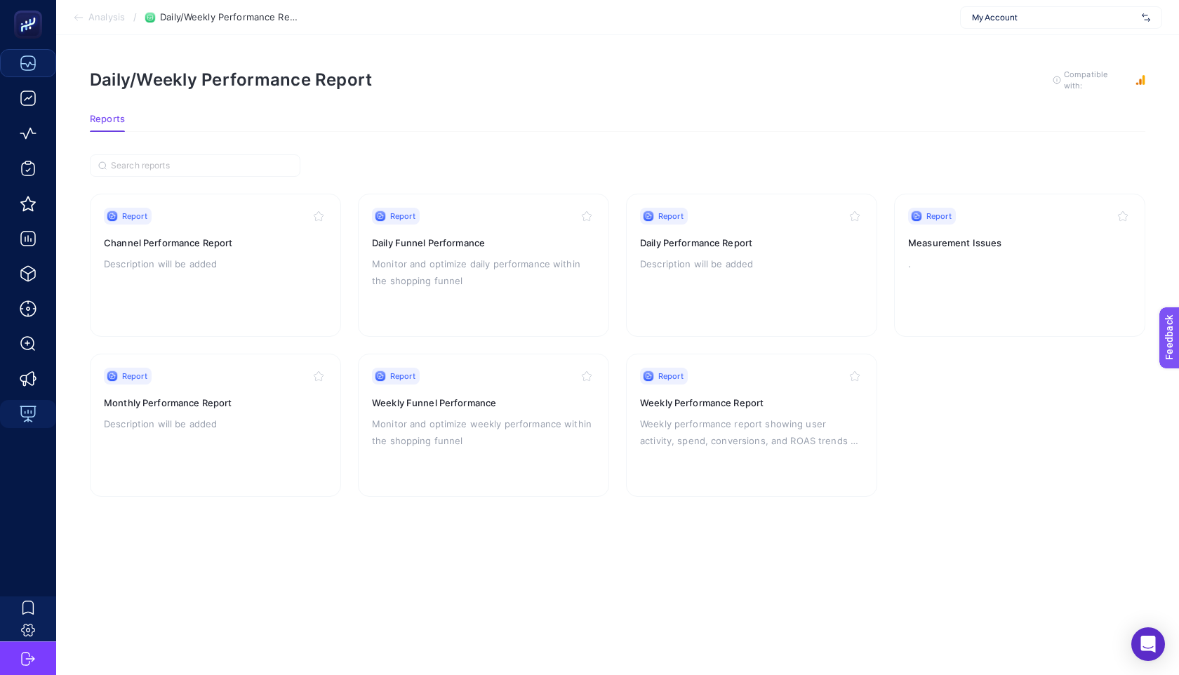
scroll to position [13, 0]
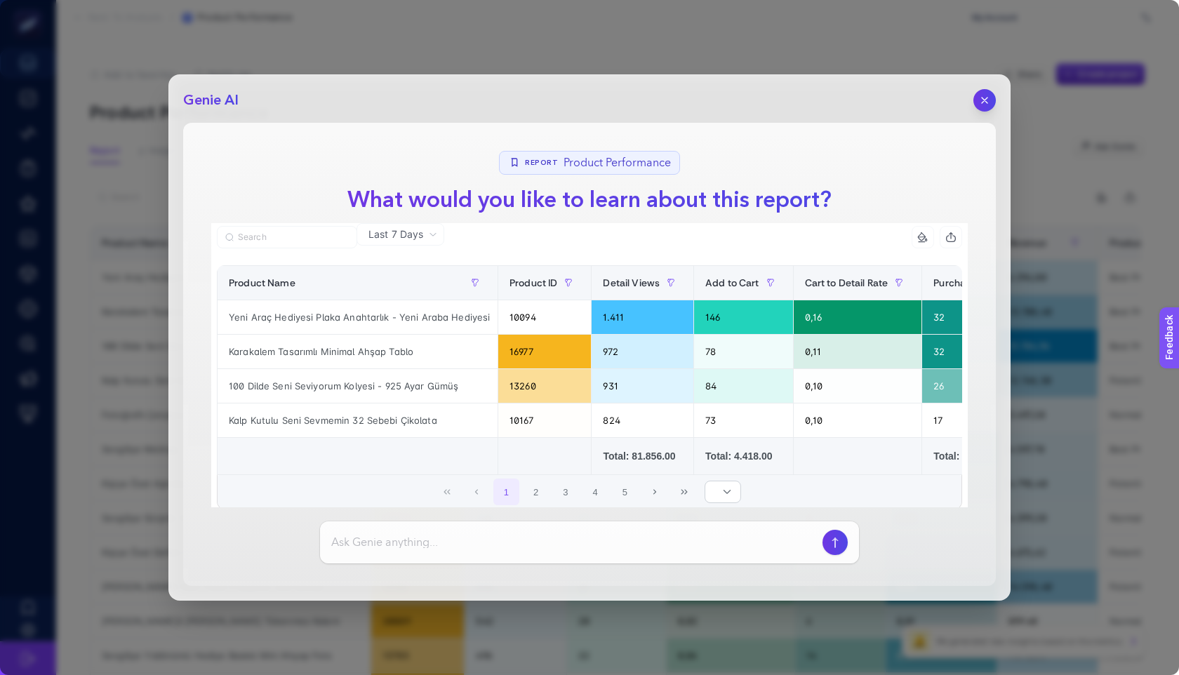
click at [997, 106] on div "Genie AI Report Product Performance What would you like to learn about this rep…" at bounding box center [589, 337] width 842 height 526
click at [991, 106] on button "button" at bounding box center [985, 100] width 24 height 24
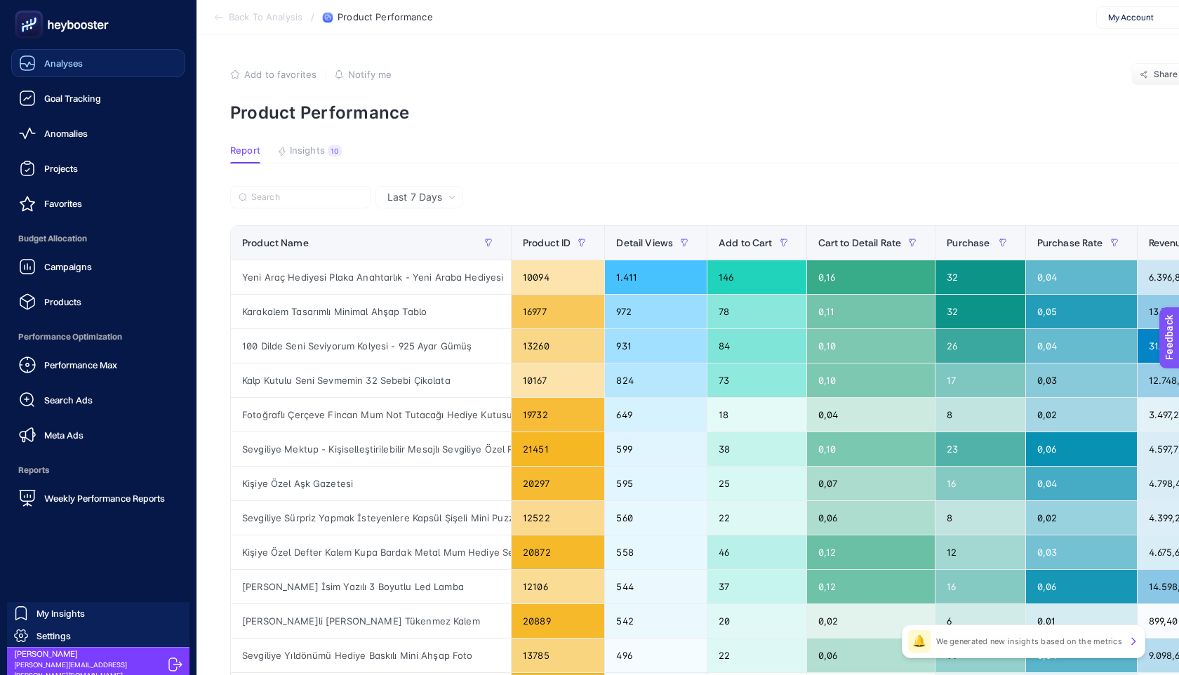
click at [99, 149] on ul "Analyses Goal Tracking Anomalies Projects Favorites Budget Allocation Campaigns…" at bounding box center [98, 280] width 174 height 463
click at [100, 143] on link "Anomalies" at bounding box center [98, 133] width 174 height 28
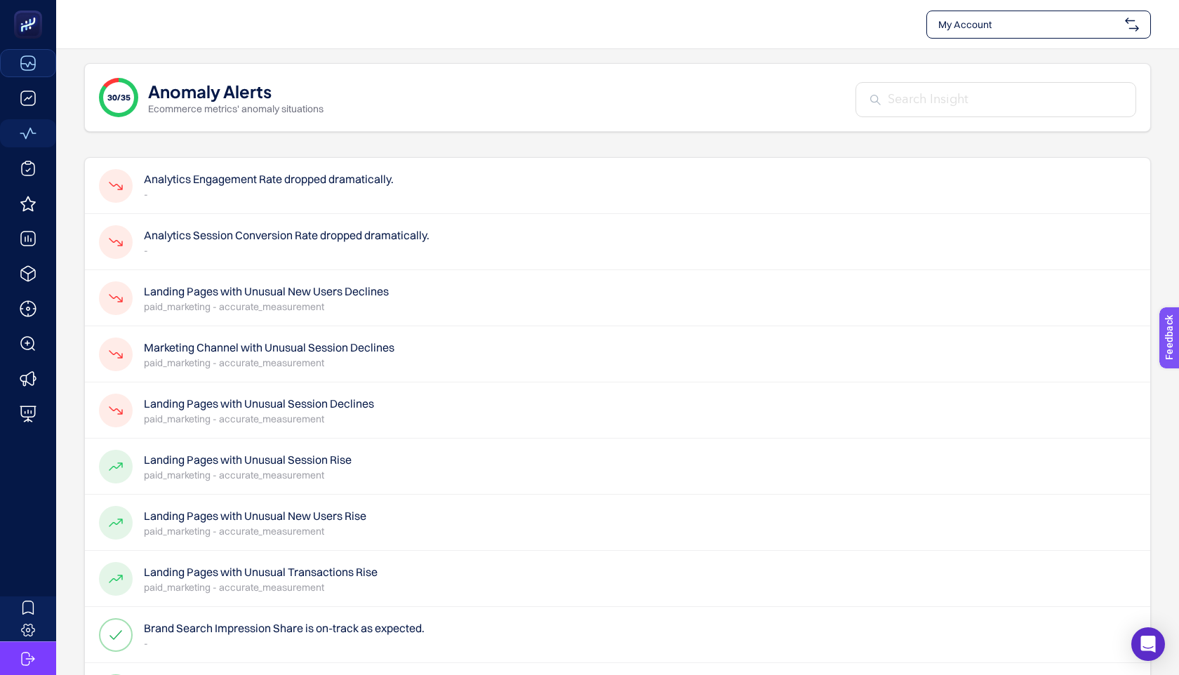
click at [367, 239] on h4 "Analytics Session Conversion Rate dropped dramatically." at bounding box center [287, 235] width 286 height 17
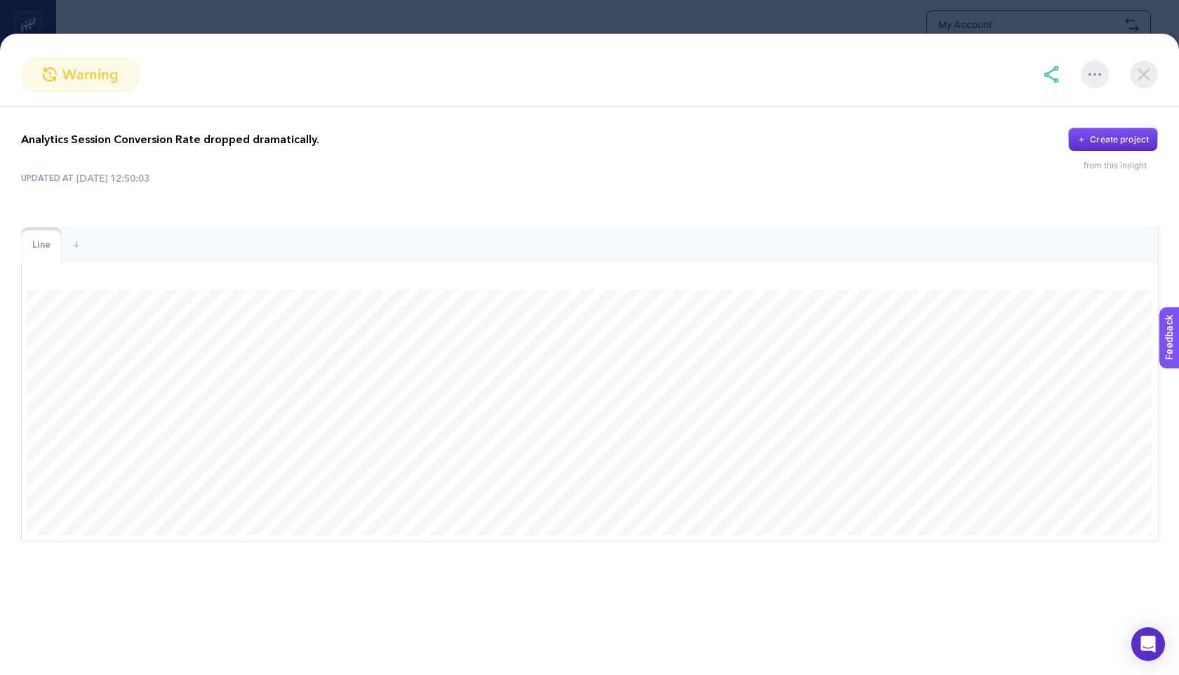
click at [1138, 79] on img at bounding box center [1144, 74] width 28 height 28
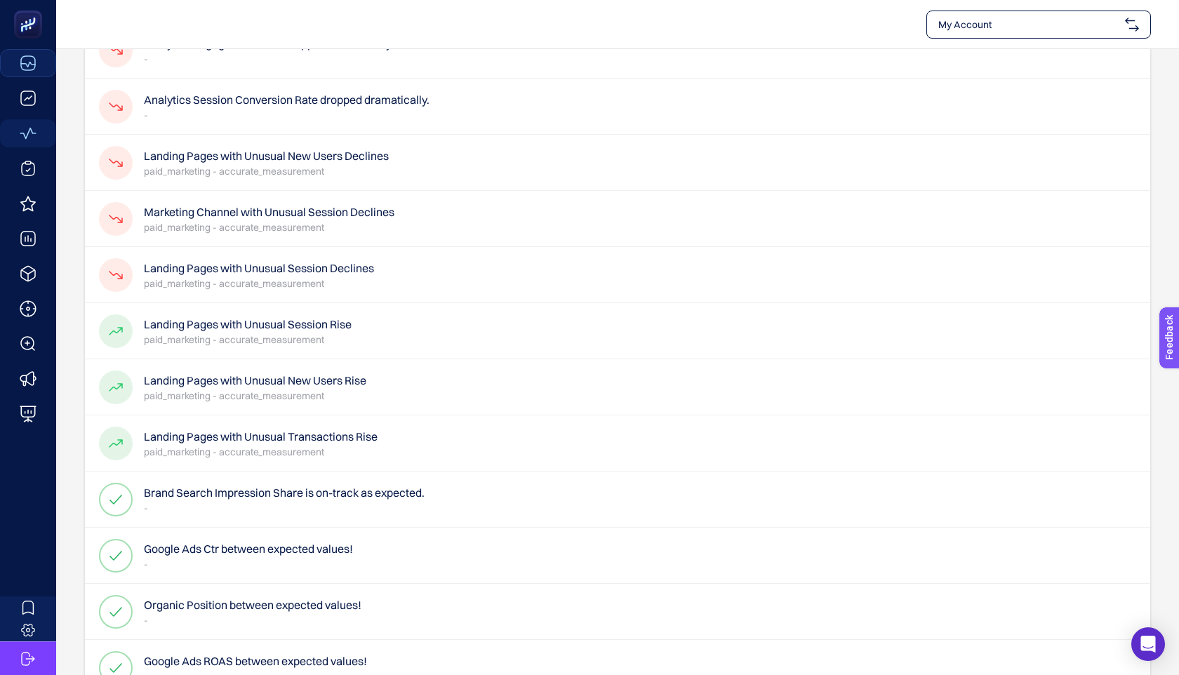
scroll to position [105, 0]
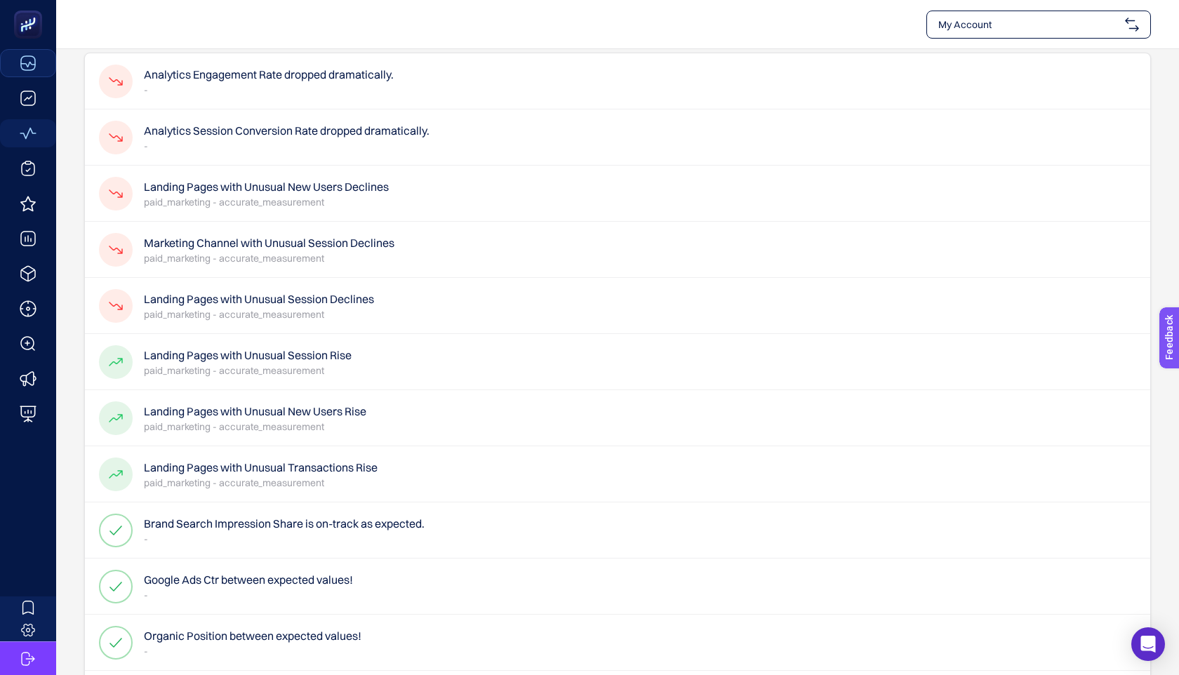
click at [258, 191] on h4 "Landing Pages with Unusual New Users Declines" at bounding box center [266, 186] width 245 height 17
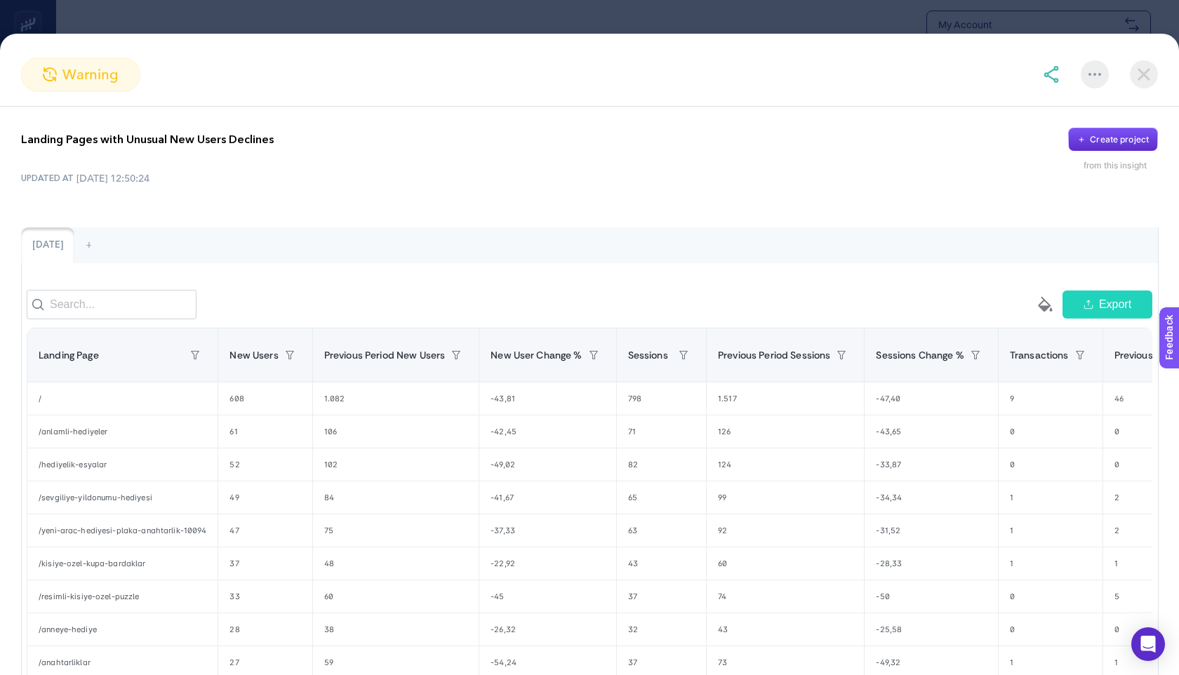
click at [1137, 75] on img at bounding box center [1144, 74] width 28 height 28
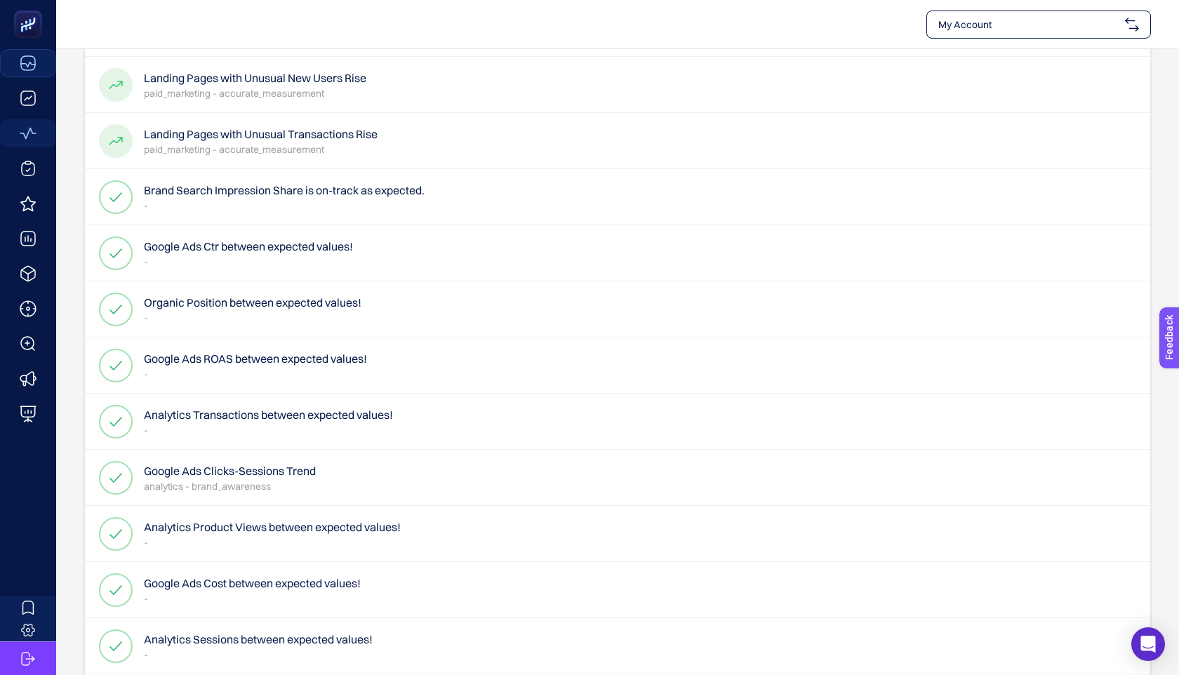
scroll to position [0, 0]
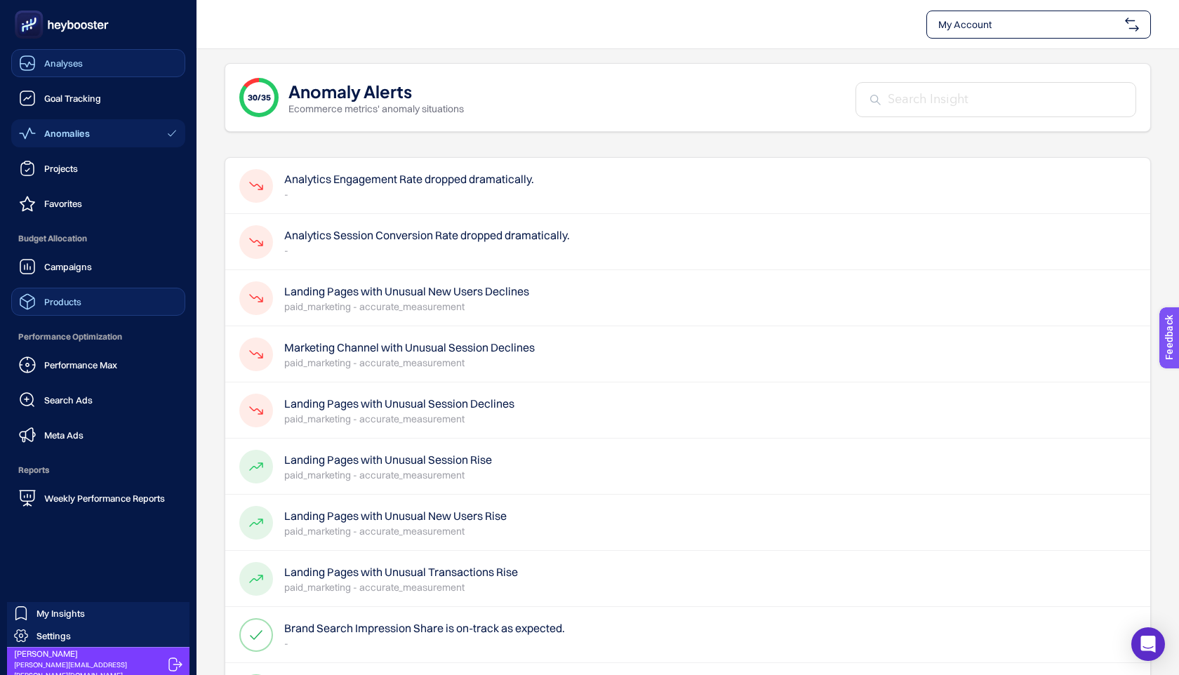
click at [69, 305] on span "Products" at bounding box center [62, 301] width 37 height 11
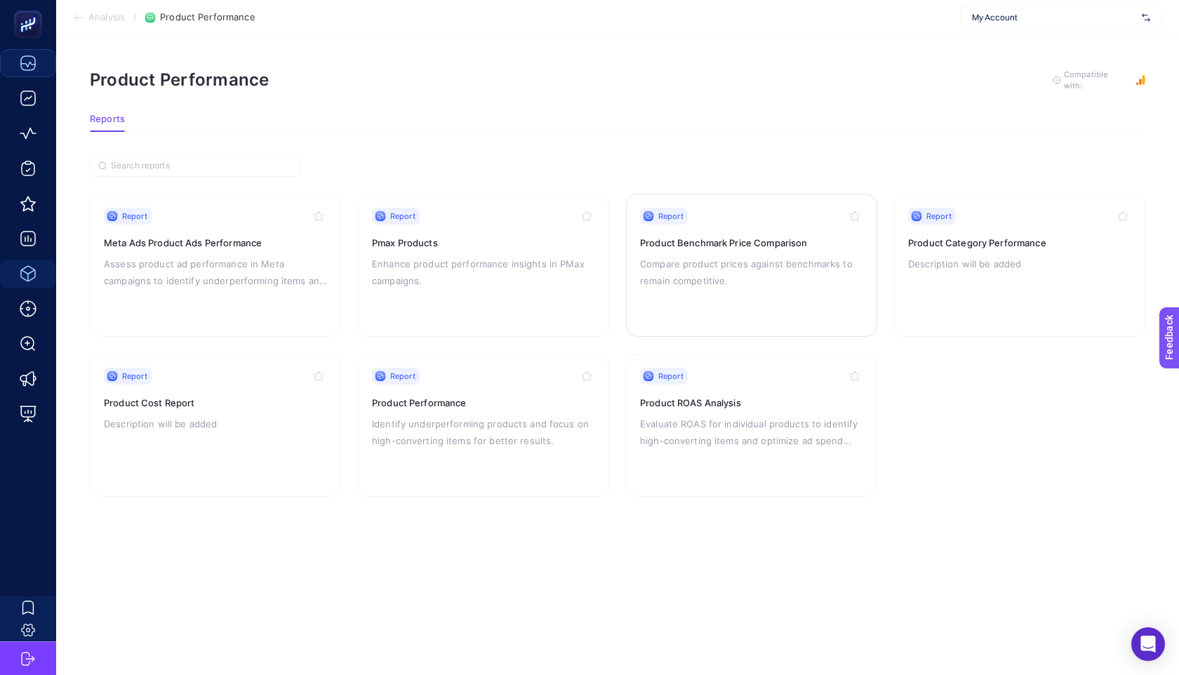
click at [773, 244] on h3 "Product Benchmark Price Comparison" at bounding box center [751, 243] width 223 height 14
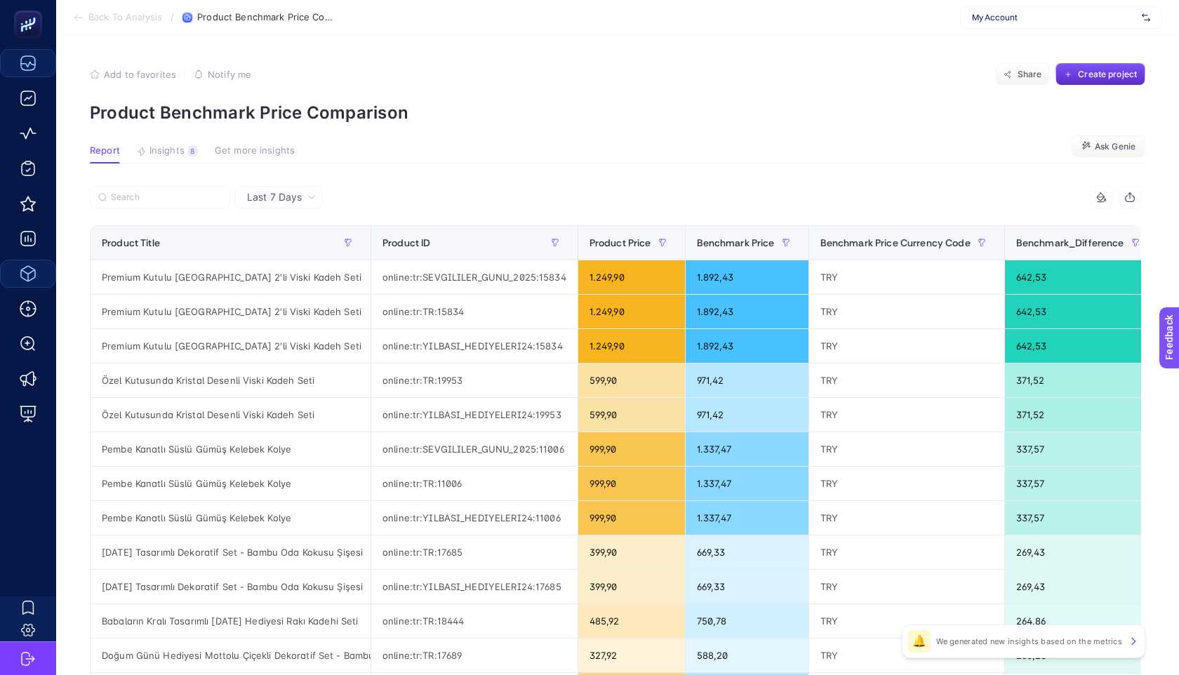
scroll to position [18, 0]
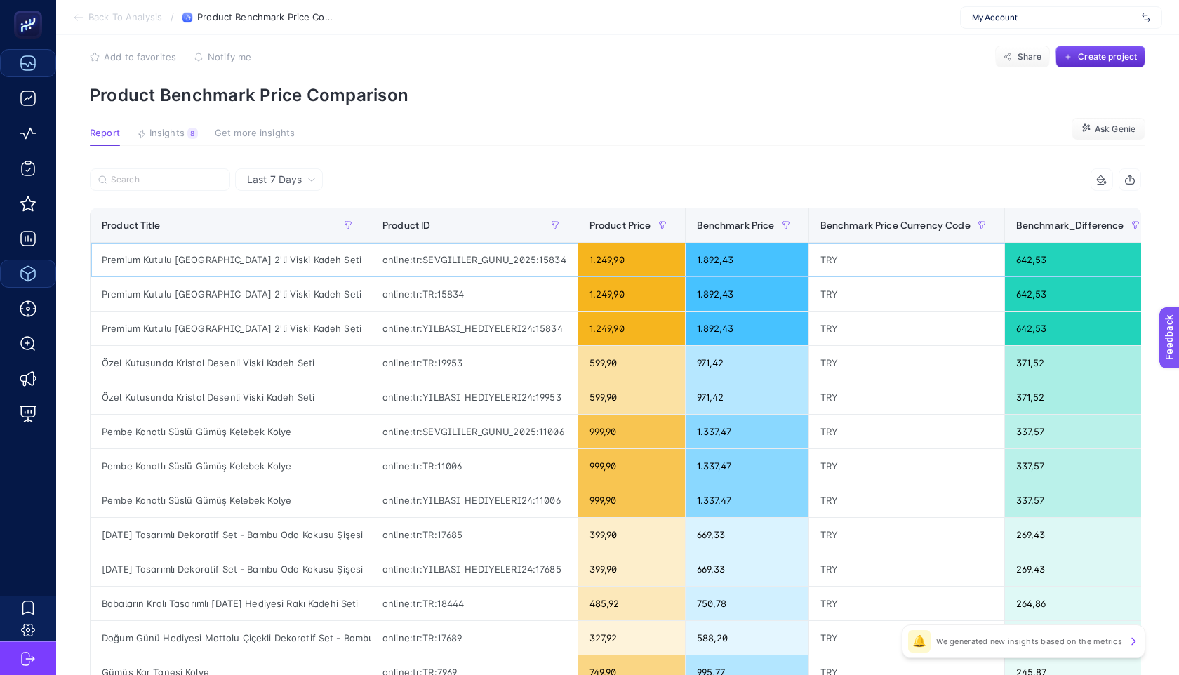
click at [258, 258] on div "Premium Kutulu [GEOGRAPHIC_DATA] 2'li Viski Kadeh Seti" at bounding box center [231, 260] width 280 height 34
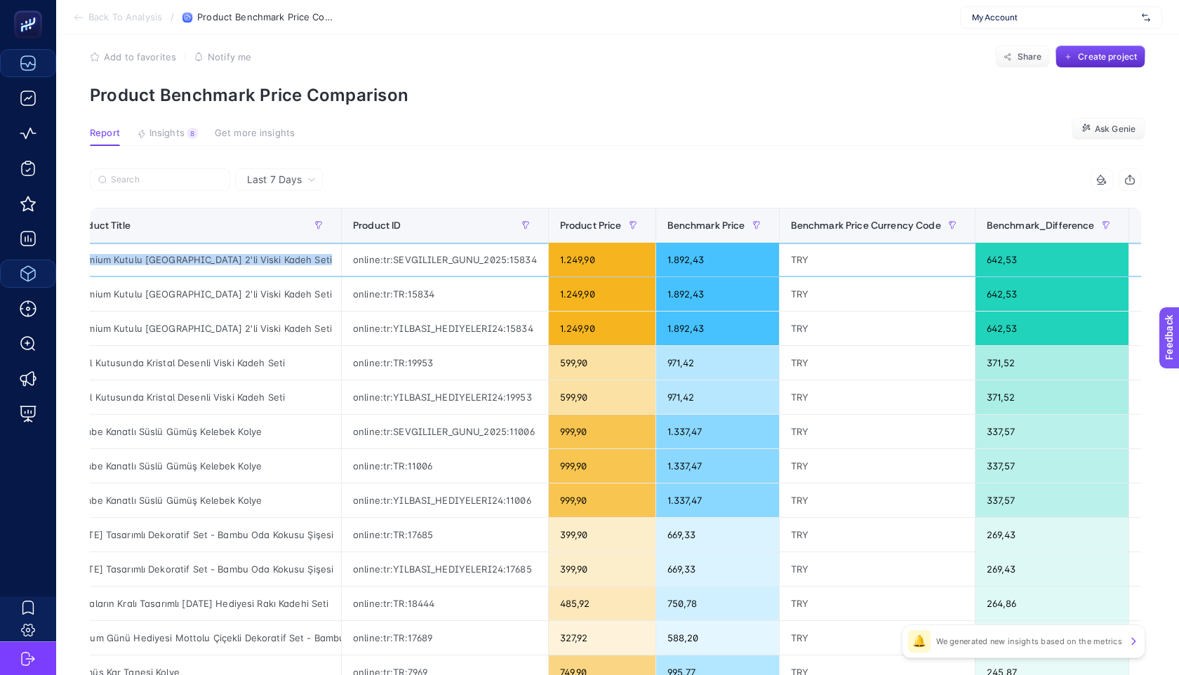
scroll to position [0, 0]
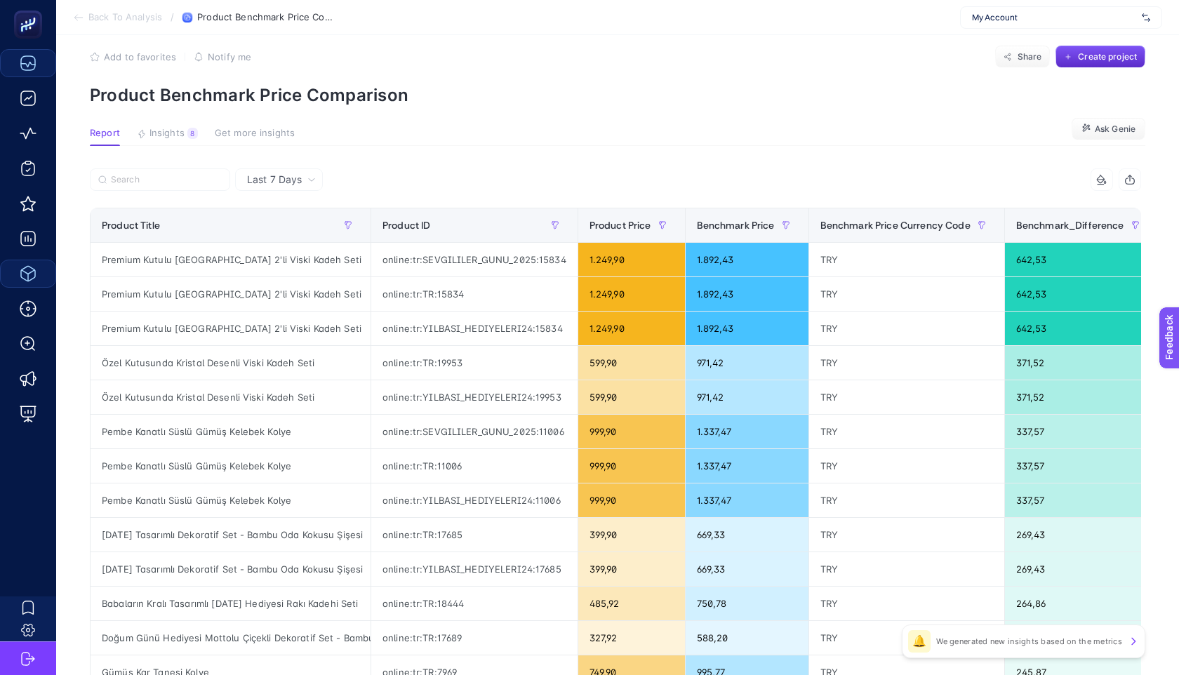
click at [544, 153] on article "Add to favorites false Notify me Share Create project Product Benchmark Price C…" at bounding box center [617, 559] width 1123 height 1083
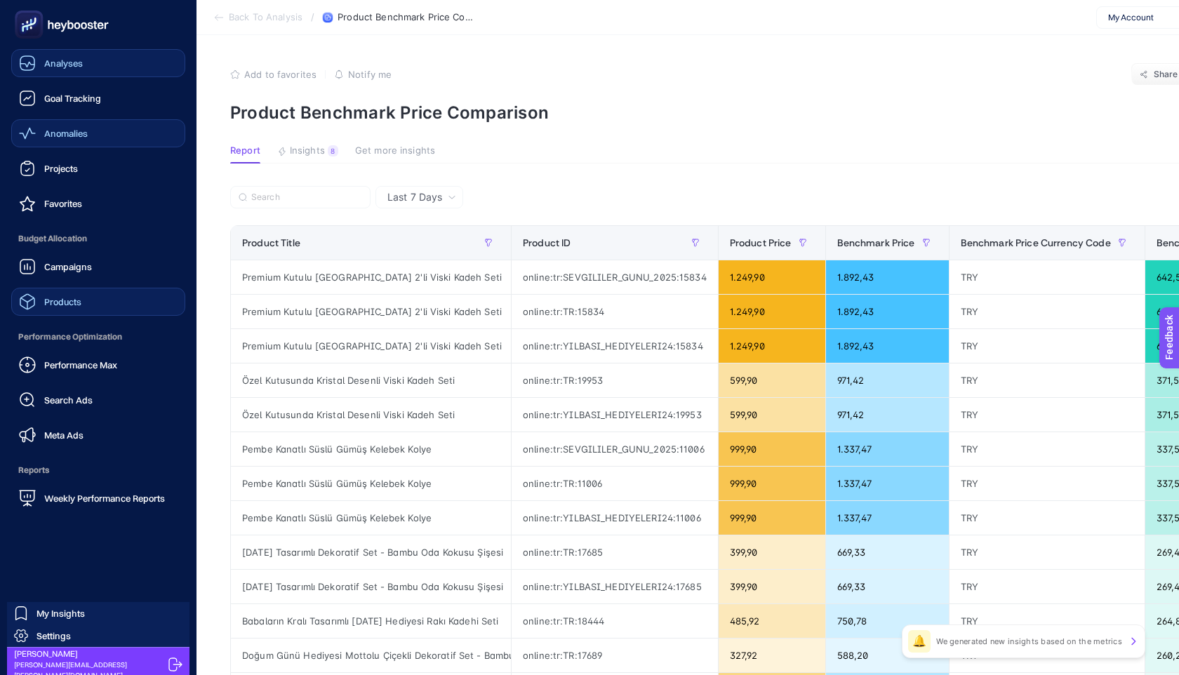
click at [89, 133] on link "Anomalies" at bounding box center [98, 133] width 174 height 28
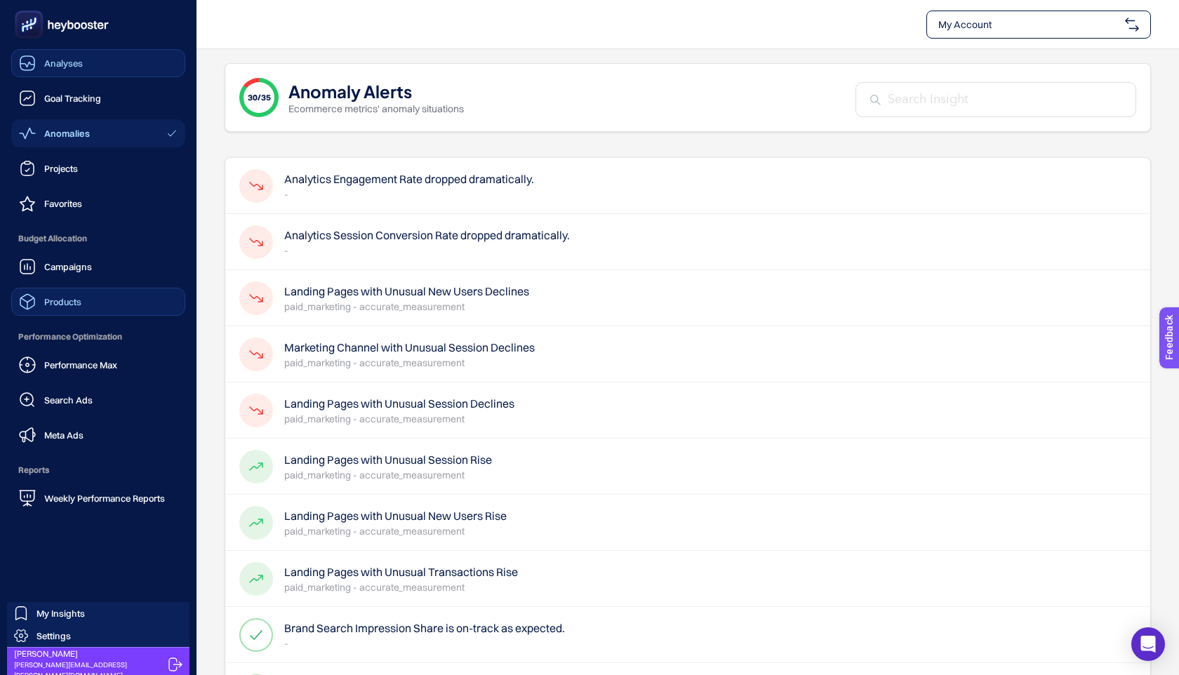
click at [60, 314] on link "Products" at bounding box center [98, 302] width 174 height 28
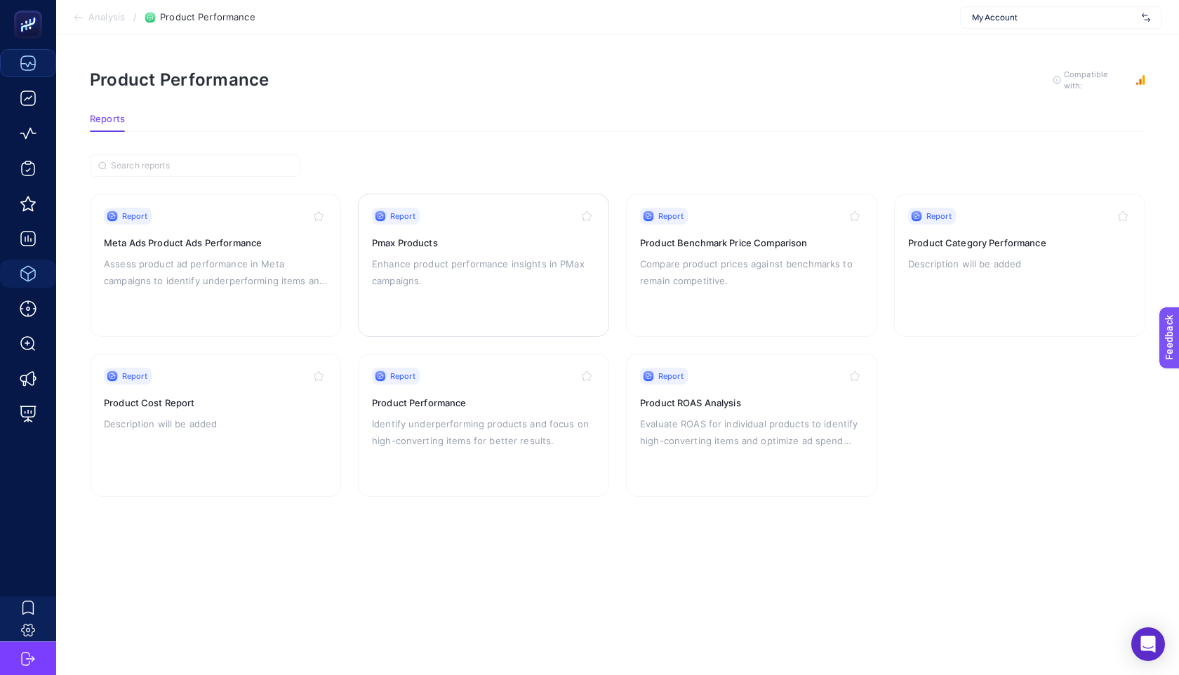
click at [417, 284] on p "Enhance product performance insights in PMax campaigns." at bounding box center [483, 272] width 223 height 34
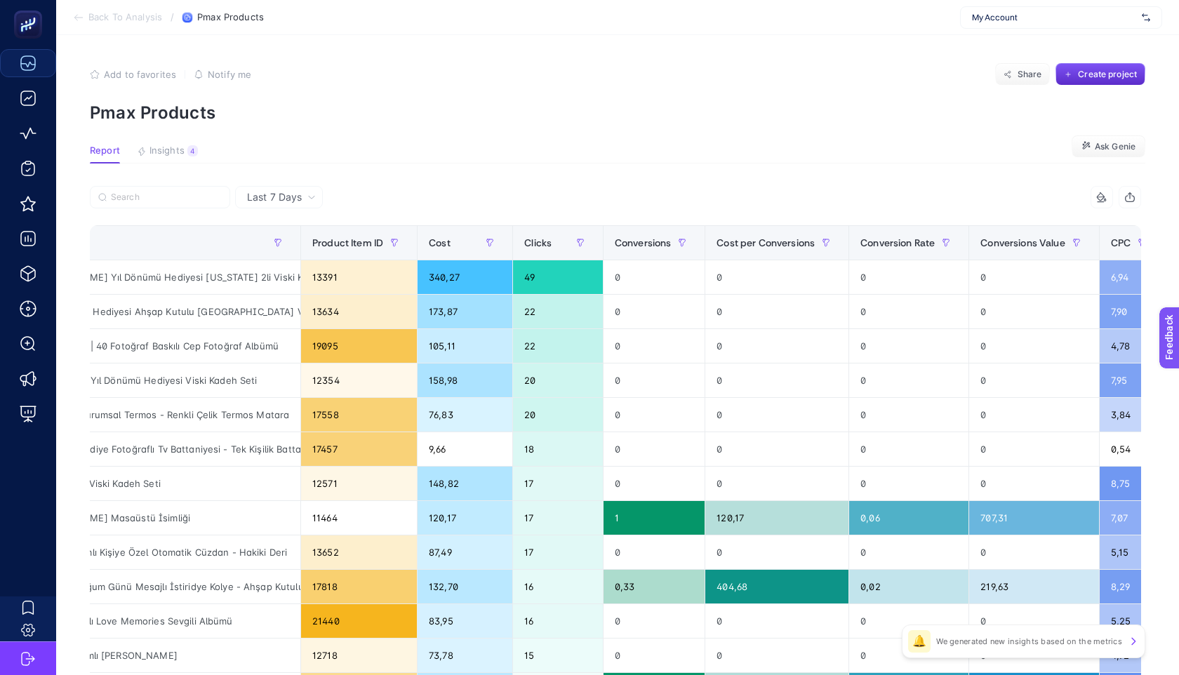
scroll to position [0, 434]
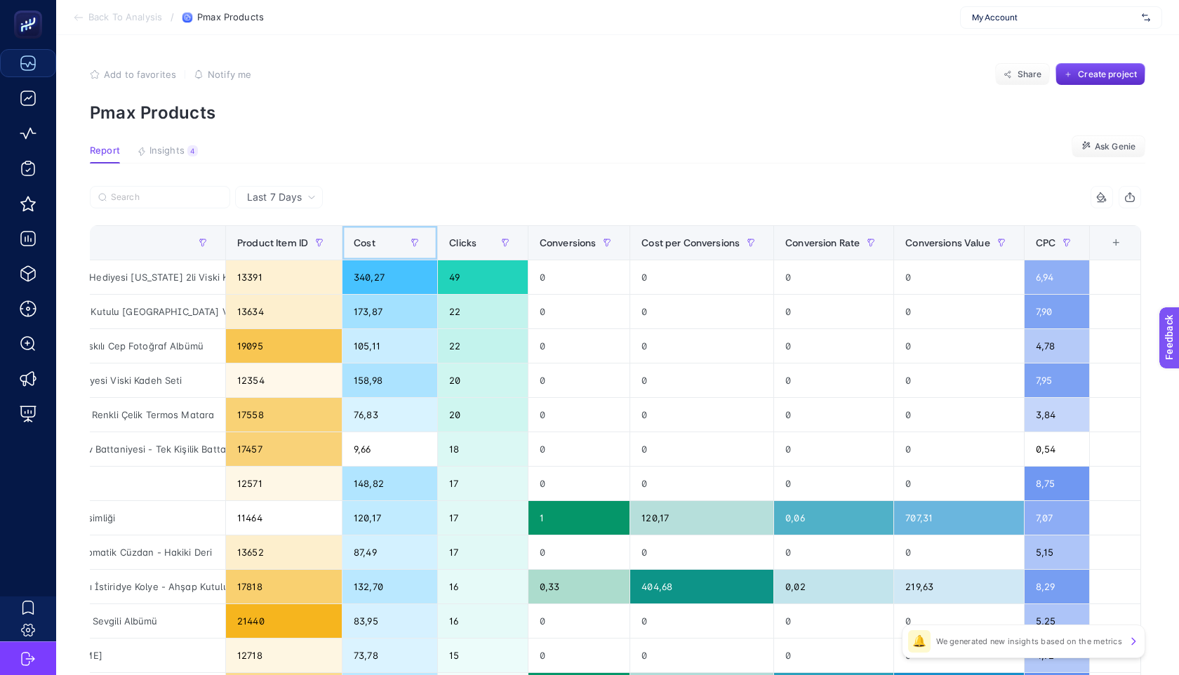
click at [357, 240] on span "Cost" at bounding box center [365, 242] width 22 height 11
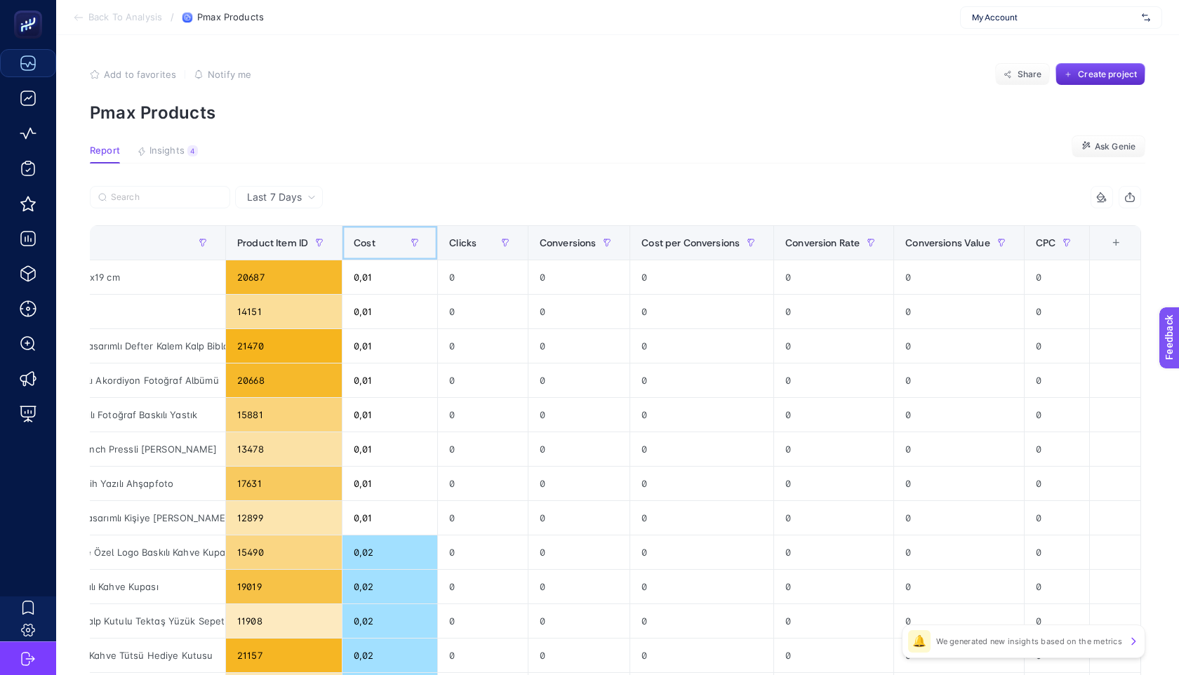
click at [363, 241] on span "Cost" at bounding box center [365, 242] width 22 height 11
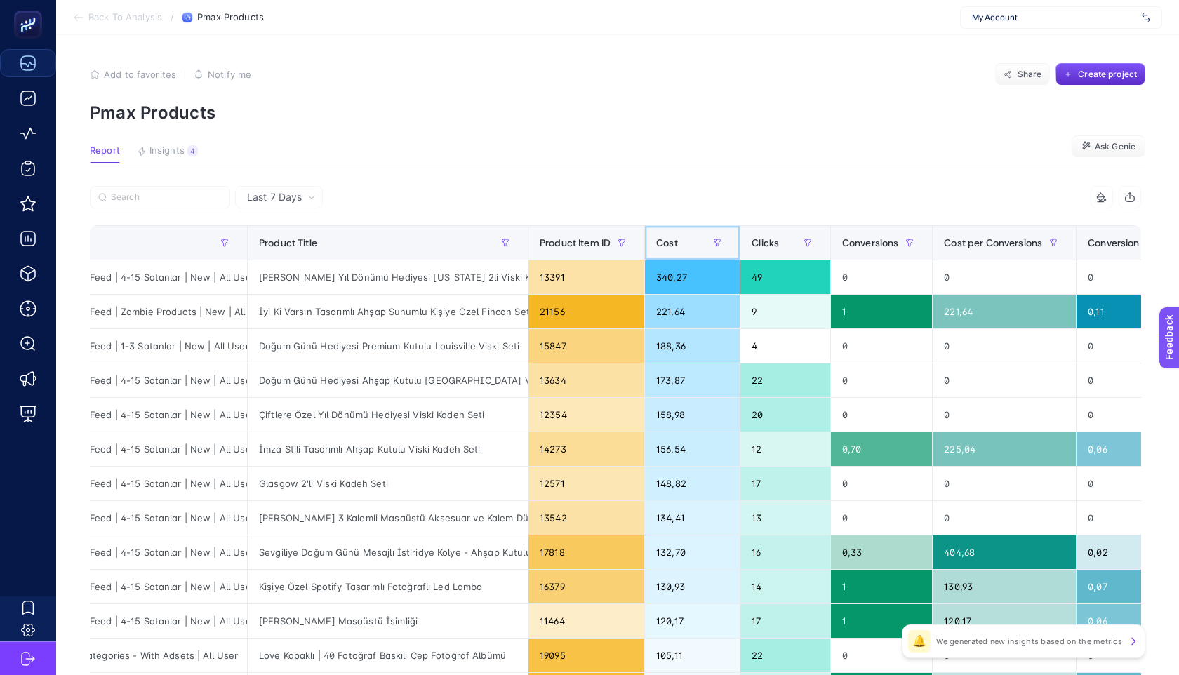
scroll to position [0, 0]
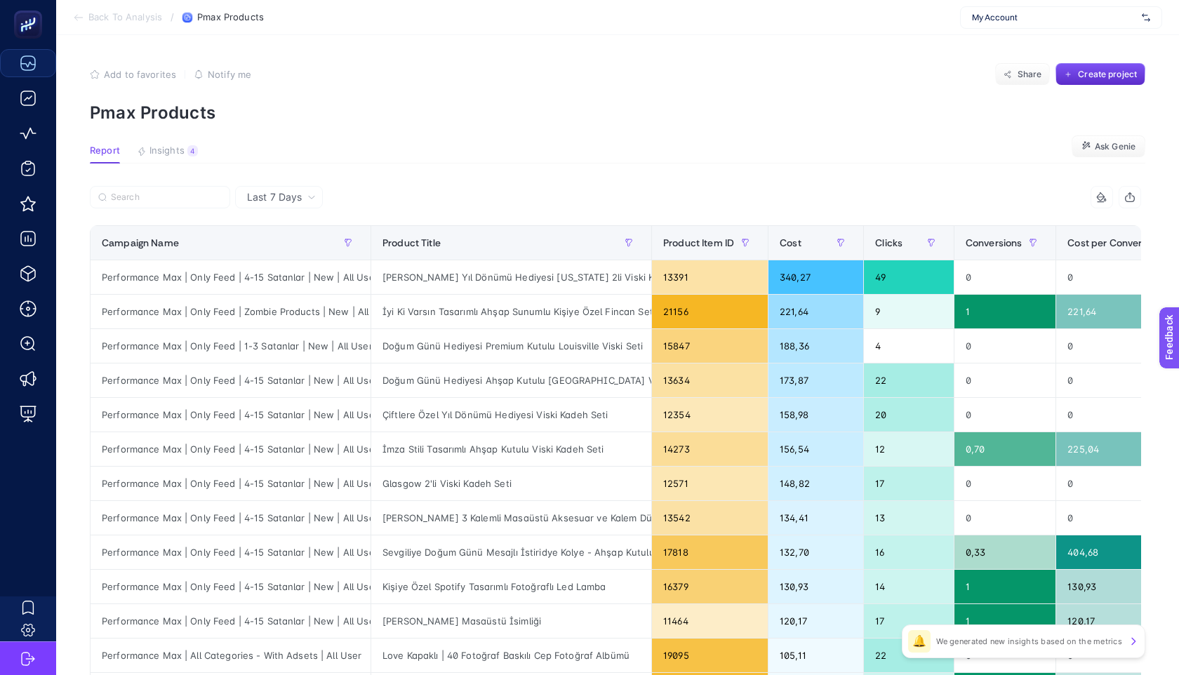
click at [297, 206] on div "Last 7 Days" at bounding box center [279, 197] width 88 height 22
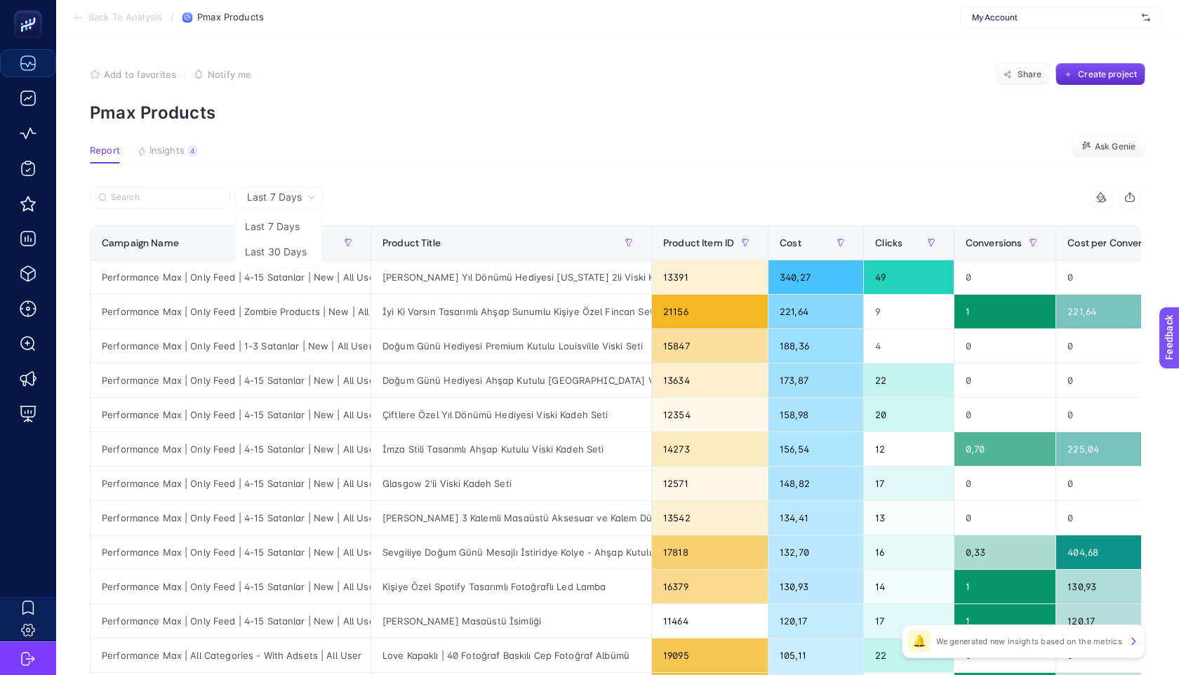
click at [297, 199] on span "Last 7 Days" at bounding box center [274, 197] width 55 height 14
click at [290, 253] on div "Campaign Name" at bounding box center [231, 243] width 258 height 22
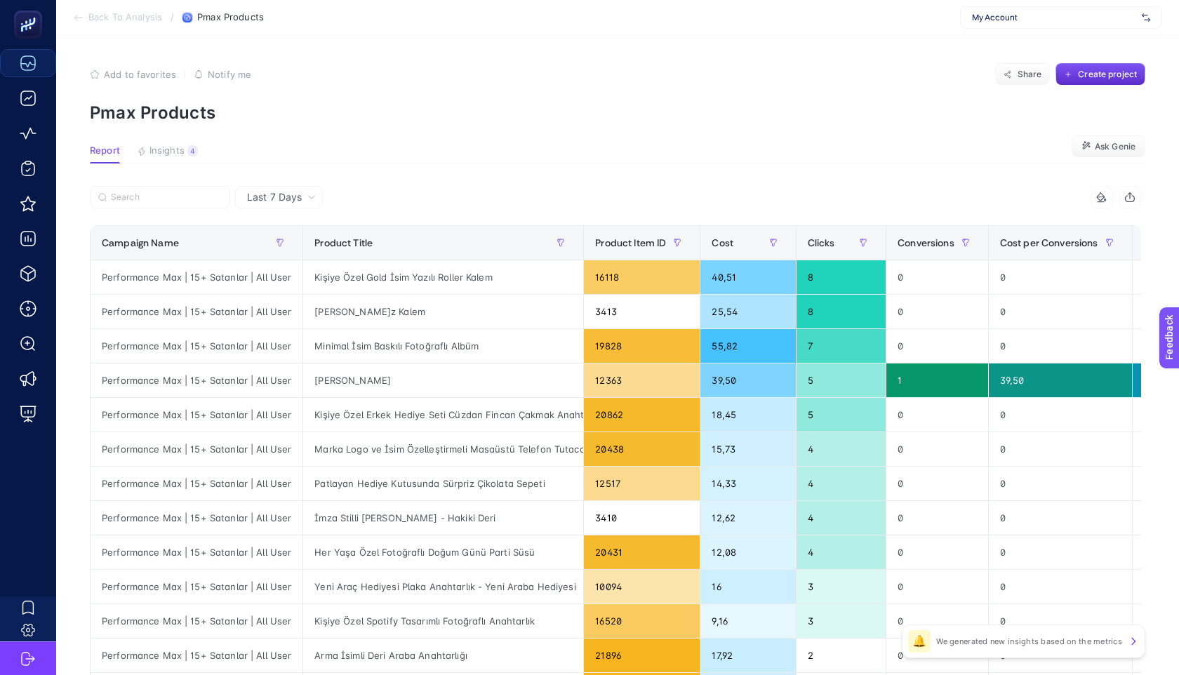
click at [302, 193] on div "Last 7 Days" at bounding box center [281, 197] width 80 height 10
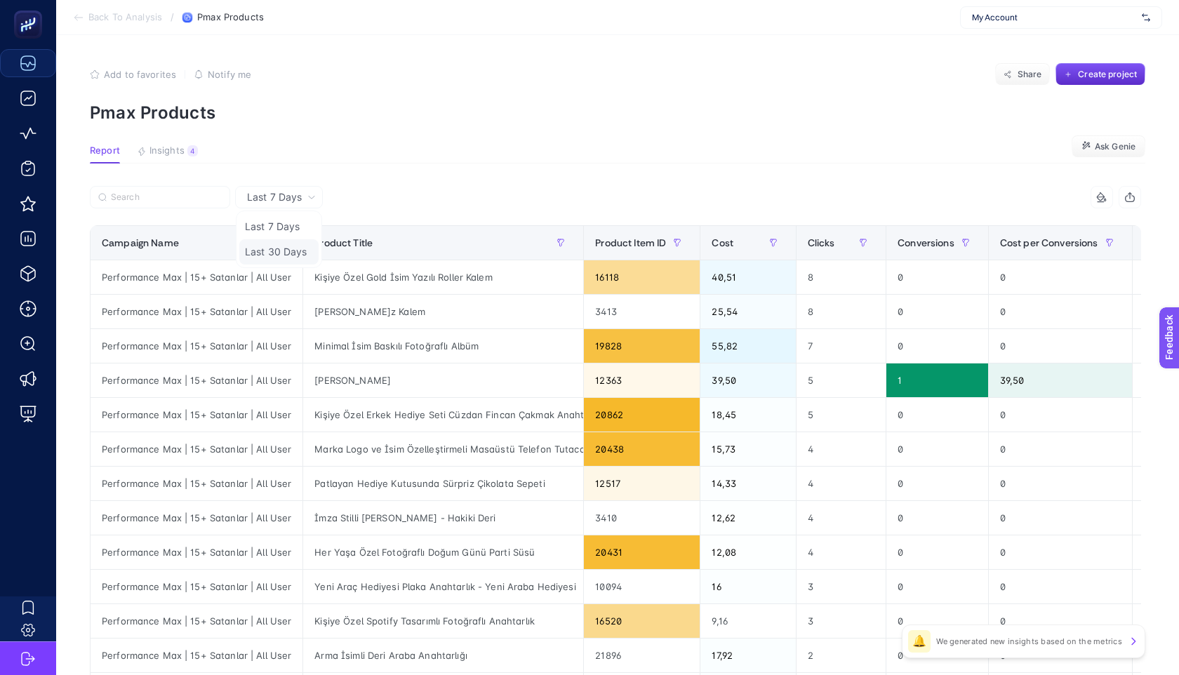
click at [293, 248] on li "Last 30 Days" at bounding box center [278, 251] width 79 height 25
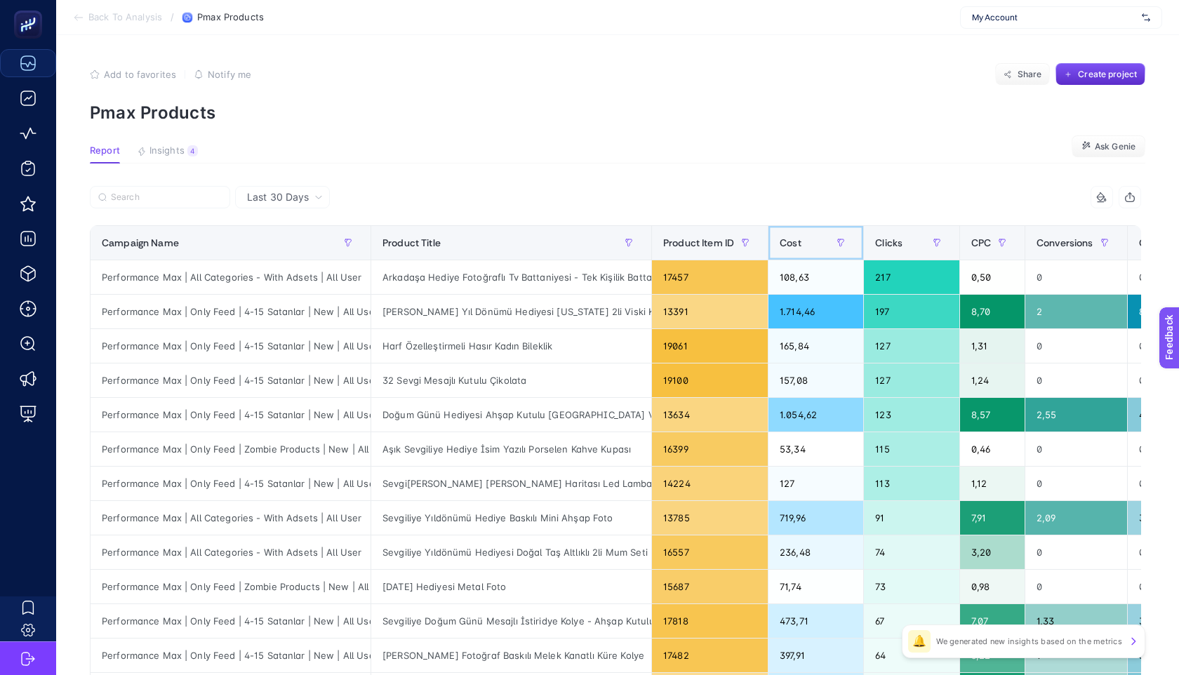
click at [800, 241] on span "Cost" at bounding box center [791, 242] width 22 height 11
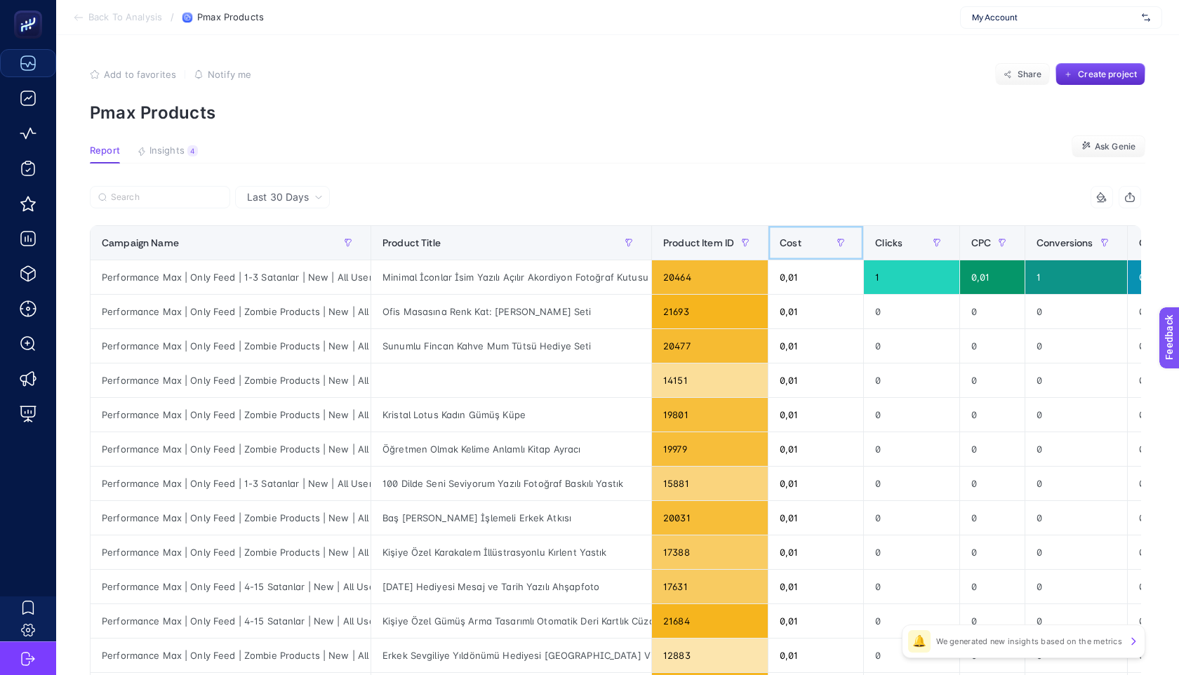
click at [798, 248] on span "Cost" at bounding box center [791, 242] width 22 height 11
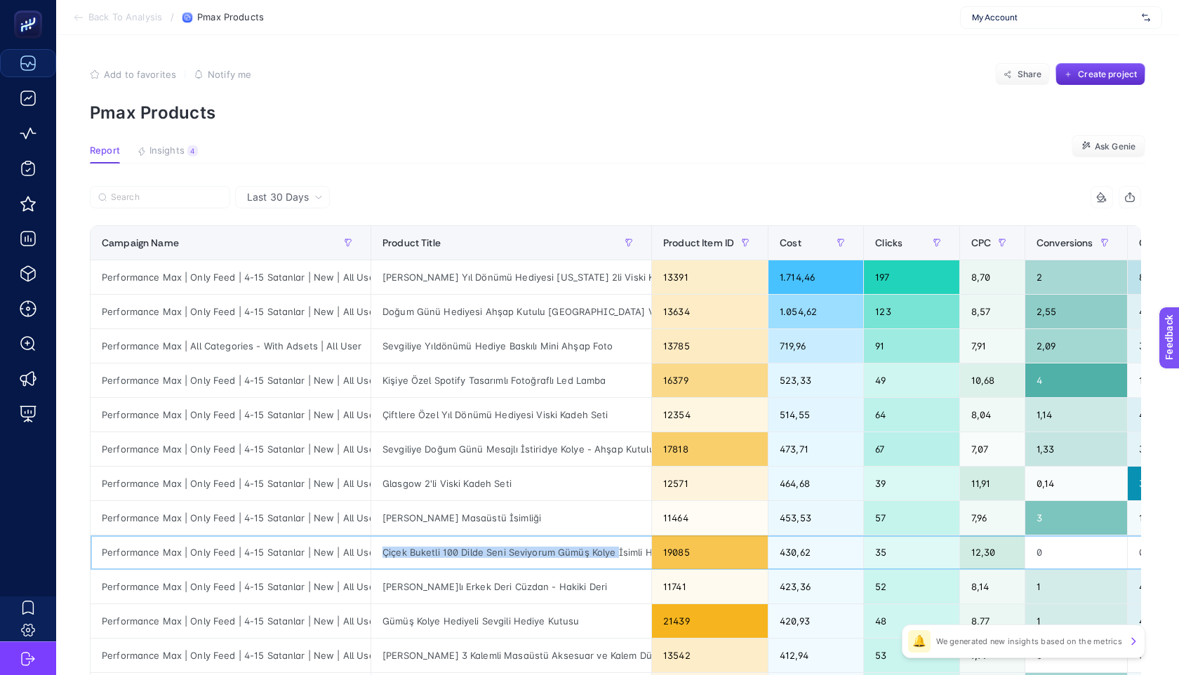
drag, startPoint x: 377, startPoint y: 554, endPoint x: 615, endPoint y: 554, distance: 237.9
click at [615, 555] on div "Çiçek Buketli 100 Dilde Seni Seviyorum Gümüş Kolye İsimli Hediye Kutusu" at bounding box center [511, 553] width 280 height 34
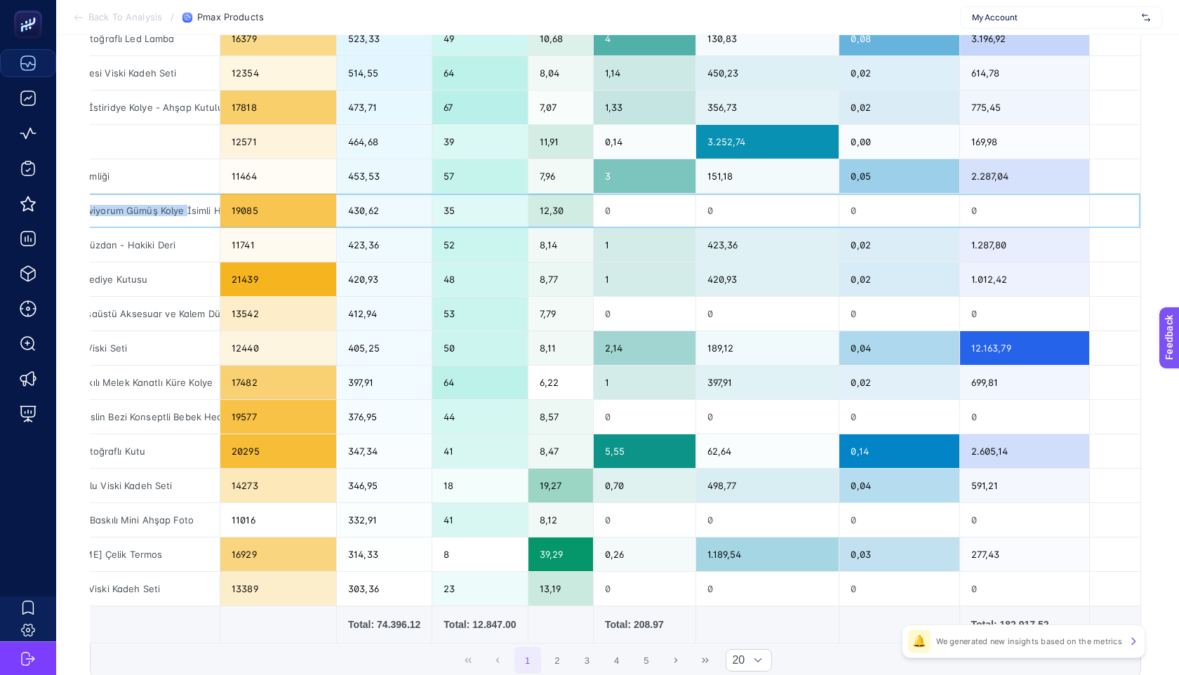
scroll to position [457, 0]
